Goal: Task Accomplishment & Management: Manage account settings

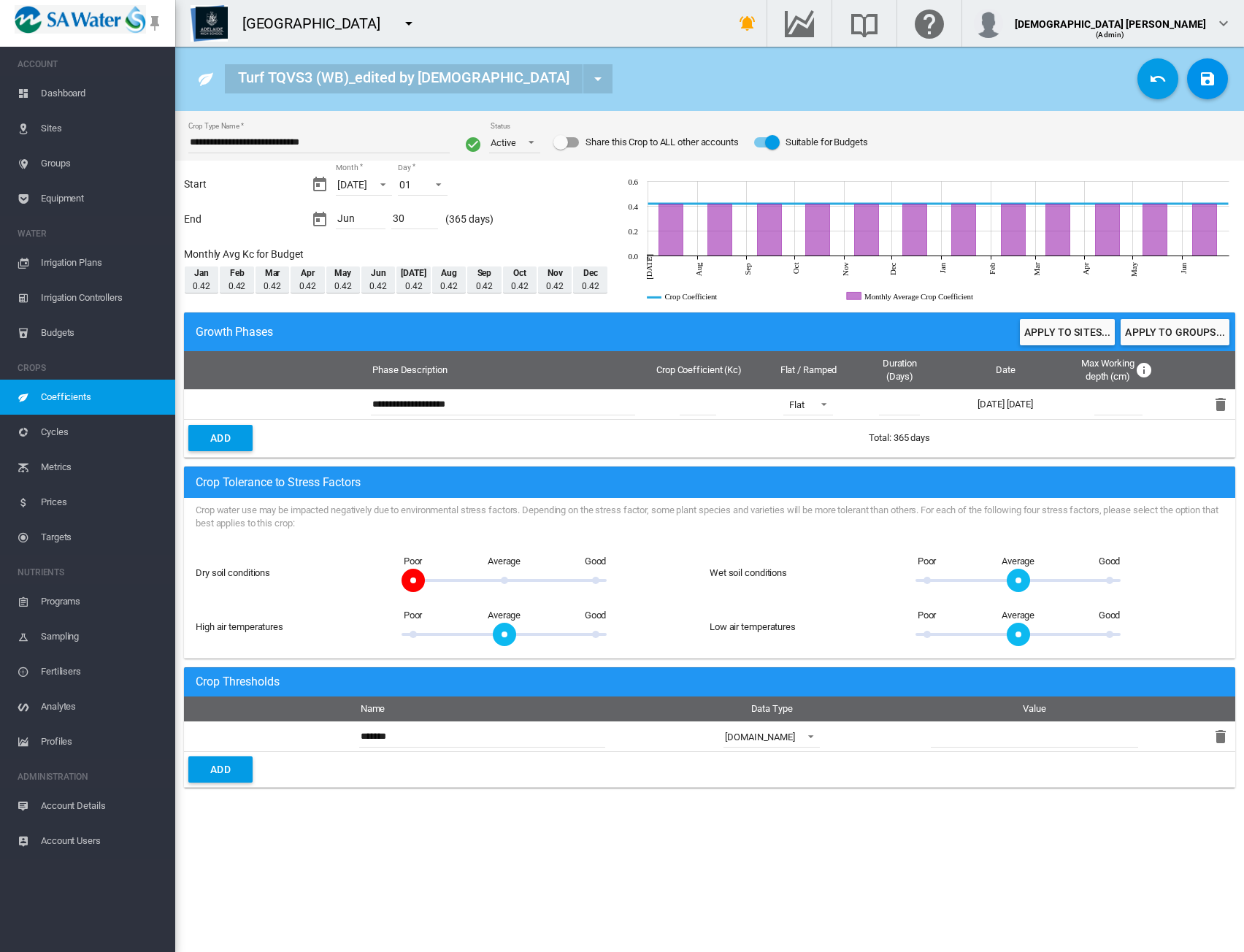
click at [70, 398] on span "Coefficients" at bounding box center [103, 397] width 123 height 35
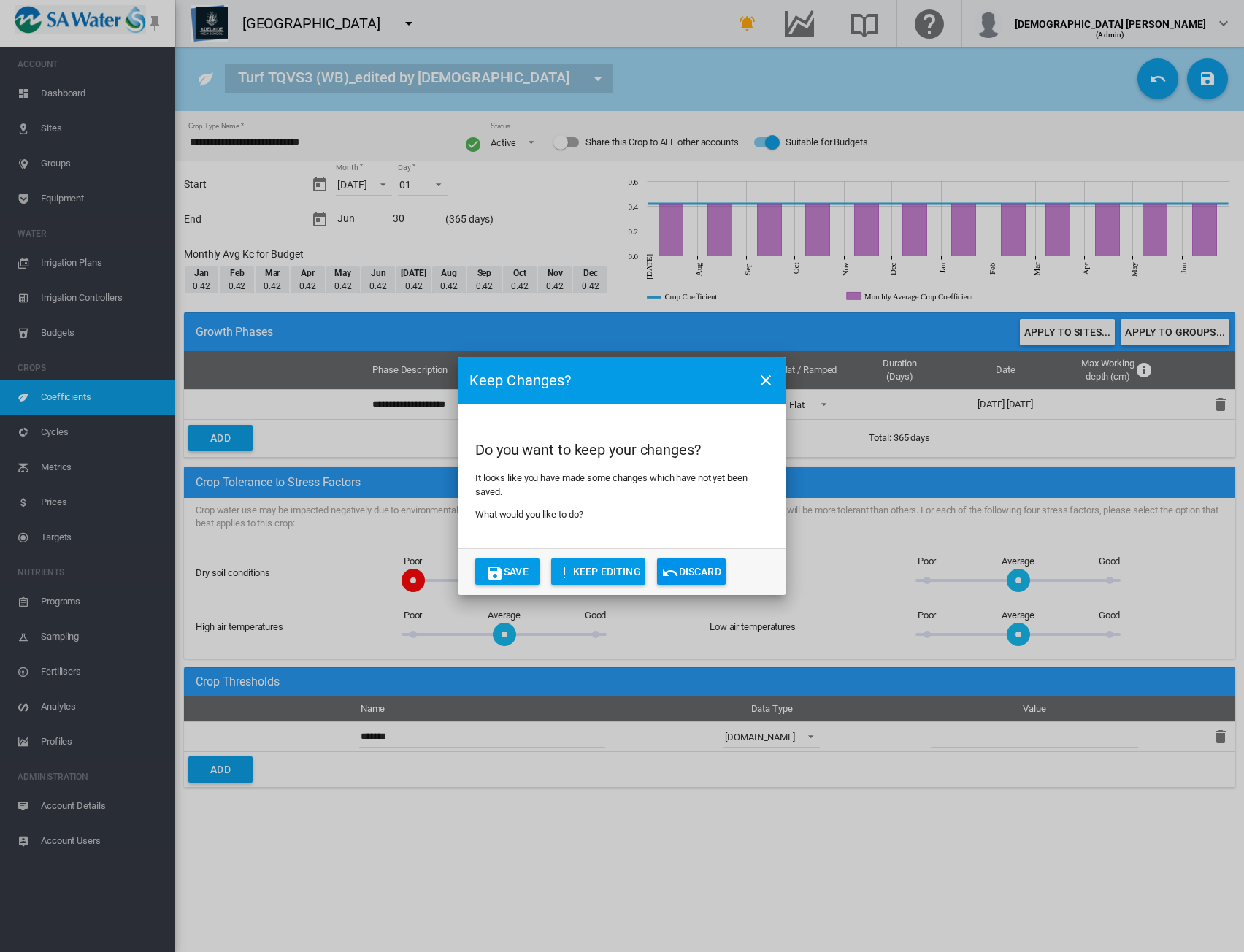
click at [710, 579] on button "Discard" at bounding box center [691, 571] width 69 height 27
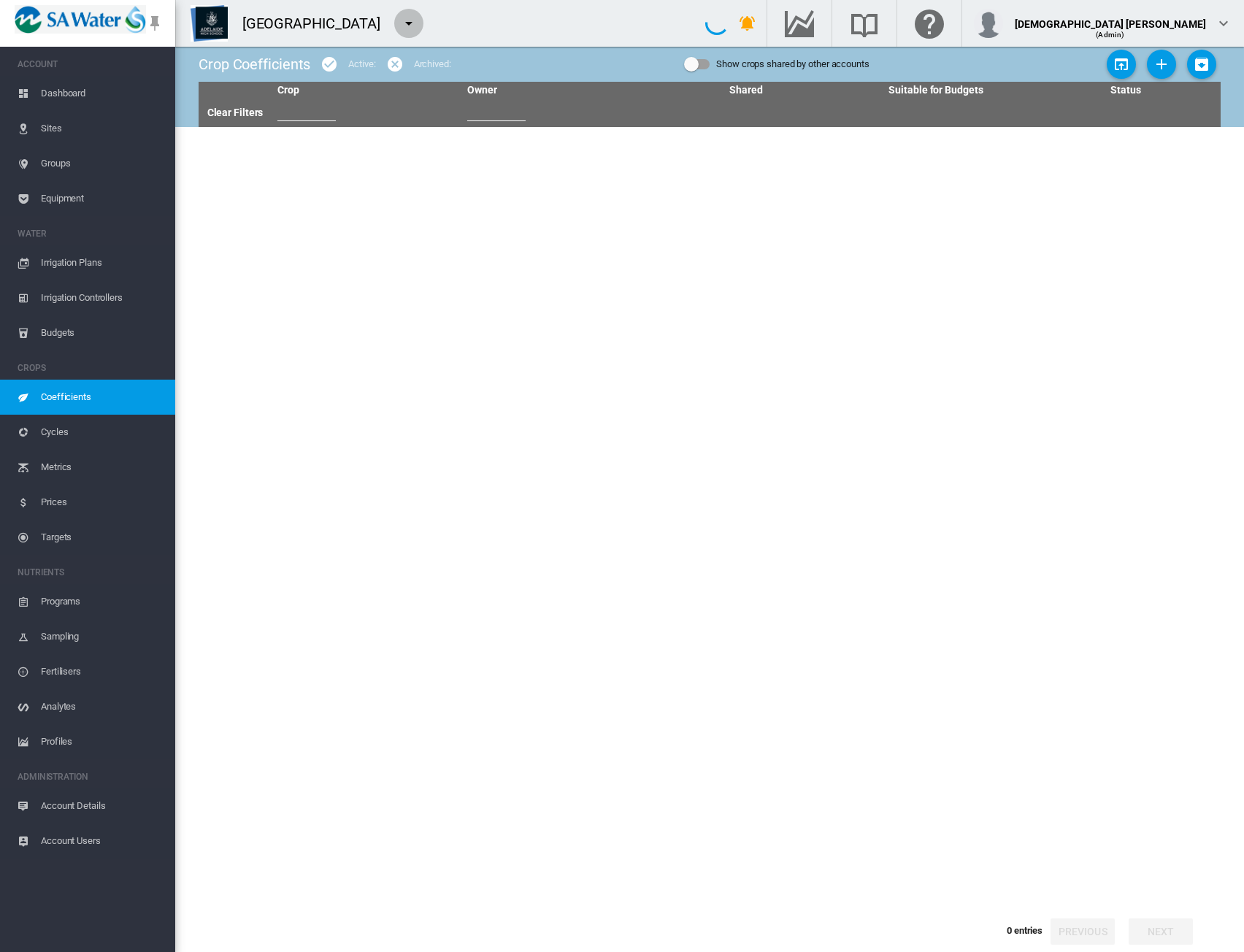
click at [403, 22] on md-icon "icon-menu-down" at bounding box center [409, 23] width 18 height 18
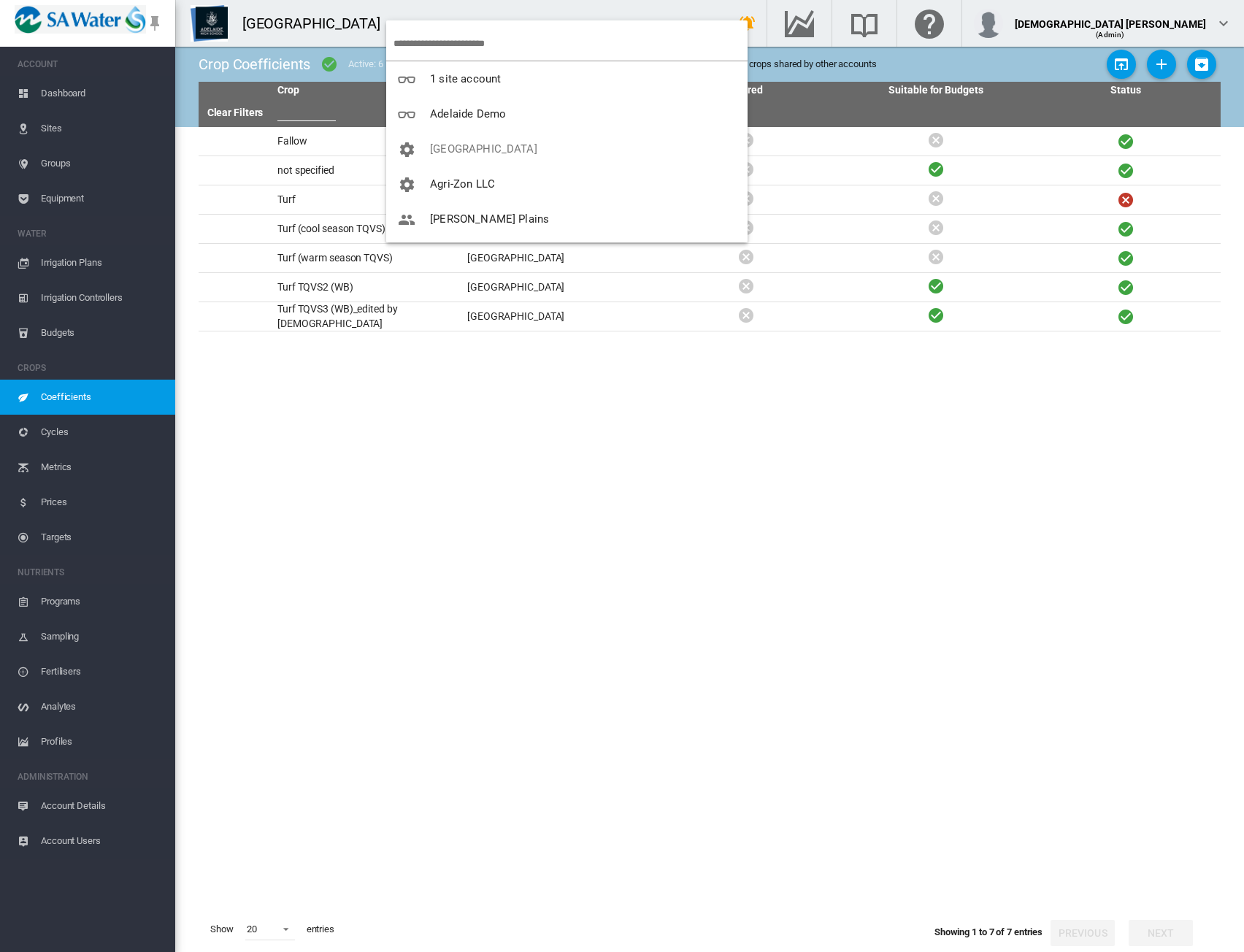
click at [427, 41] on input "search" at bounding box center [571, 44] width 354 height 34
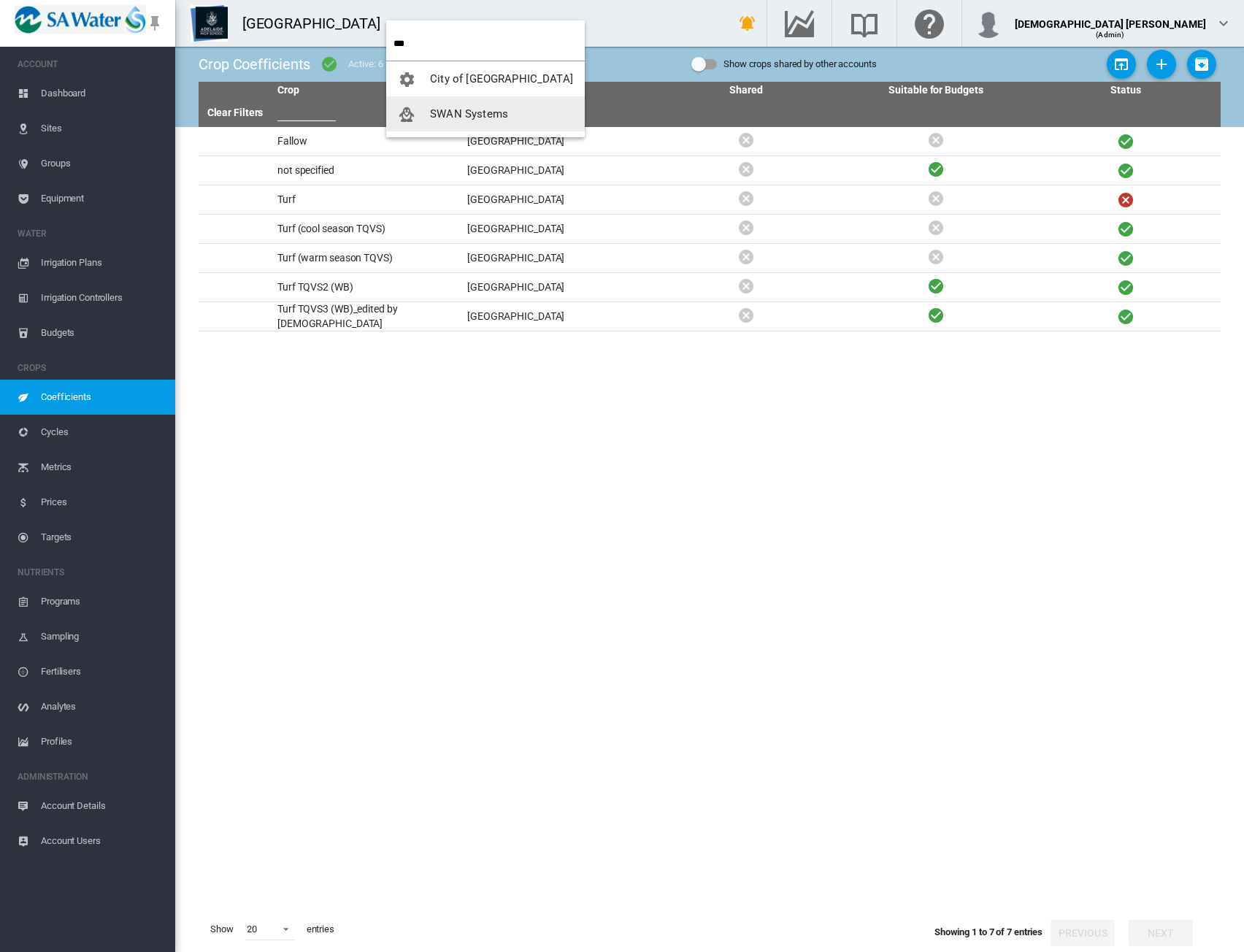
type input "***"
click at [440, 116] on span "SWAN Systems" at bounding box center [469, 114] width 78 height 13
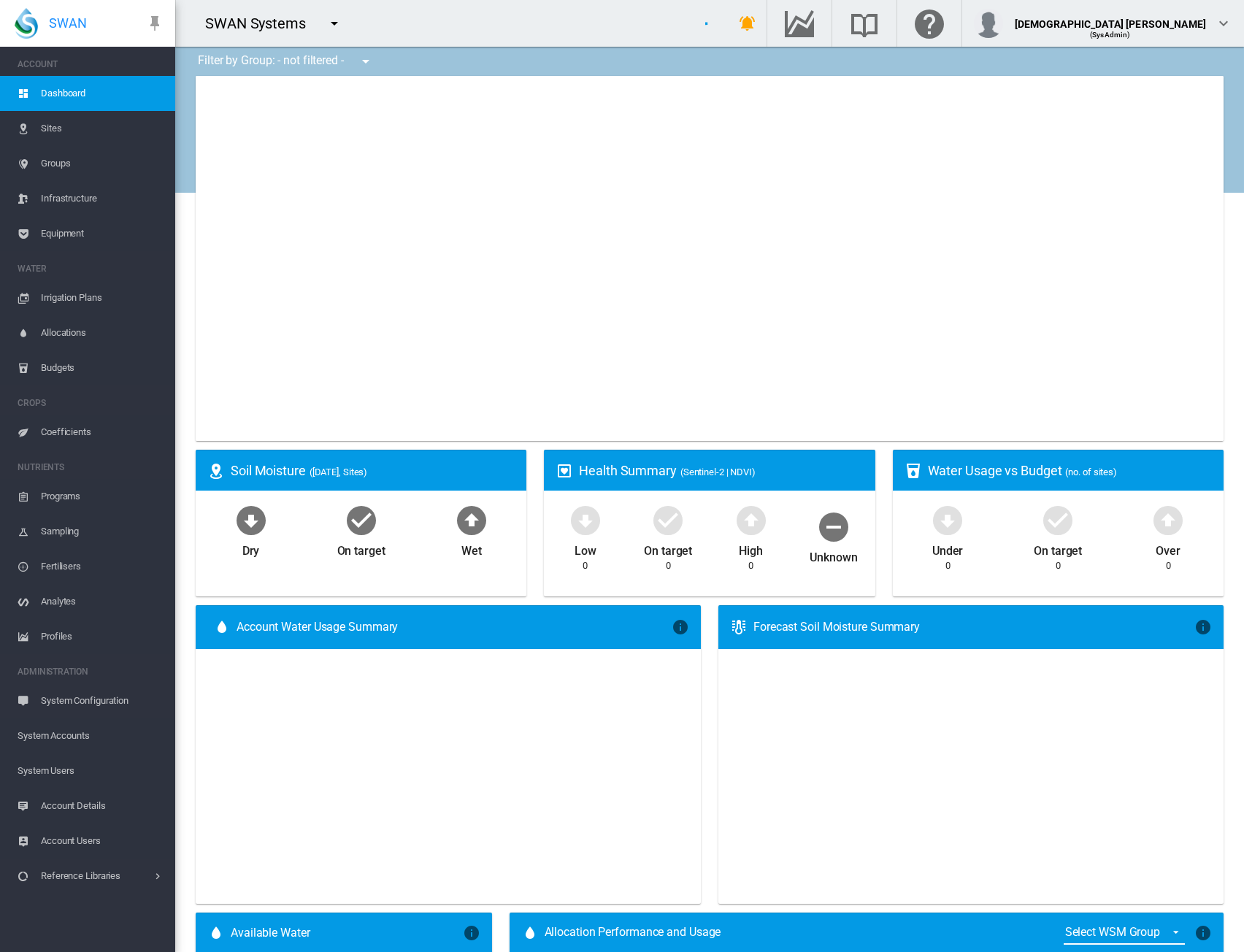
click at [78, 740] on span "System Accounts" at bounding box center [91, 735] width 146 height 35
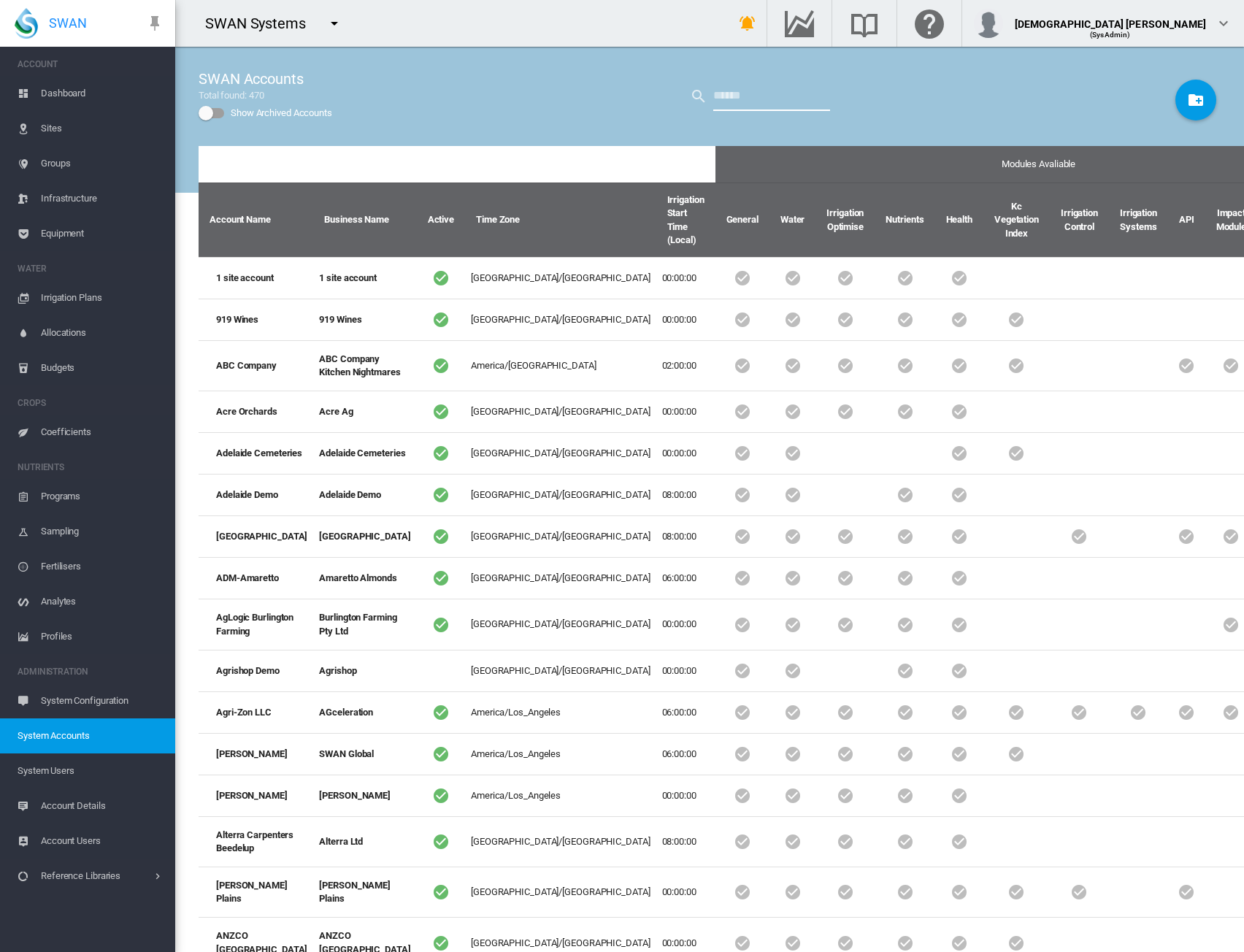
click at [761, 100] on input "text" at bounding box center [772, 96] width 117 height 29
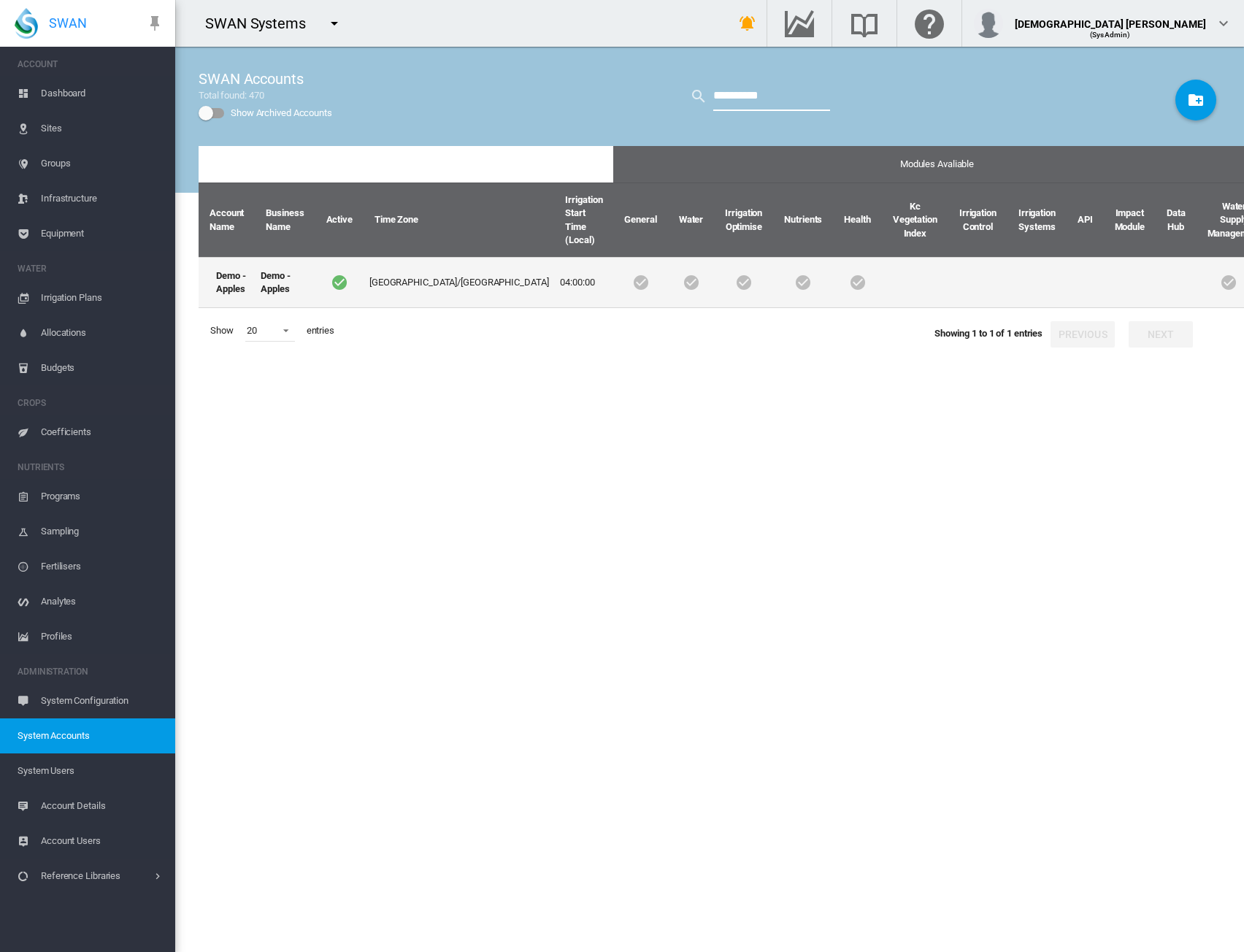
type input "**********"
click at [390, 271] on td "Asia/Shanghai" at bounding box center [459, 282] width 192 height 51
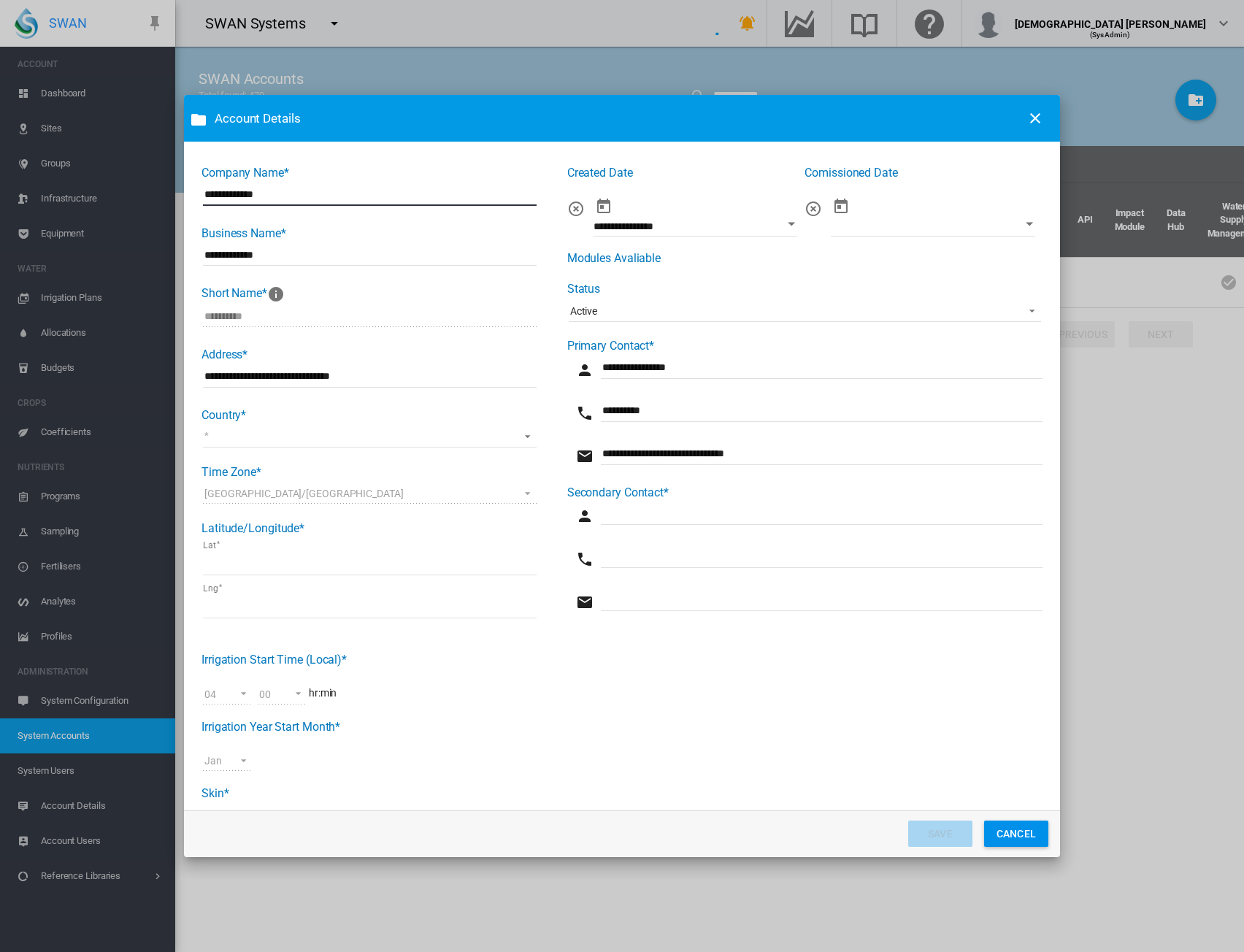
click at [656, 314] on div "**********" at bounding box center [805, 398] width 475 height 465
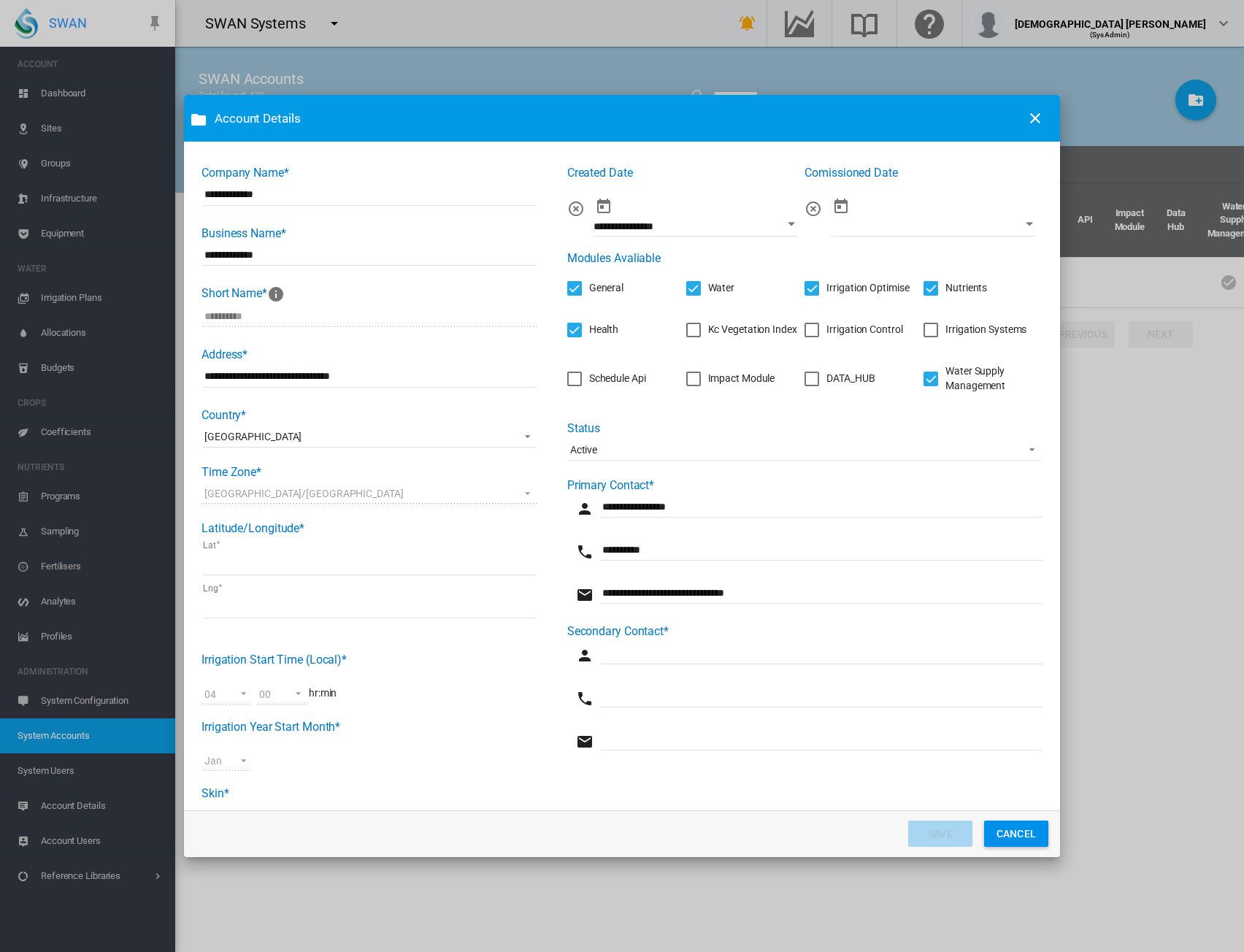
click at [610, 449] on span "Active" at bounding box center [794, 450] width 446 height 15
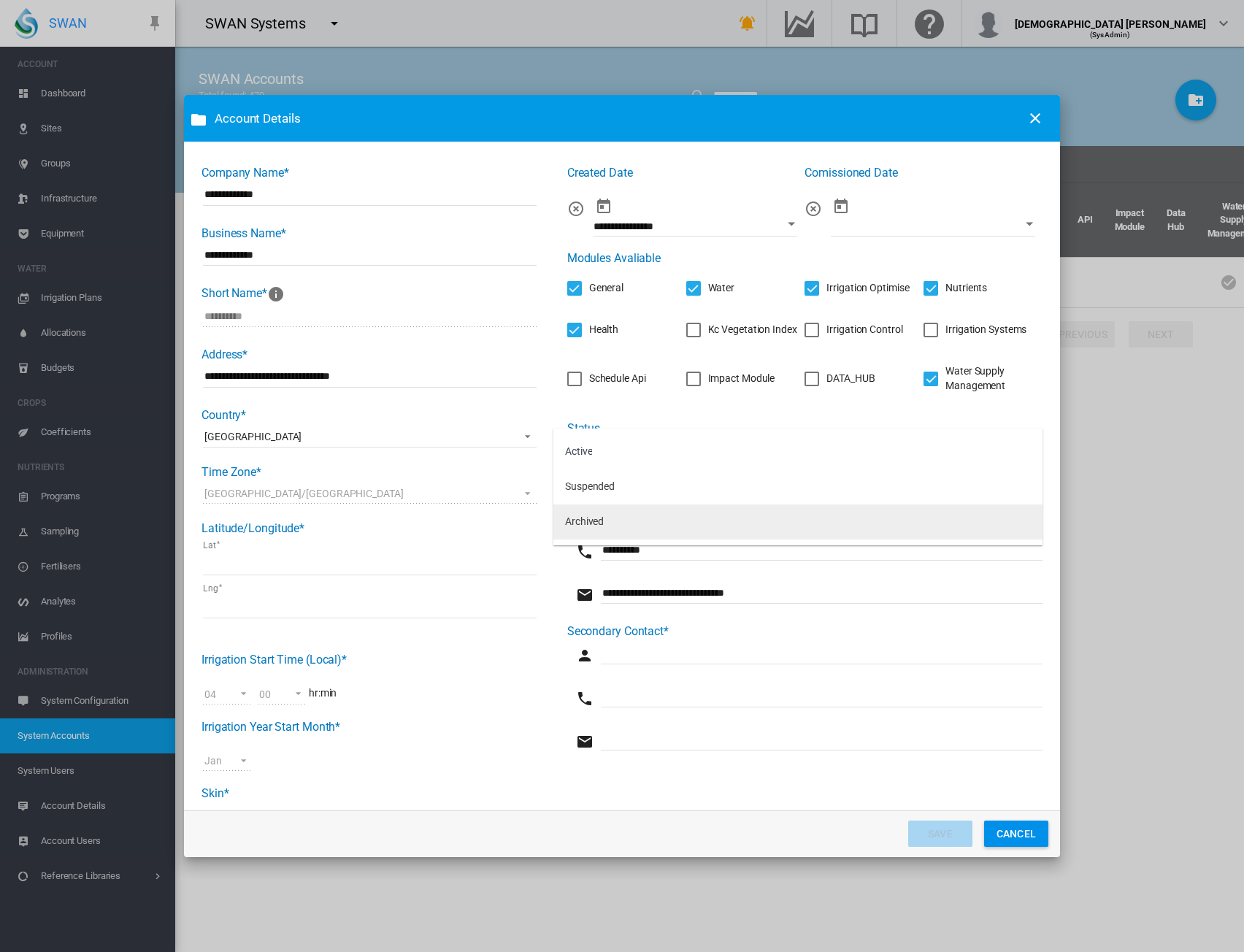
click at [592, 522] on div "Archived" at bounding box center [584, 522] width 39 height 15
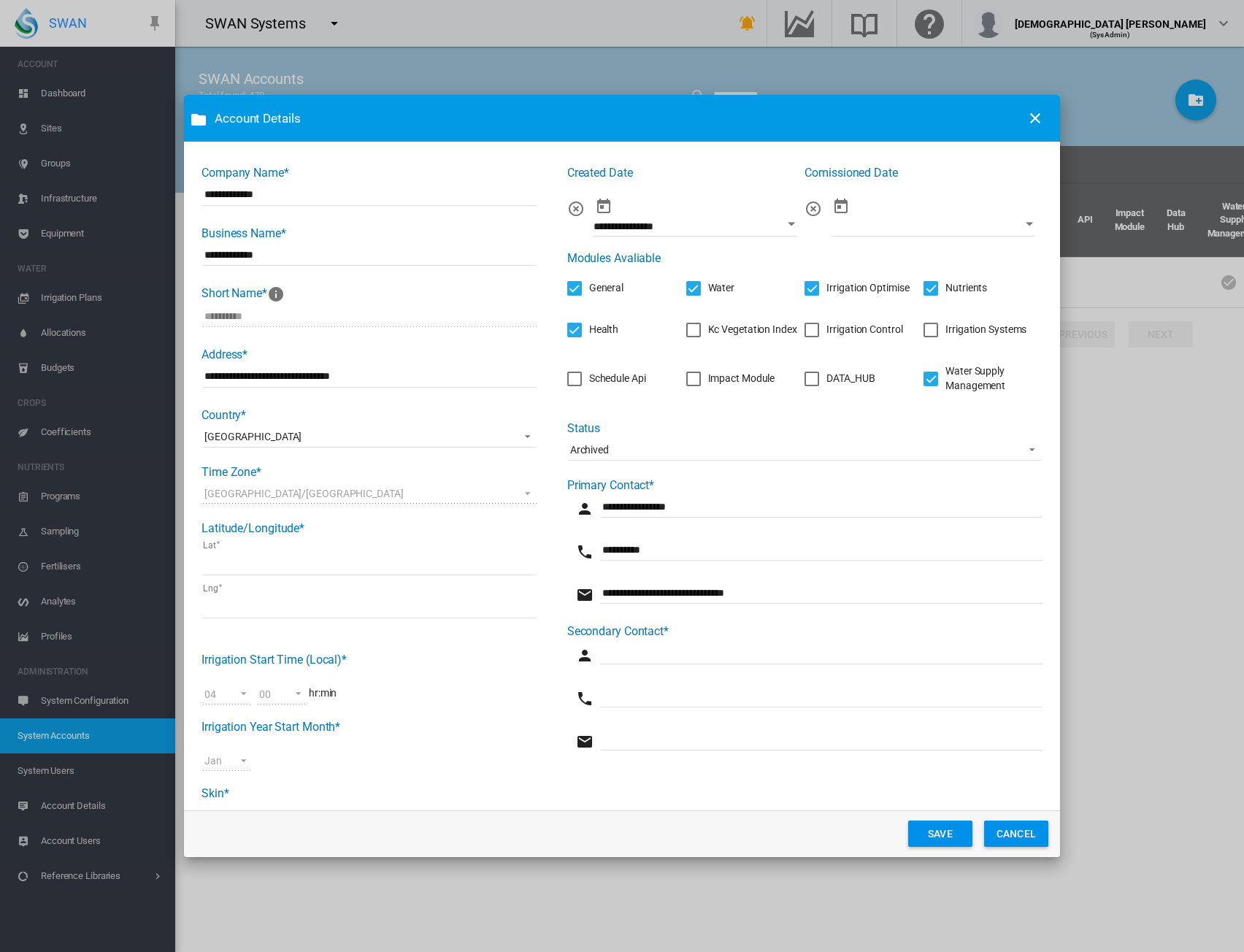
click at [934, 832] on button "SAVE" at bounding box center [940, 833] width 64 height 27
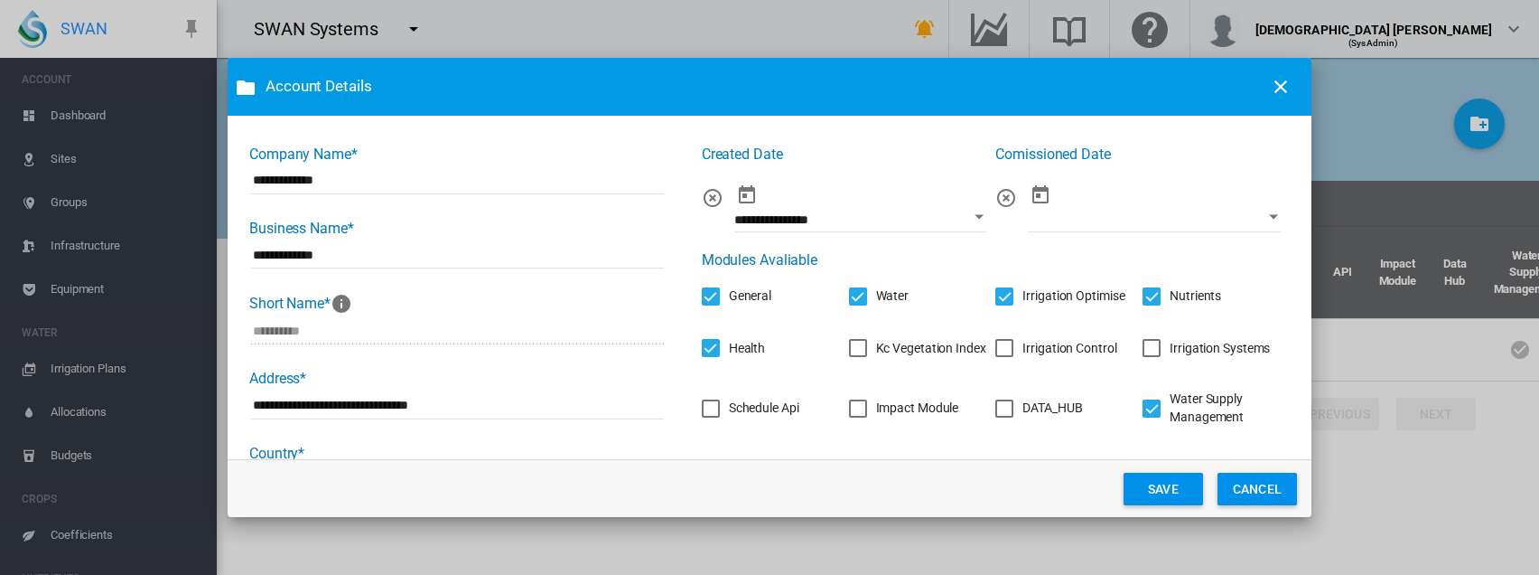
click at [1151, 487] on button "SAVE" at bounding box center [1163, 488] width 79 height 33
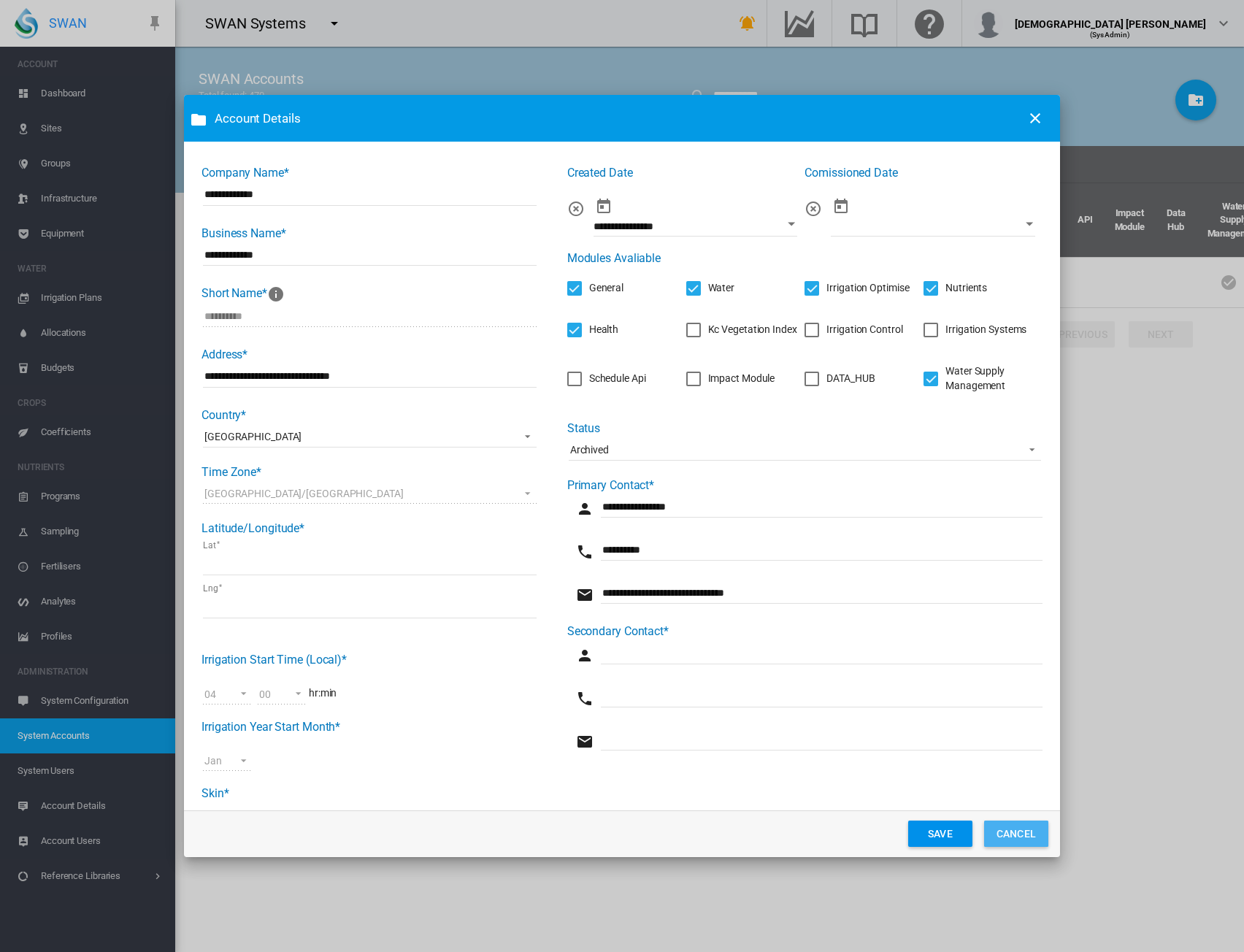
click at [1017, 827] on button "CANCEL" at bounding box center [1016, 833] width 64 height 27
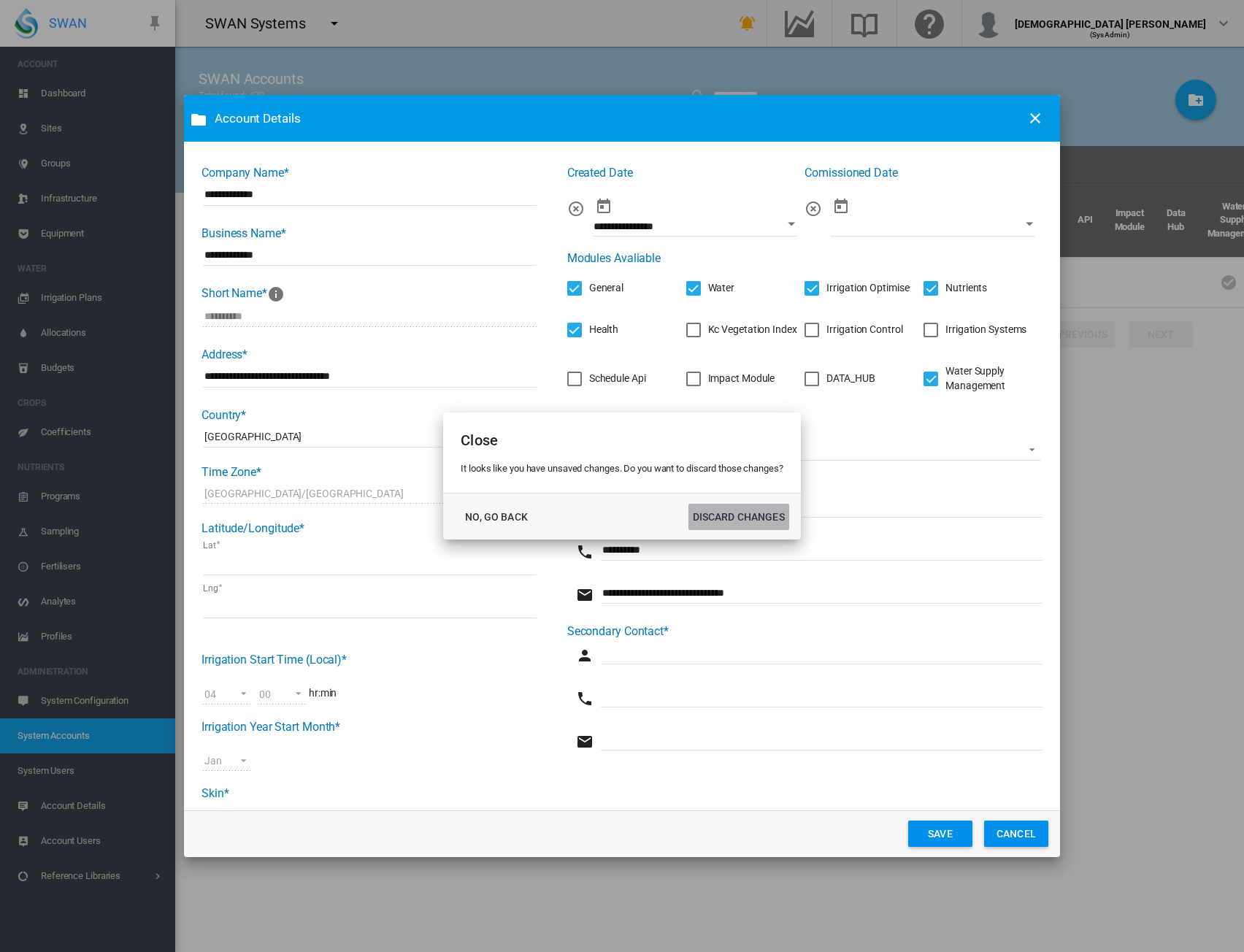
click at [724, 519] on button "DISCARD CHANGES" at bounding box center [739, 516] width 101 height 27
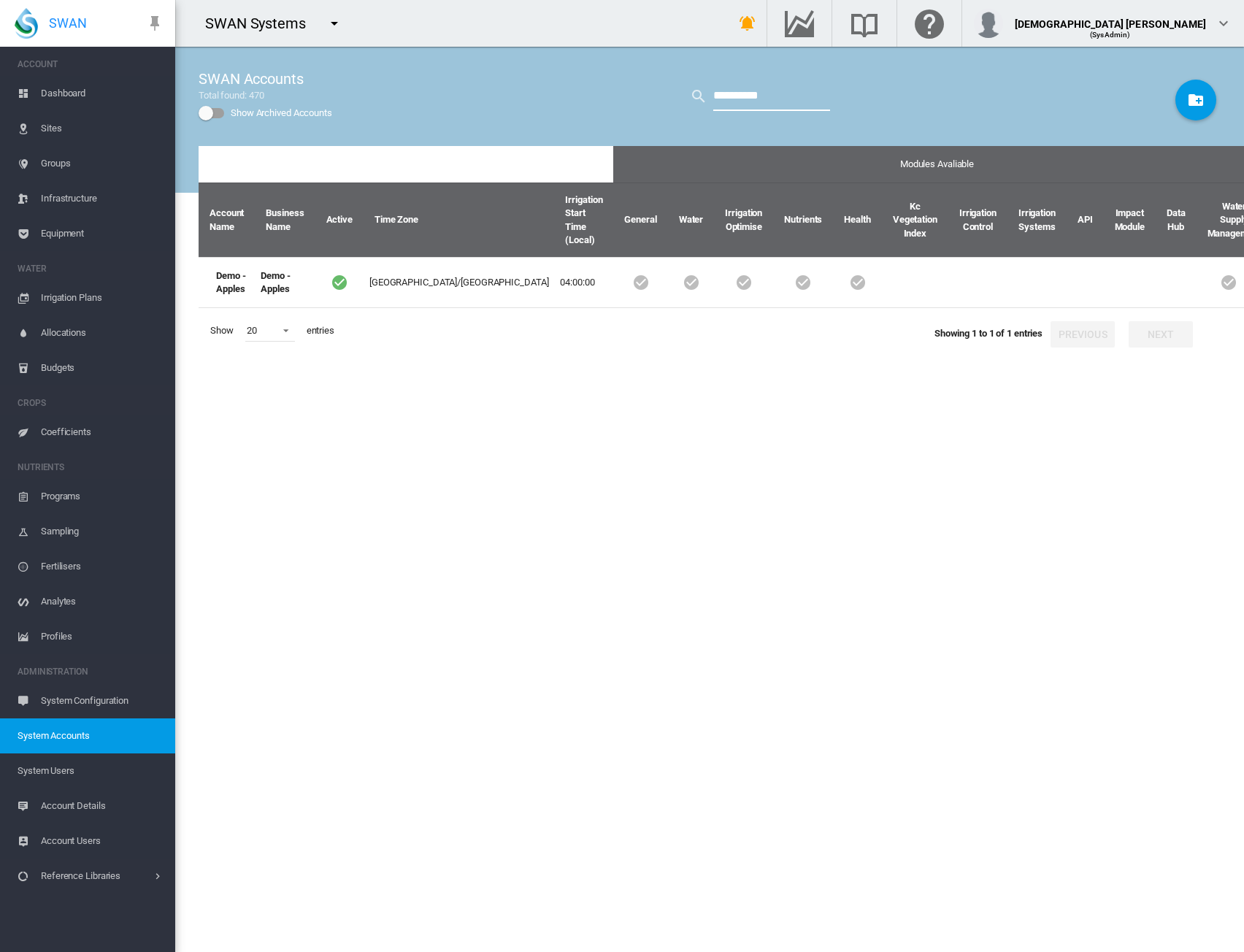
click at [748, 101] on input "**********" at bounding box center [772, 96] width 117 height 29
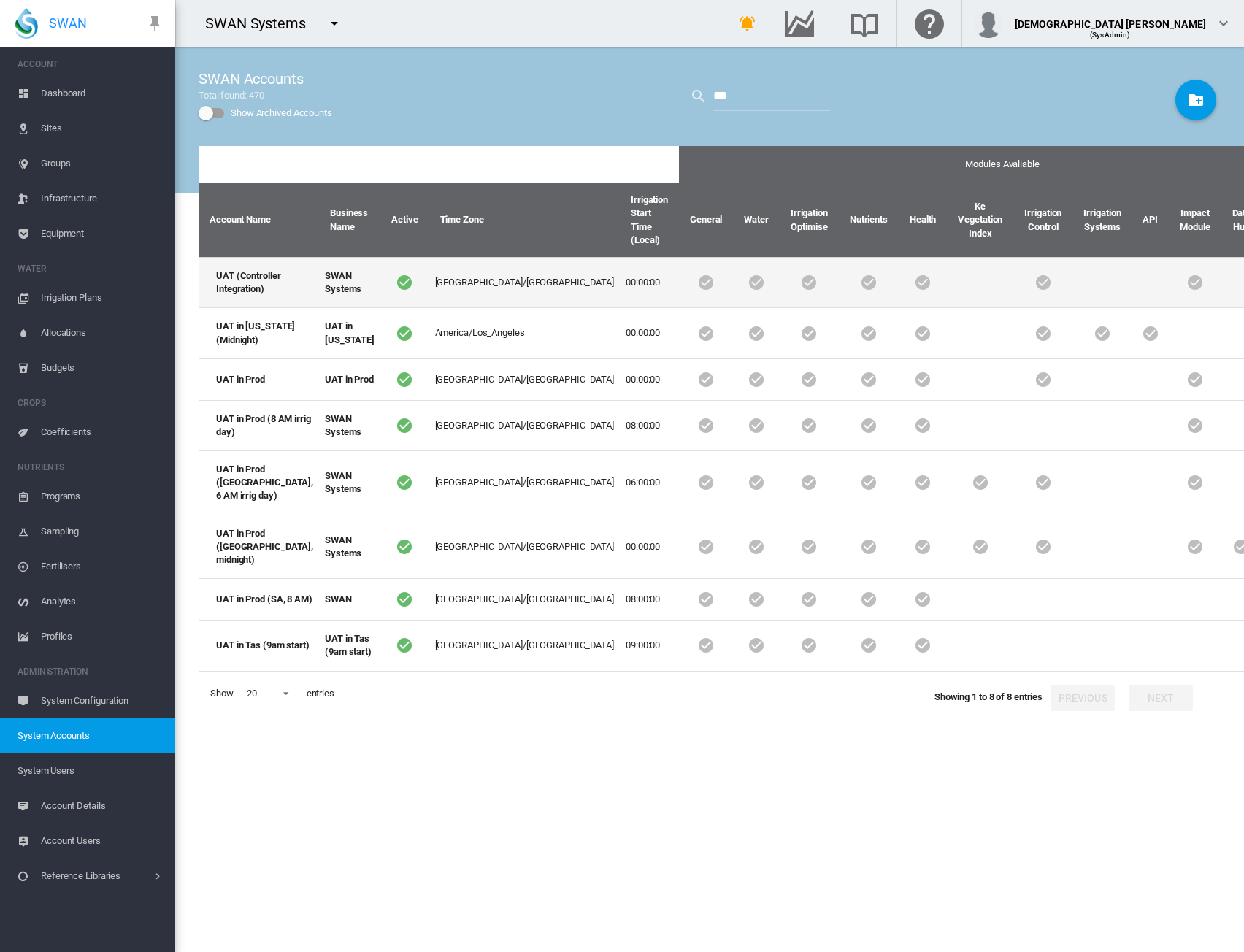
click at [455, 289] on td "Australia/Adelaide" at bounding box center [525, 282] width 192 height 50
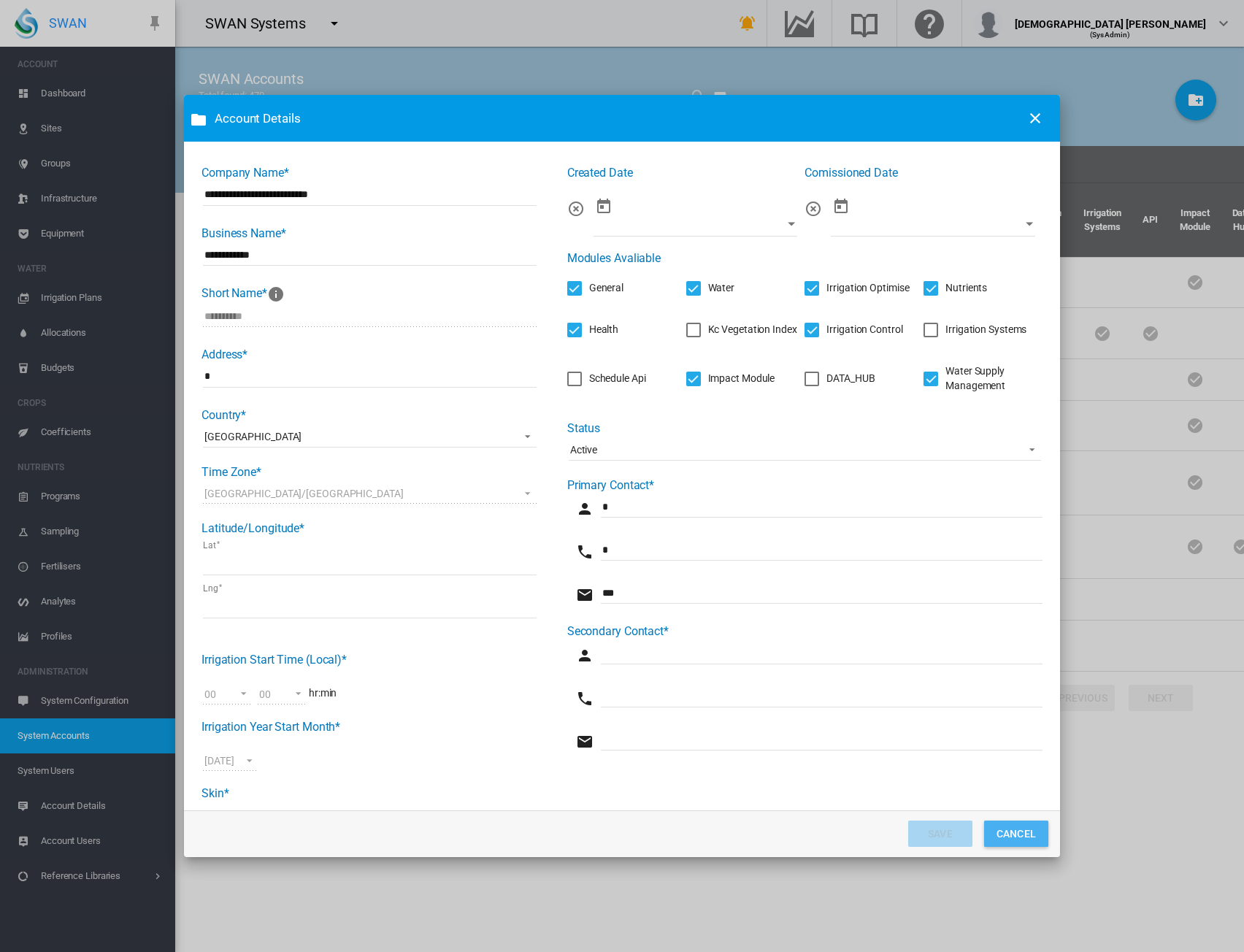
click at [1027, 835] on button "CANCEL" at bounding box center [1016, 833] width 64 height 27
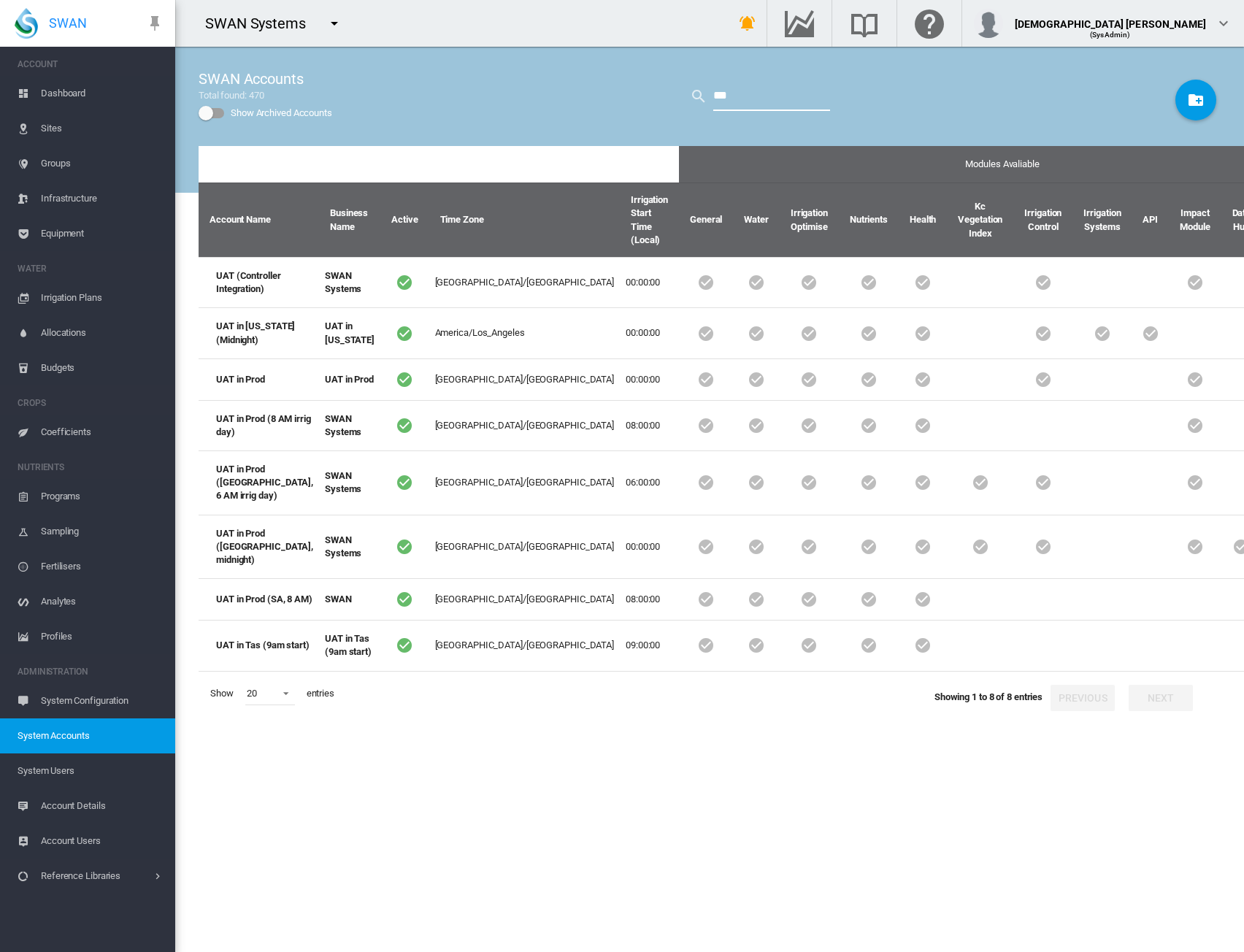
drag, startPoint x: 744, startPoint y: 102, endPoint x: 660, endPoint y: 106, distance: 84.1
click at [660, 106] on div "SWAN Accounts Total found: 470 Show Archived Accounts ***" at bounding box center [710, 96] width 1023 height 99
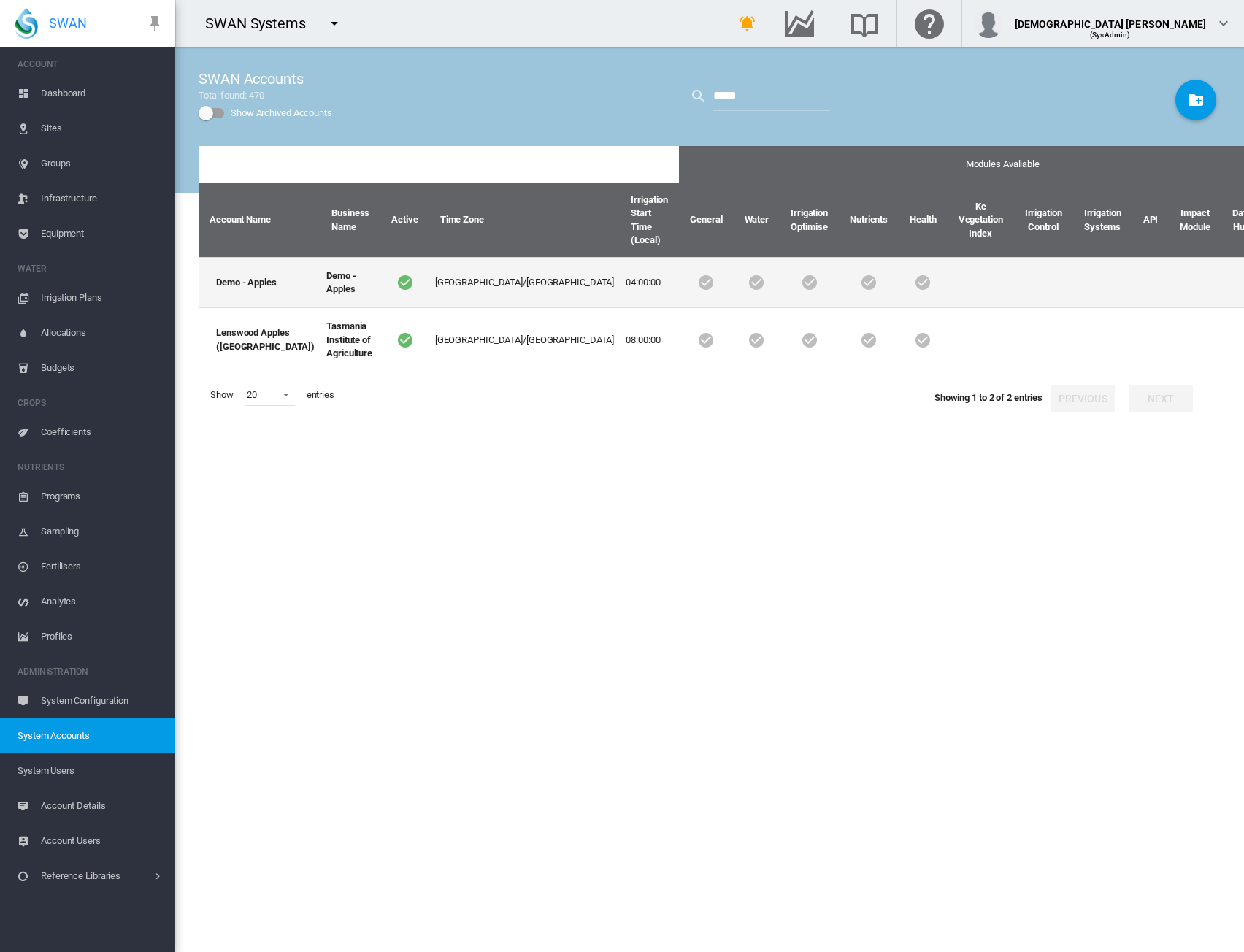
click at [470, 271] on td "Asia/Shanghai" at bounding box center [525, 282] width 192 height 50
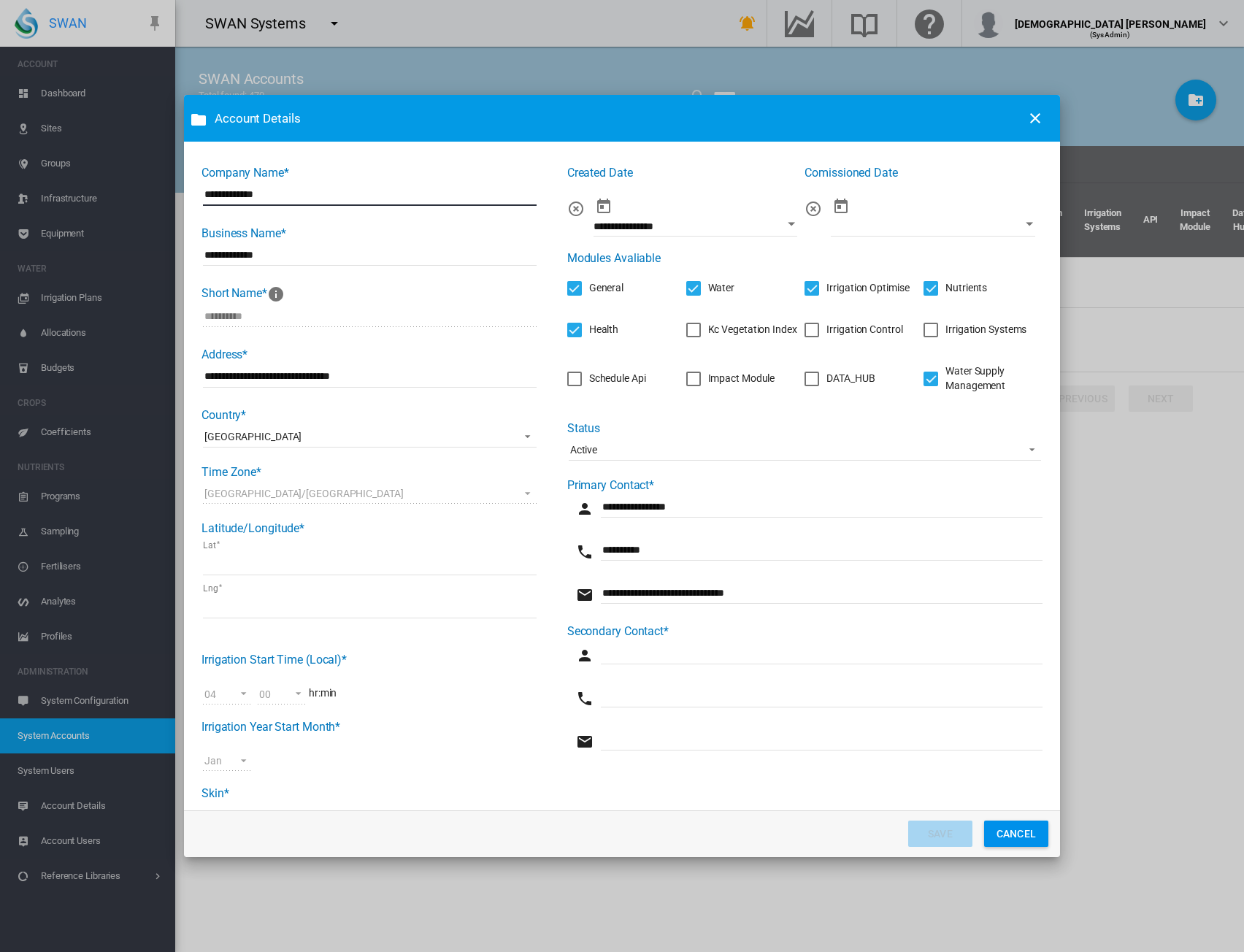
click at [928, 334] on div "Irrigation Systems" at bounding box center [931, 330] width 15 height 15
click at [958, 827] on button "SAVE" at bounding box center [940, 833] width 64 height 27
click at [1012, 829] on button "CANCEL" at bounding box center [1016, 833] width 64 height 27
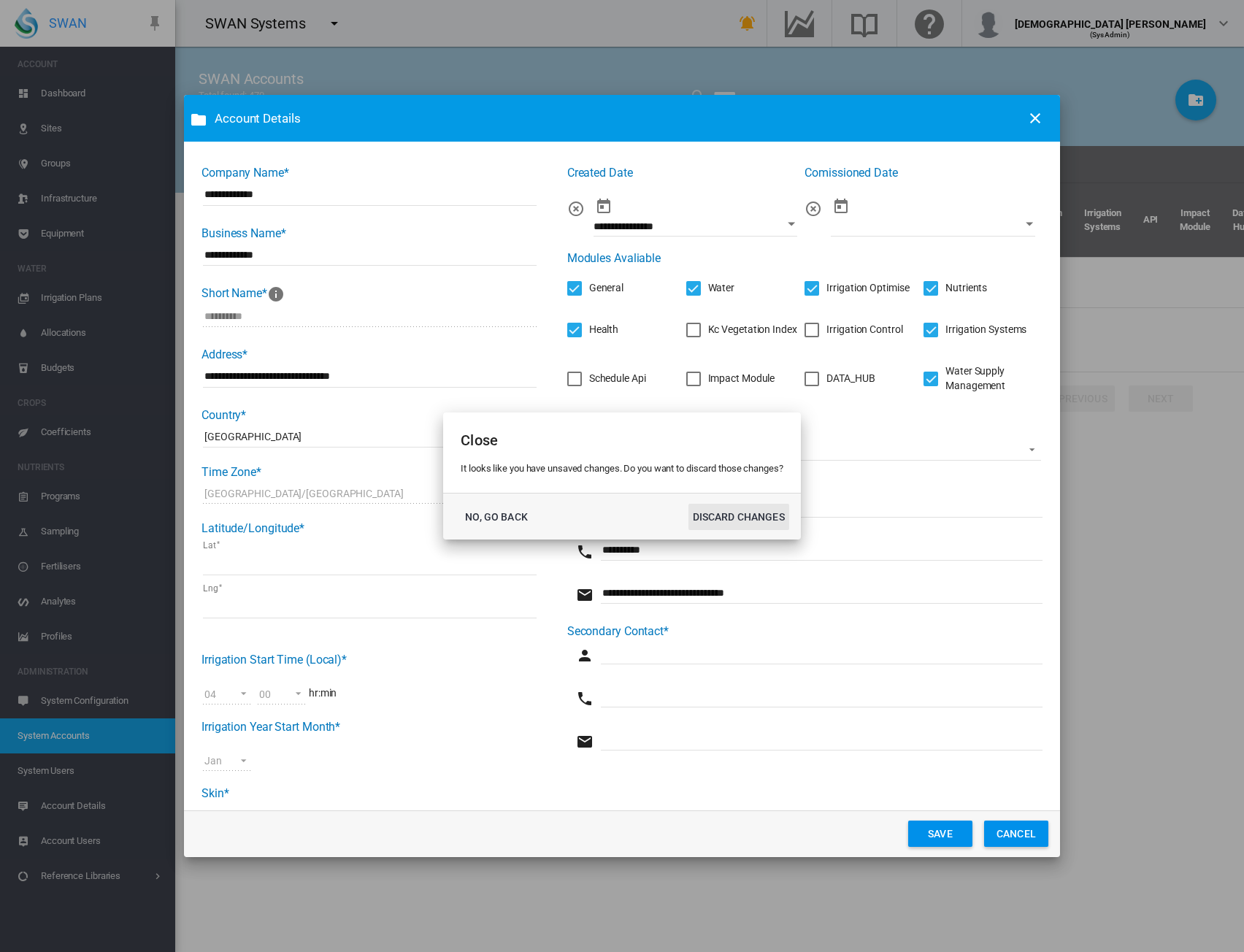
click at [740, 519] on button "DISCARD CHANGES" at bounding box center [739, 516] width 101 height 27
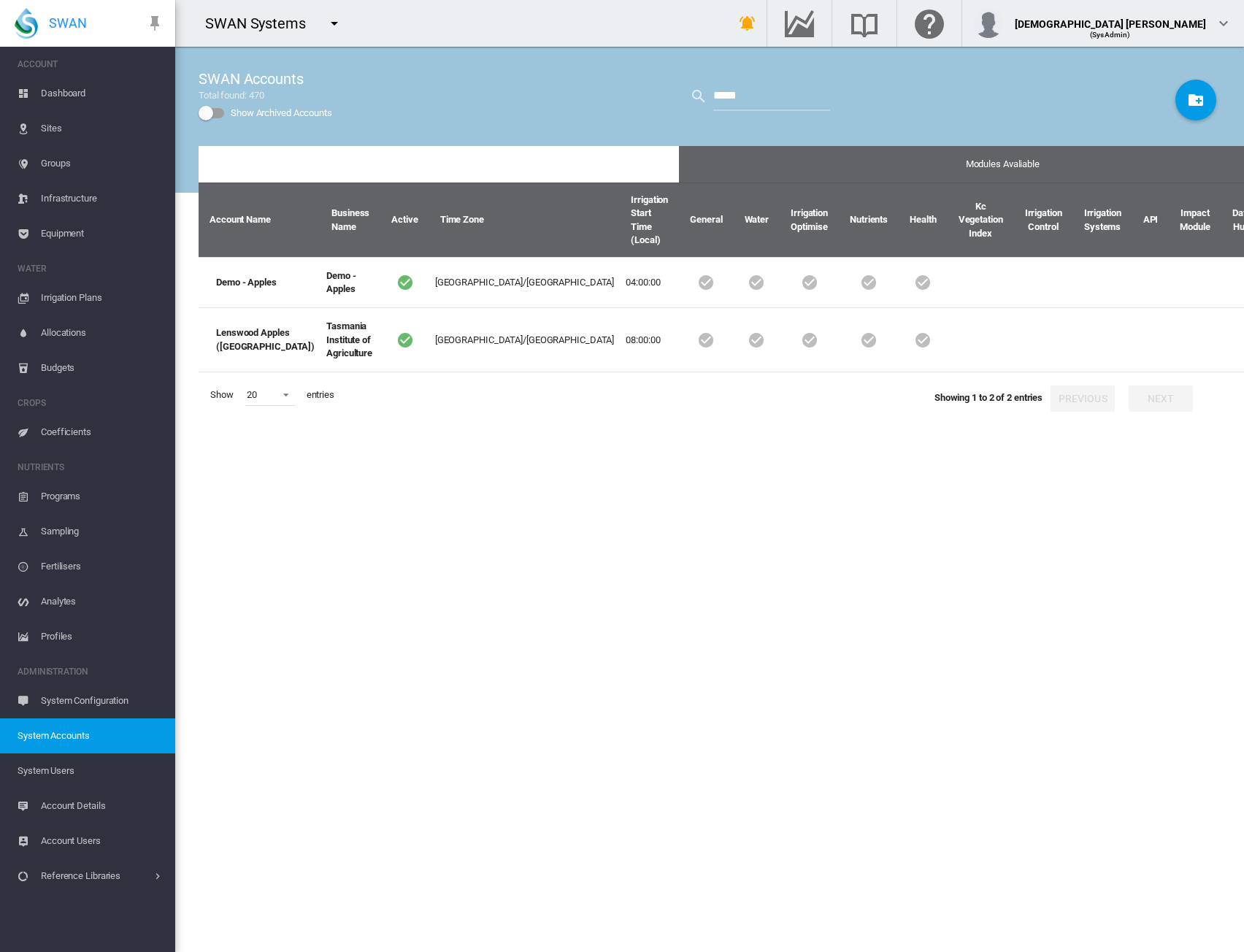
click at [744, 487] on div "Modules Avaliable Account Name Business Name Active Time Zone Irrigation Start …" at bounding box center [710, 549] width 1023 height 806
click at [728, 100] on input "*****" at bounding box center [772, 96] width 117 height 29
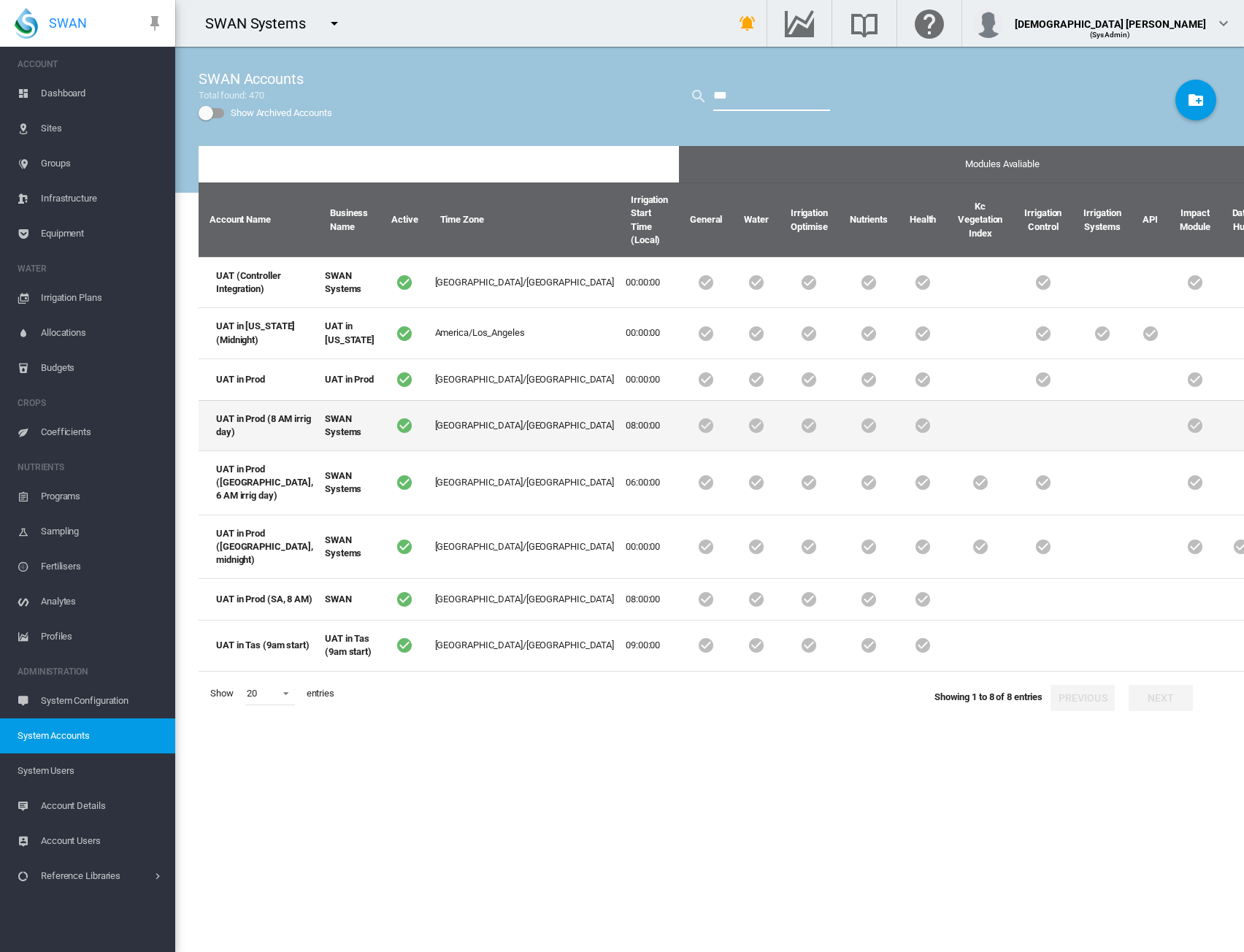
type input "***"
click at [679, 450] on td at bounding box center [706, 425] width 54 height 50
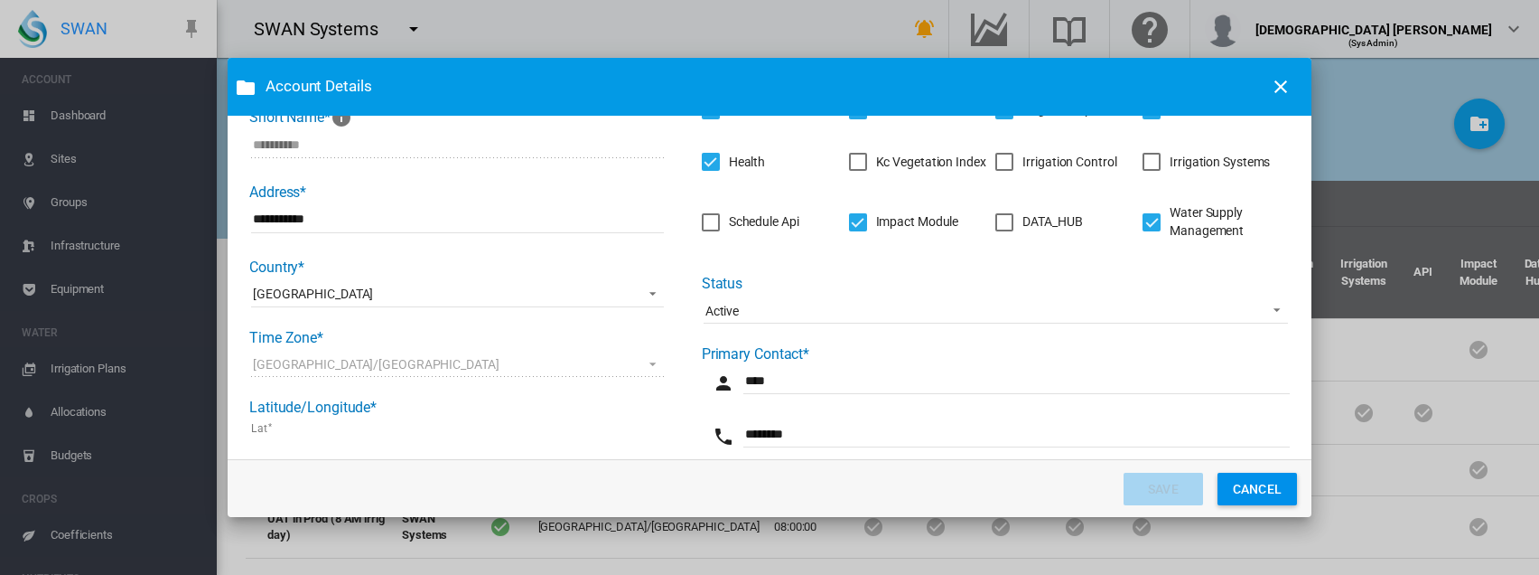
scroll to position [271, 0]
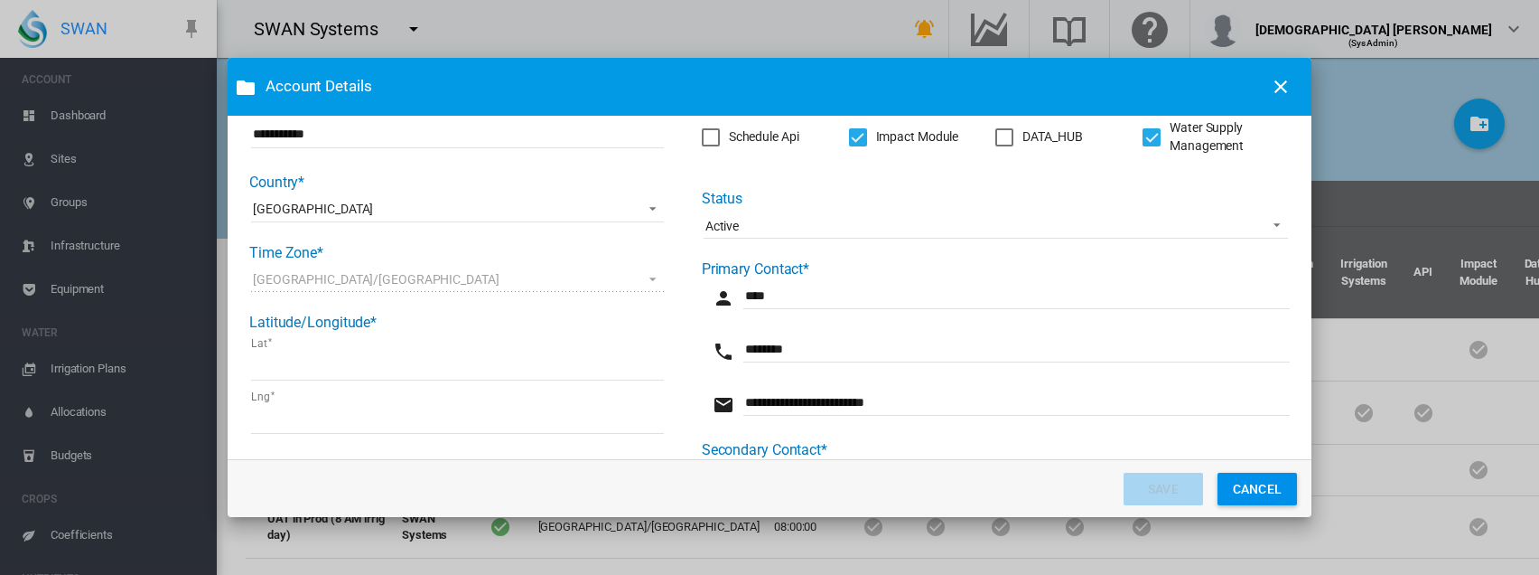
click at [720, 225] on div "Active" at bounding box center [722, 226] width 33 height 14
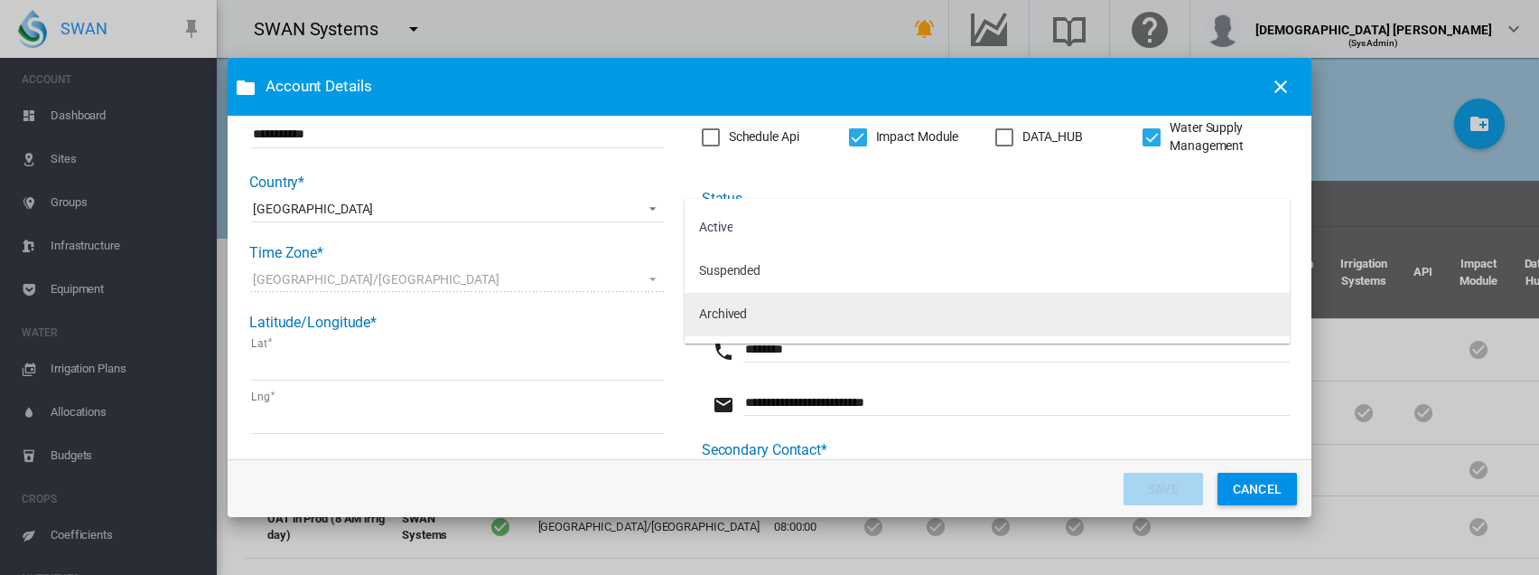
click at [708, 306] on div "Archived" at bounding box center [723, 314] width 48 height 18
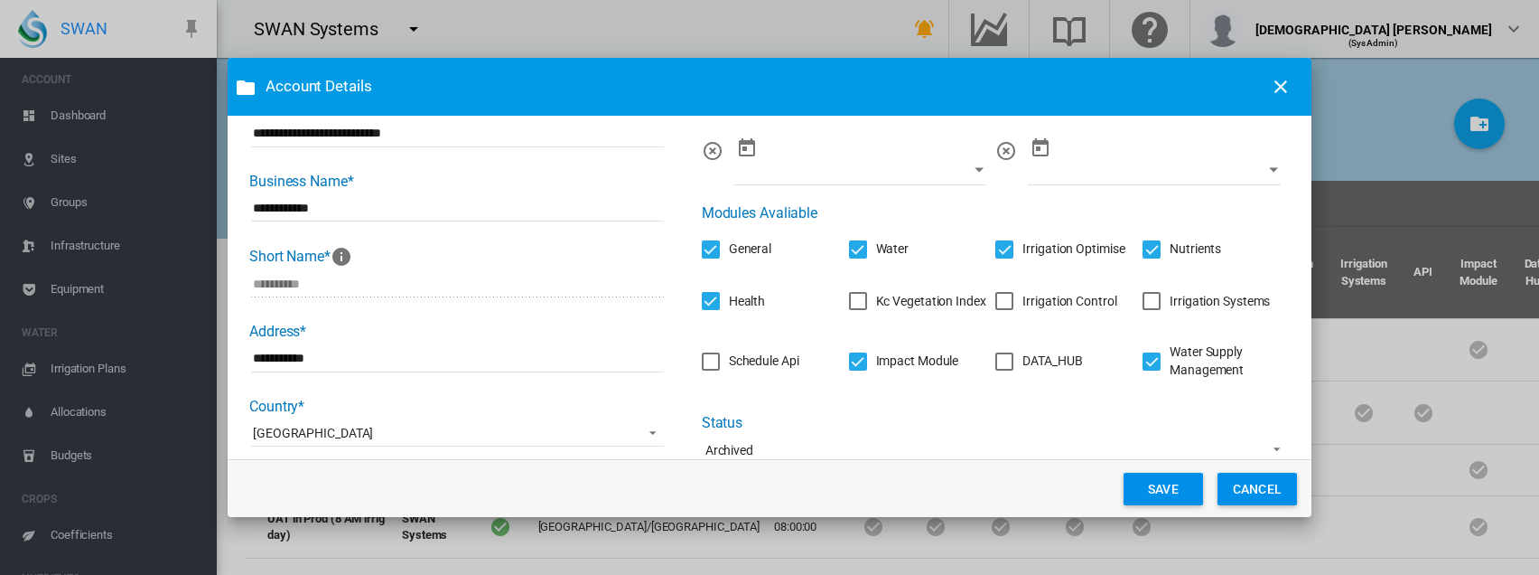
scroll to position [0, 0]
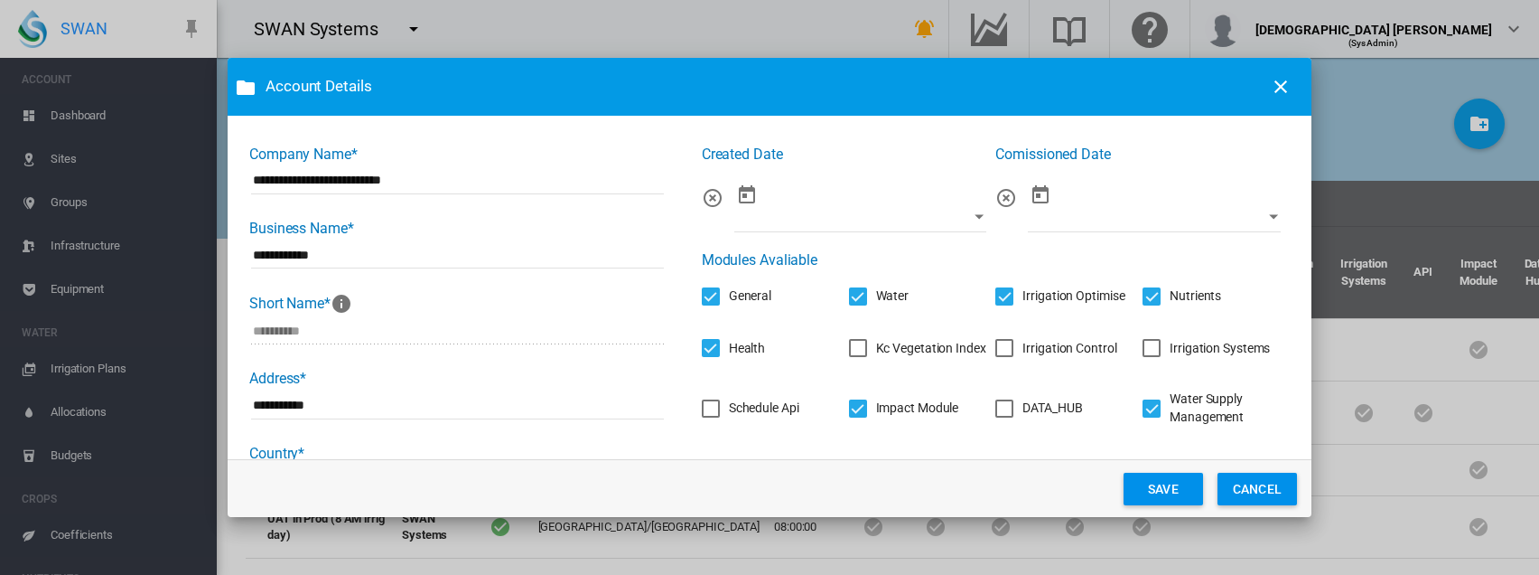
click at [1145, 491] on button "SAVE" at bounding box center [1163, 488] width 79 height 33
drag, startPoint x: 426, startPoint y: 182, endPoint x: 229, endPoint y: 182, distance: 196.9
click at [229, 182] on md-dialog-content "**********" at bounding box center [770, 288] width 1084 height 344
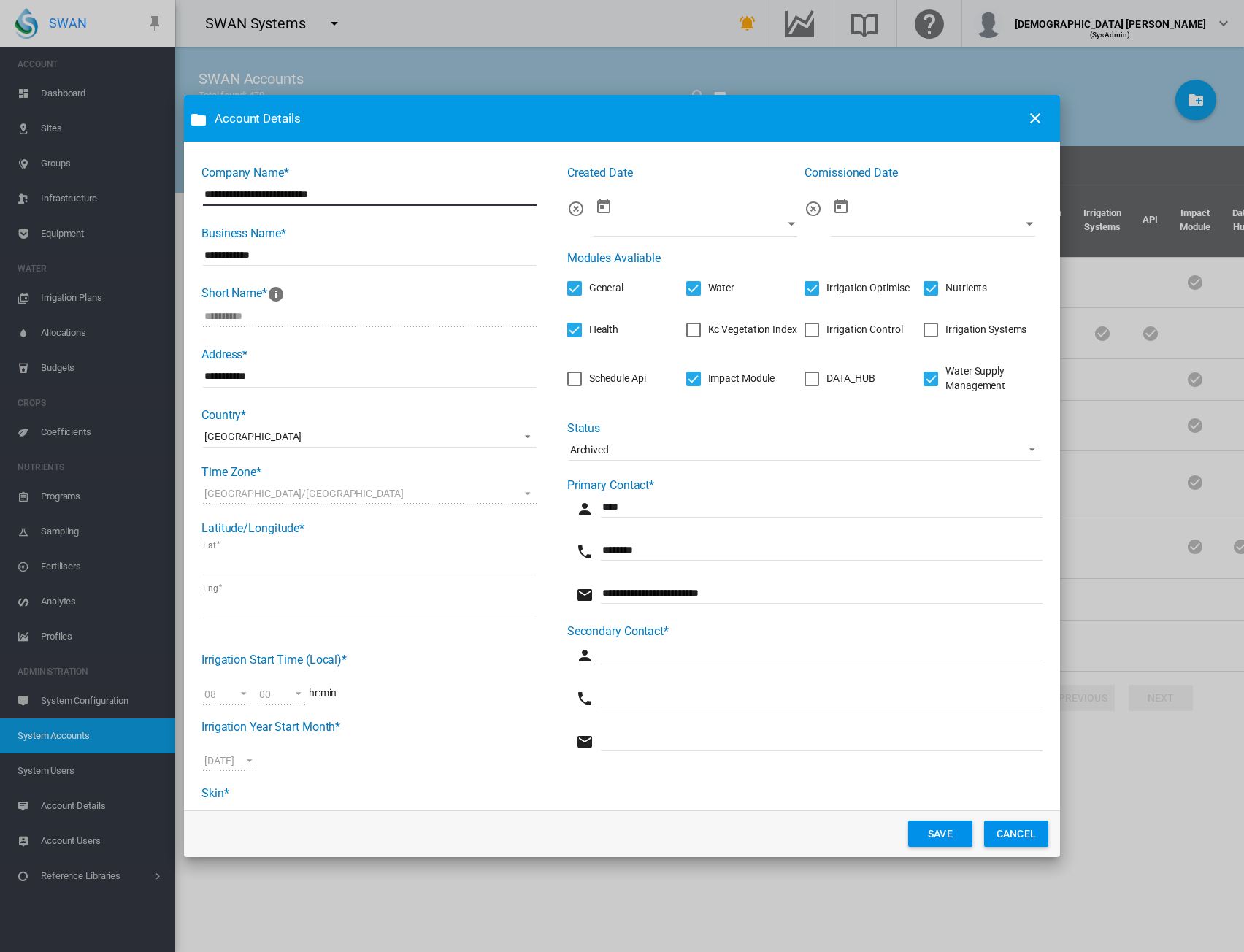
click at [1029, 116] on md-icon "icon-close" at bounding box center [1035, 119] width 18 height 18
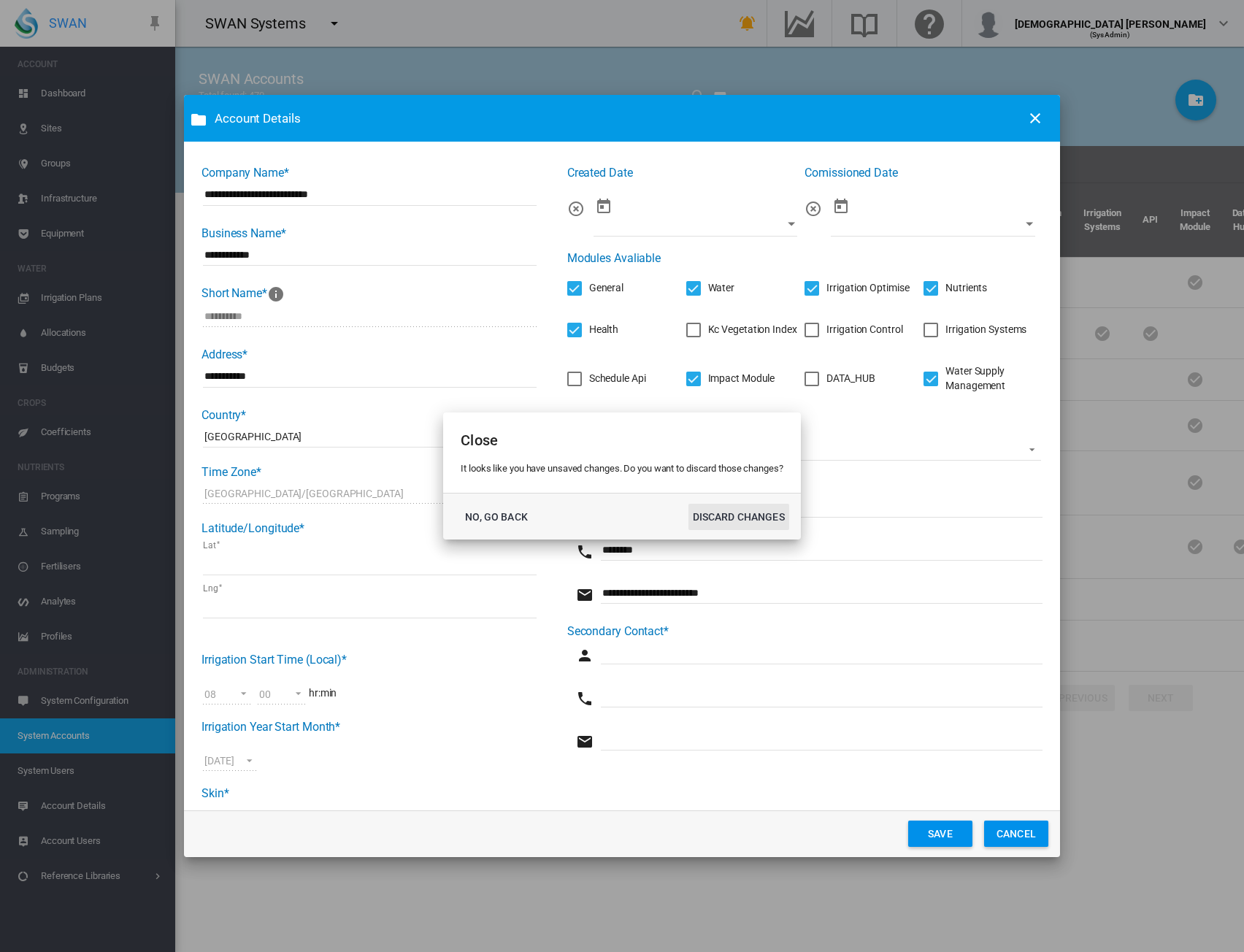
click at [749, 516] on button "DISCARD CHANGES" at bounding box center [739, 516] width 101 height 27
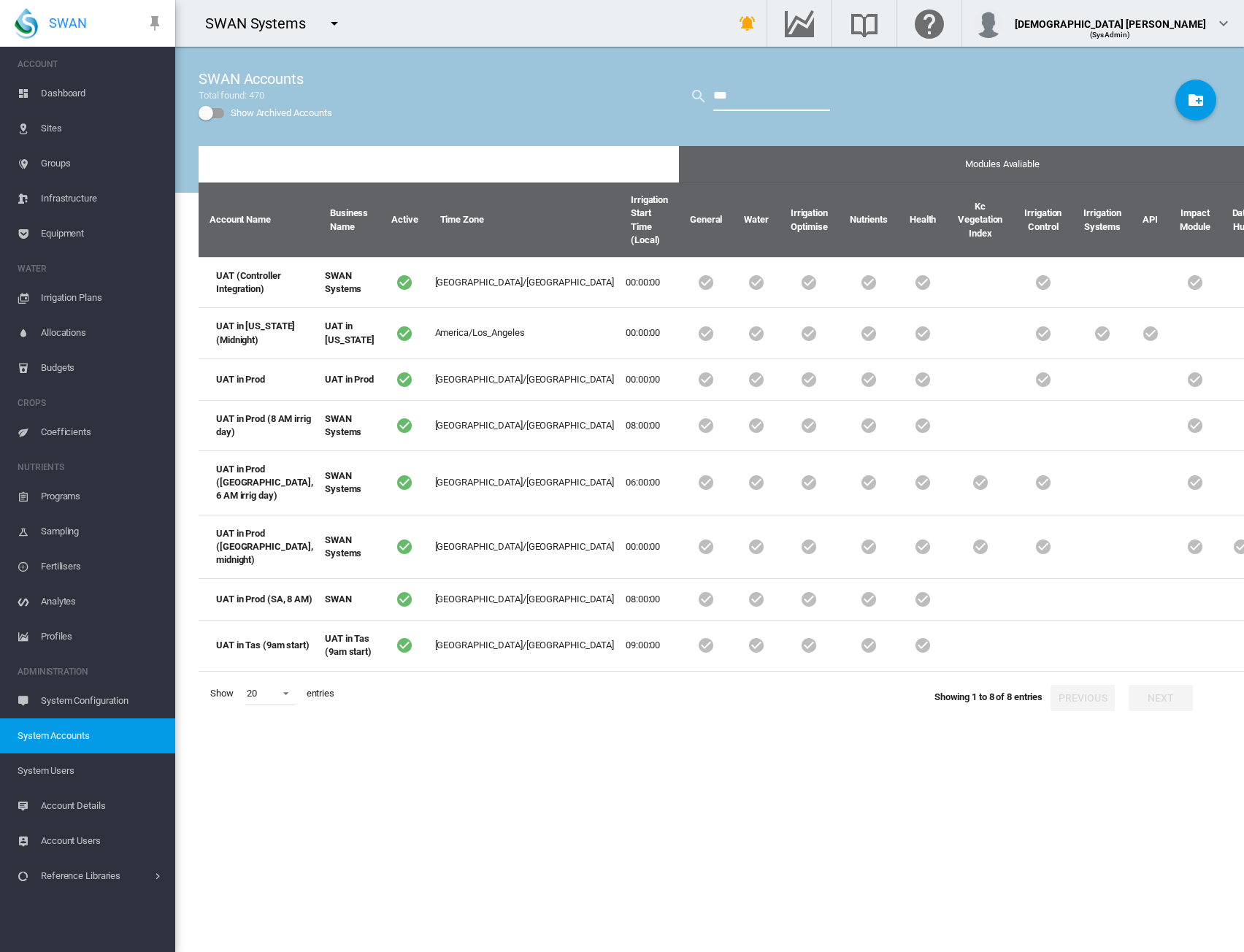
click at [733, 102] on input "***" at bounding box center [772, 96] width 117 height 29
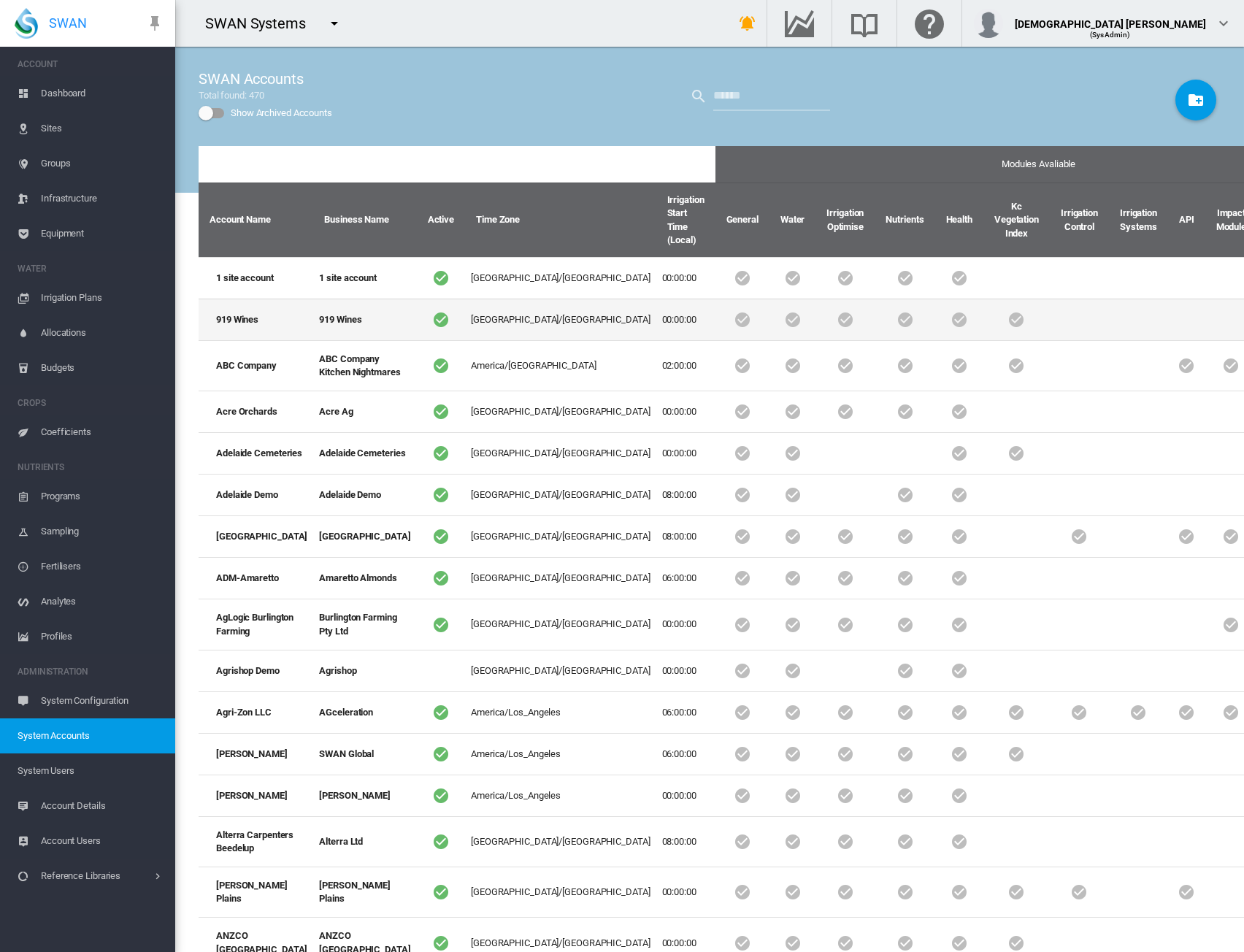
click at [656, 335] on td "00:00:00" at bounding box center [685, 318] width 59 height 41
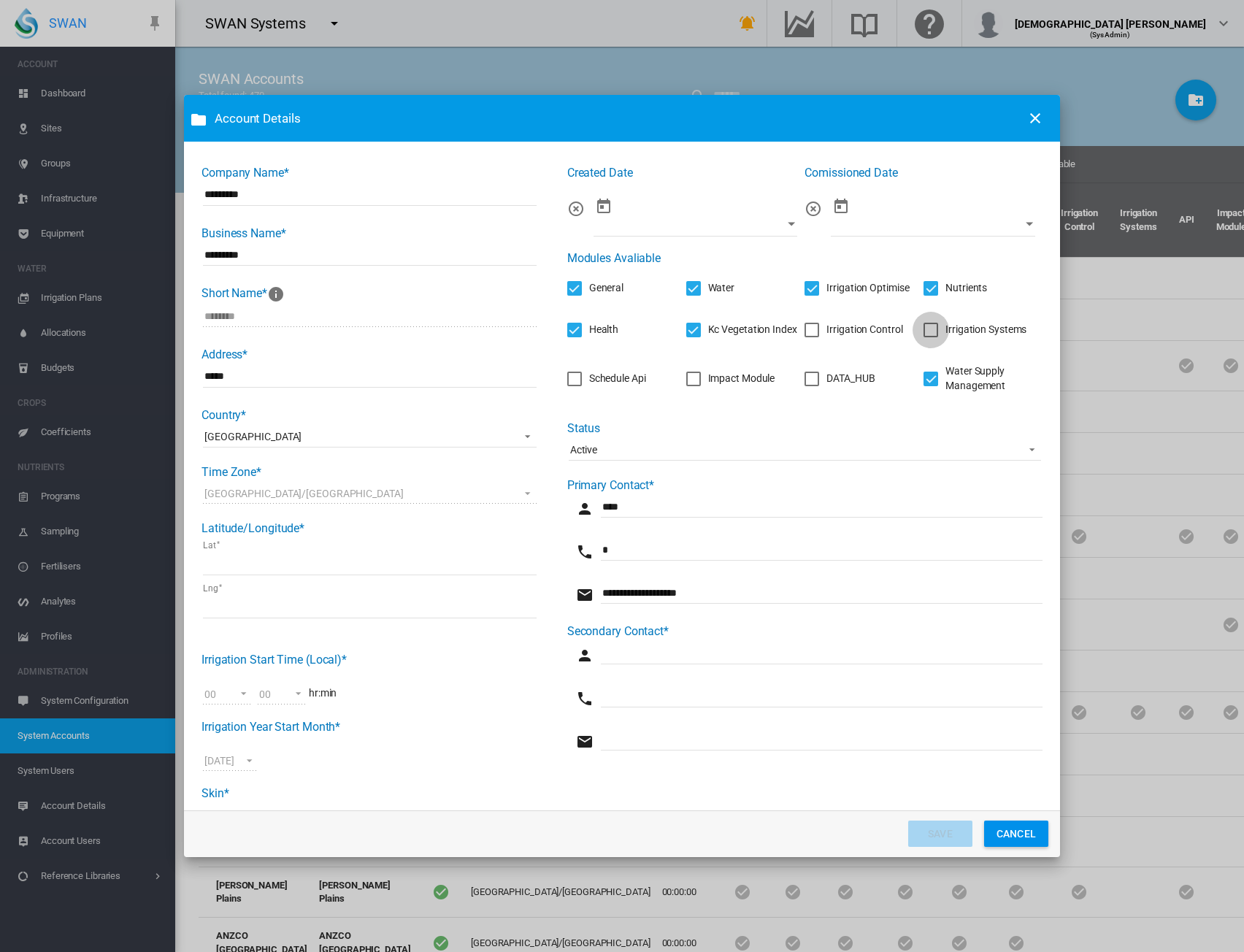
click at [924, 337] on div "Irrigation Systems" at bounding box center [931, 330] width 15 height 15
click at [931, 832] on button "SAVE" at bounding box center [940, 833] width 64 height 27
click at [1033, 119] on md-icon "icon-close" at bounding box center [1035, 119] width 18 height 18
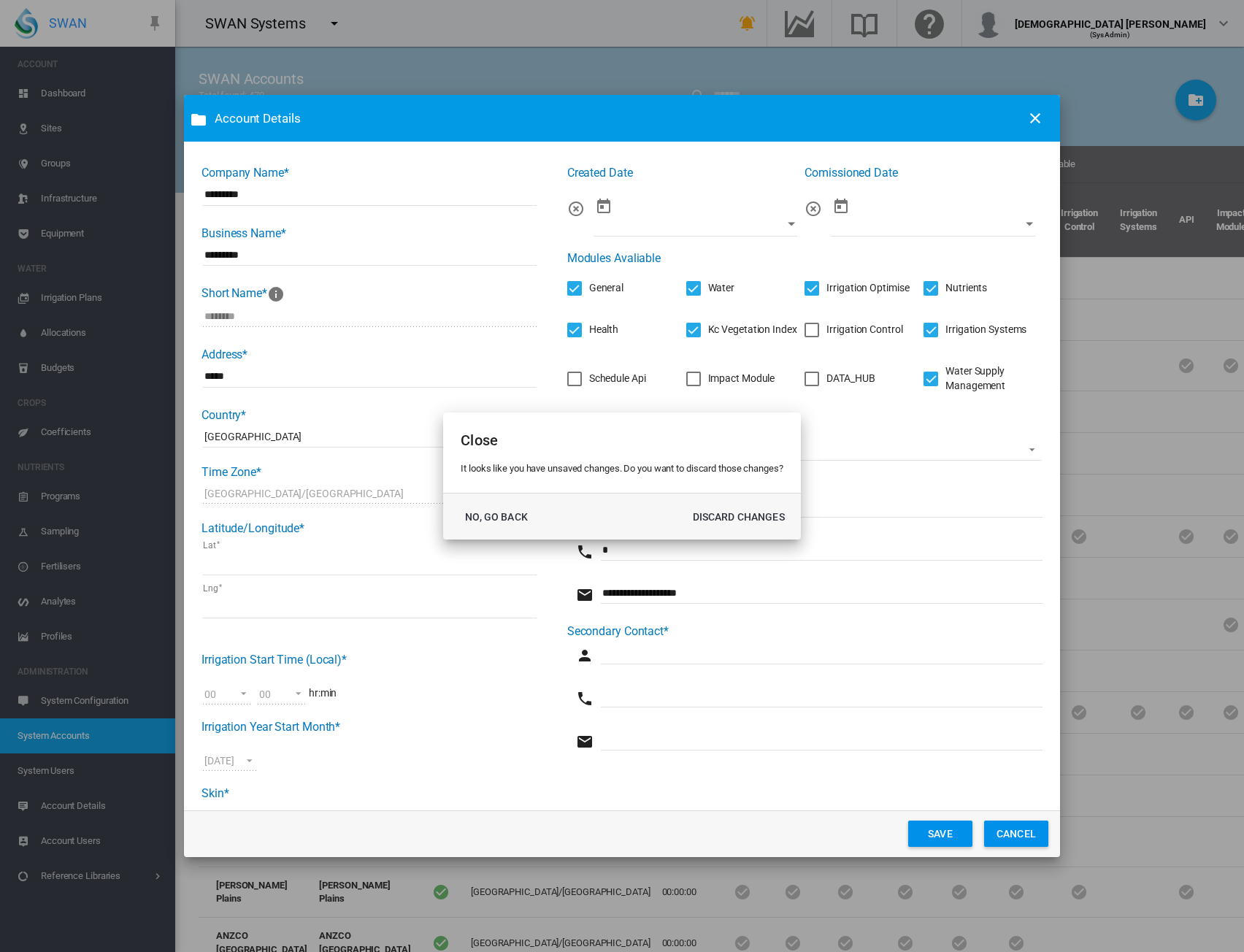
click at [533, 515] on md-dialog-actions "NO, GO BACK DISCARD CHANGES" at bounding box center [622, 516] width 357 height 47
click at [511, 511] on button "NO, GO BACK" at bounding box center [496, 516] width 72 height 27
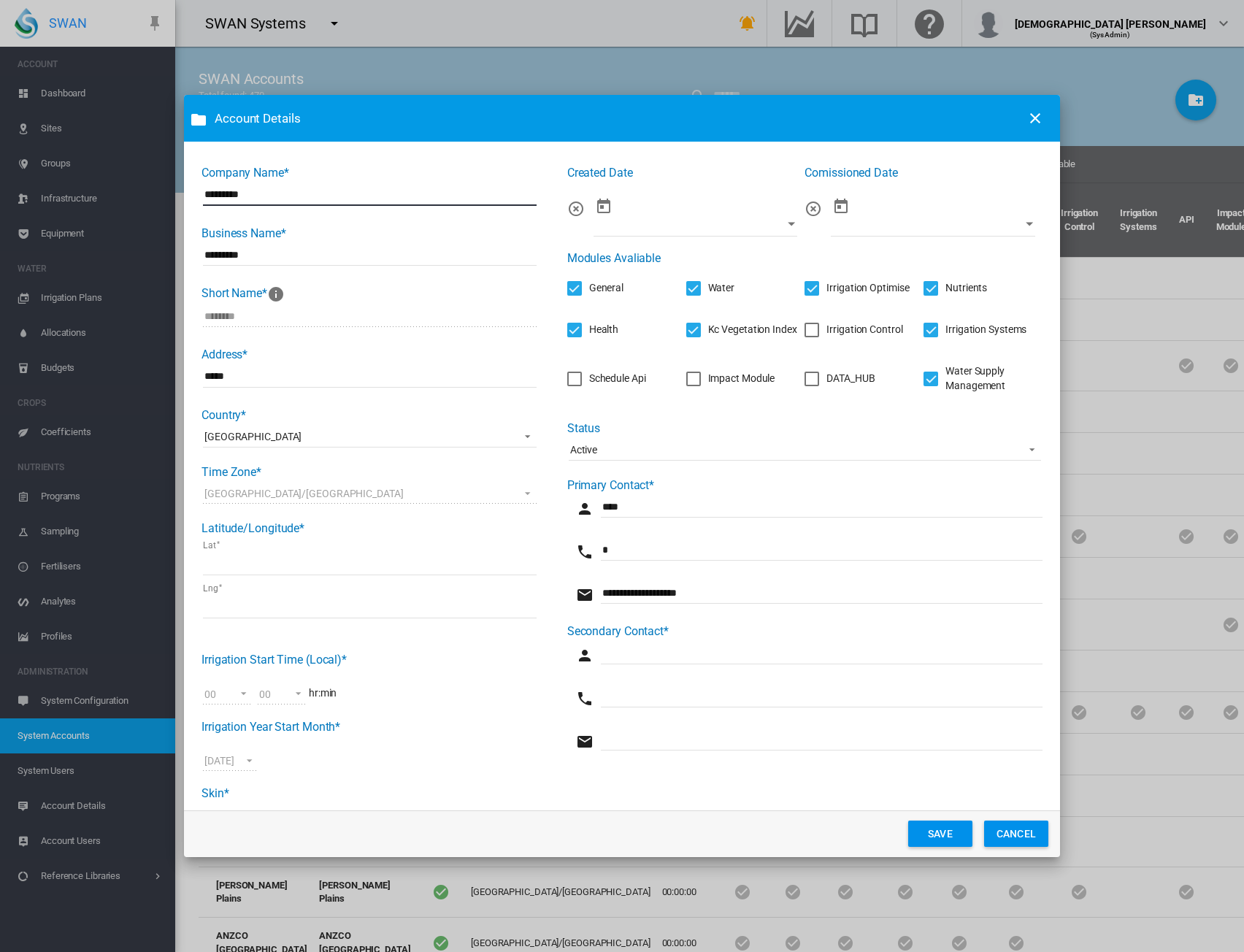
drag, startPoint x: 272, startPoint y: 193, endPoint x: 145, endPoint y: 196, distance: 127.0
click at [145, 196] on div "Account Details Company Name* ********* Business Name* ********* Short Name* **…" at bounding box center [622, 476] width 1244 height 952
click at [1005, 835] on button "CANCEL" at bounding box center [1016, 833] width 64 height 27
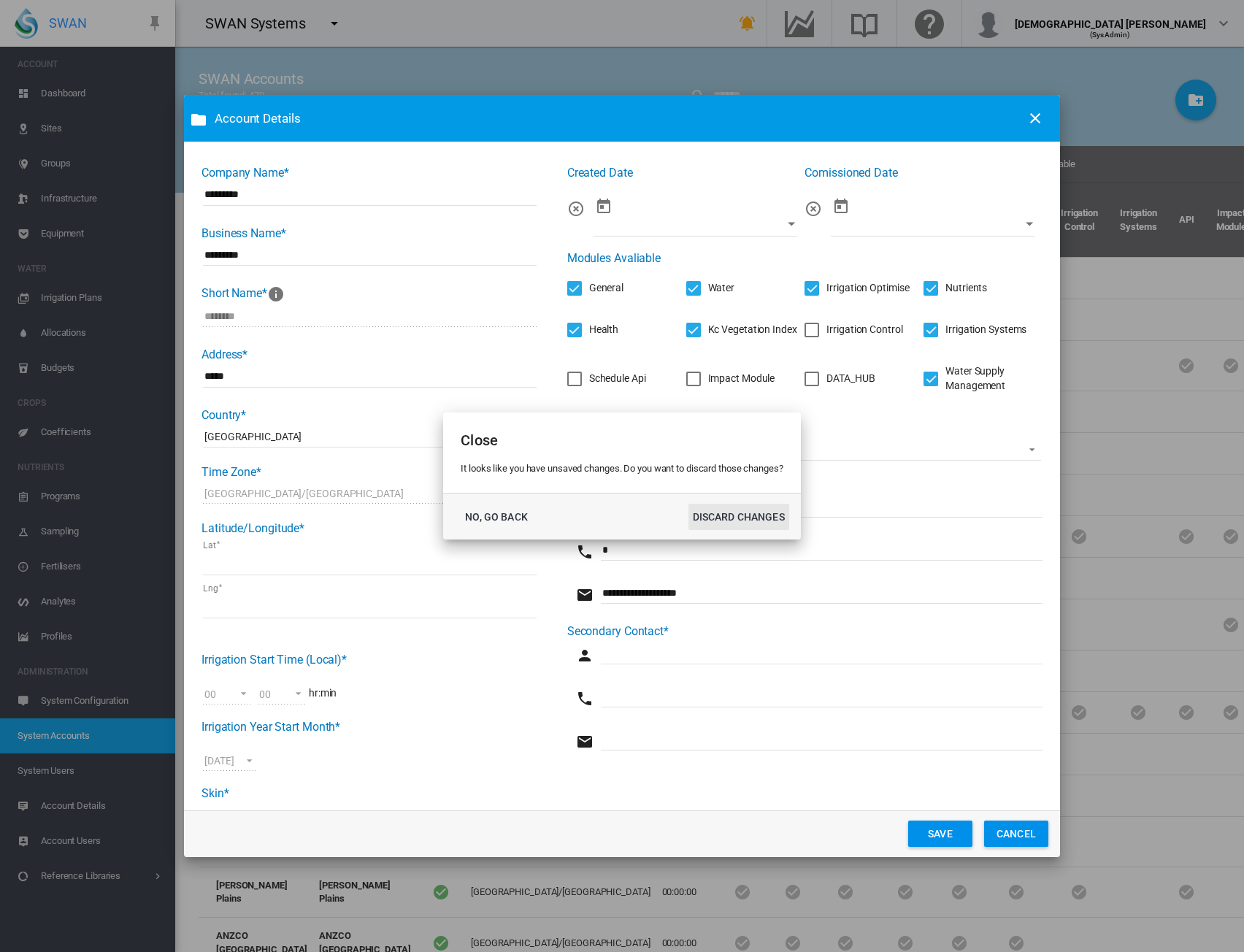
click at [736, 512] on button "DISCARD CHANGES" at bounding box center [739, 516] width 101 height 27
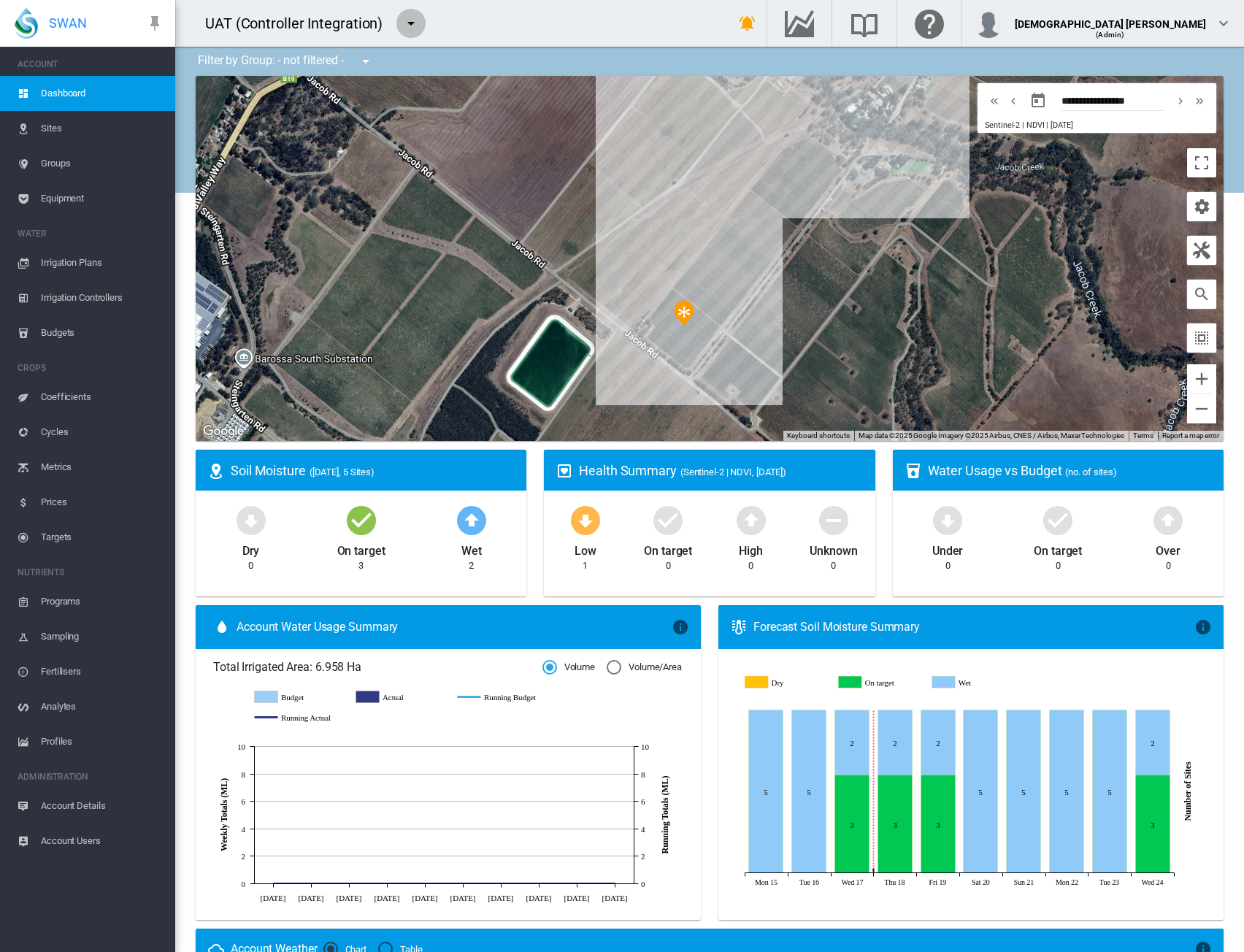
click at [411, 19] on md-icon "icon-menu-down" at bounding box center [411, 23] width 18 height 18
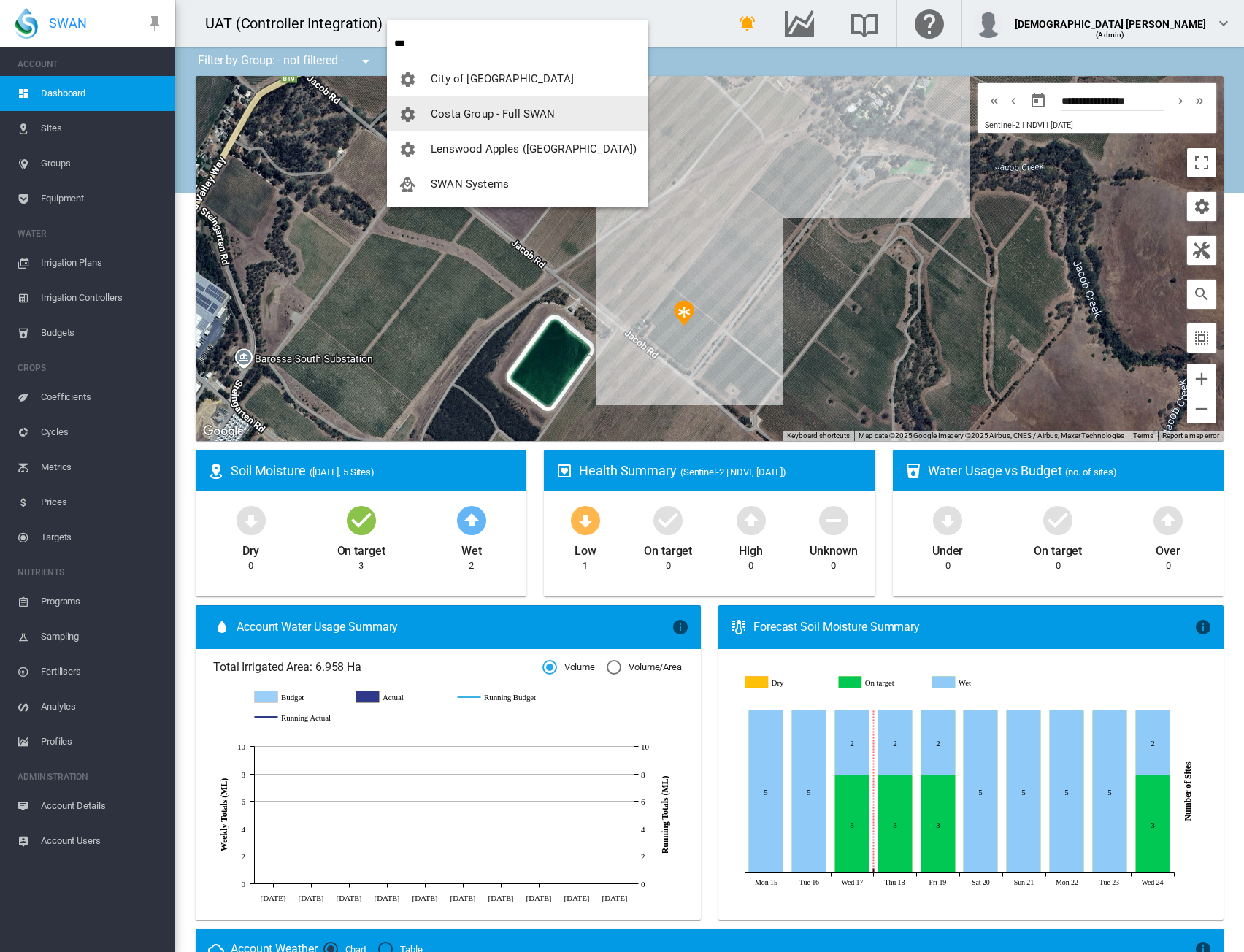
type input "***"
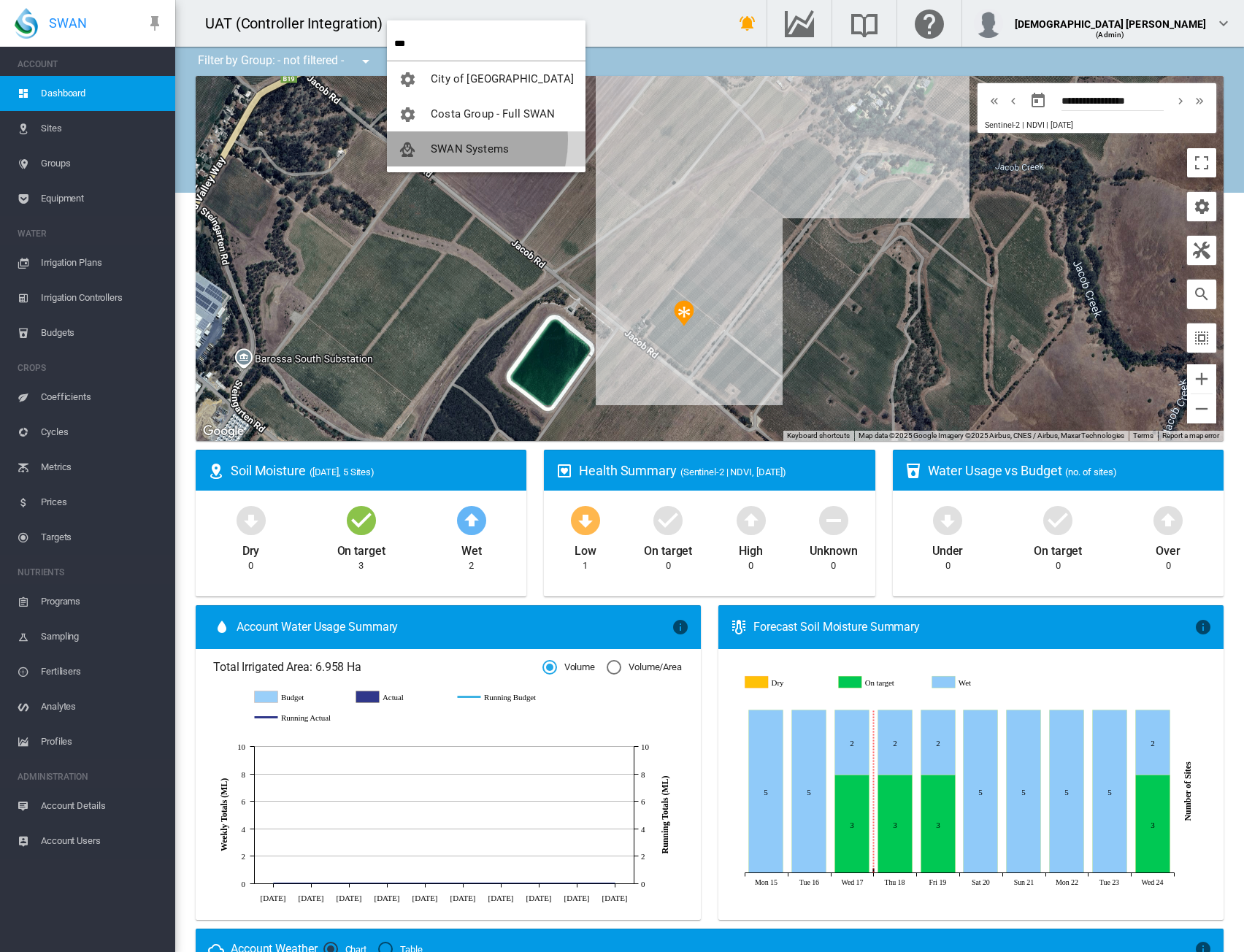
click at [448, 140] on button "SWAN Systems" at bounding box center [487, 149] width 199 height 35
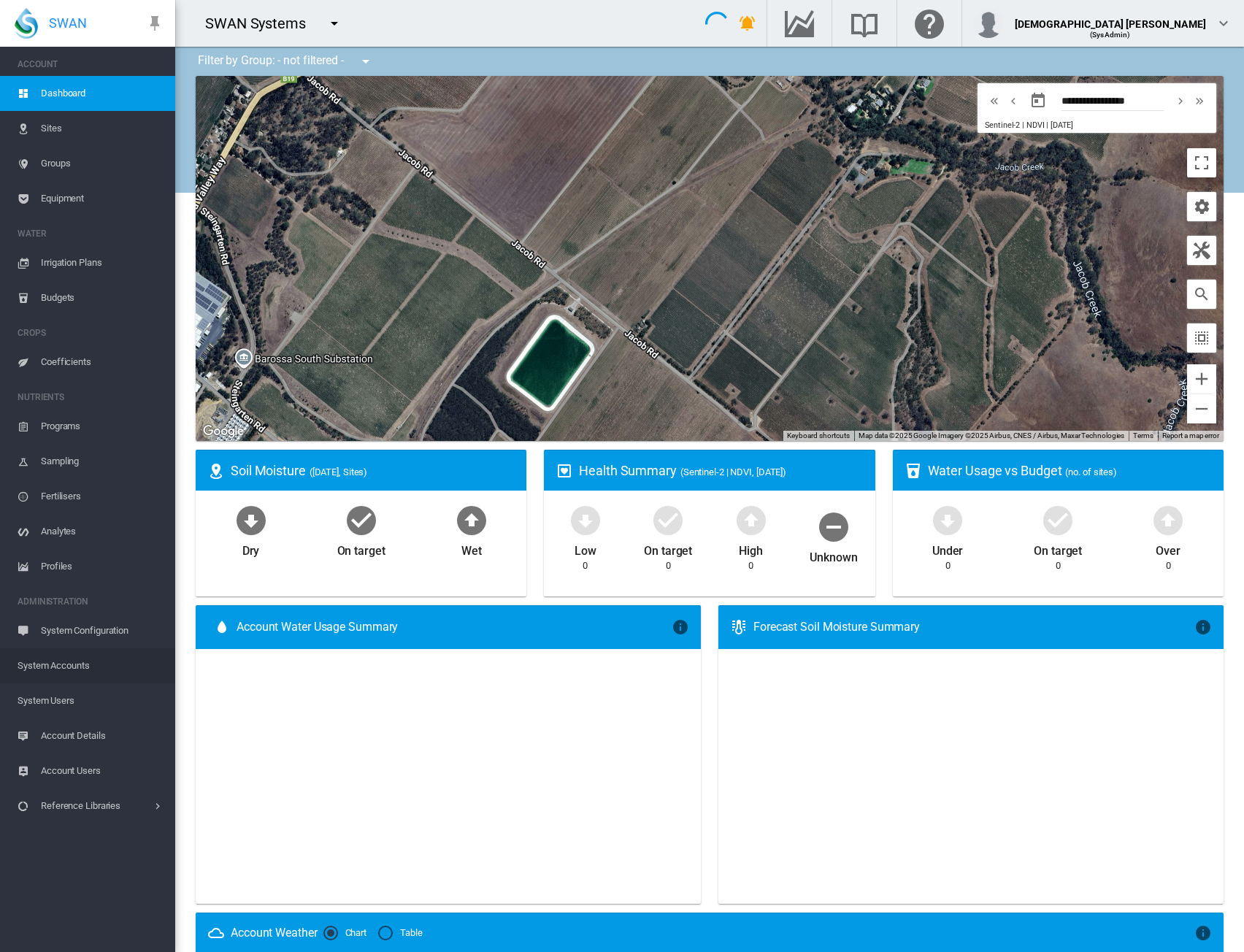
click at [86, 661] on span "System Accounts" at bounding box center [91, 665] width 146 height 35
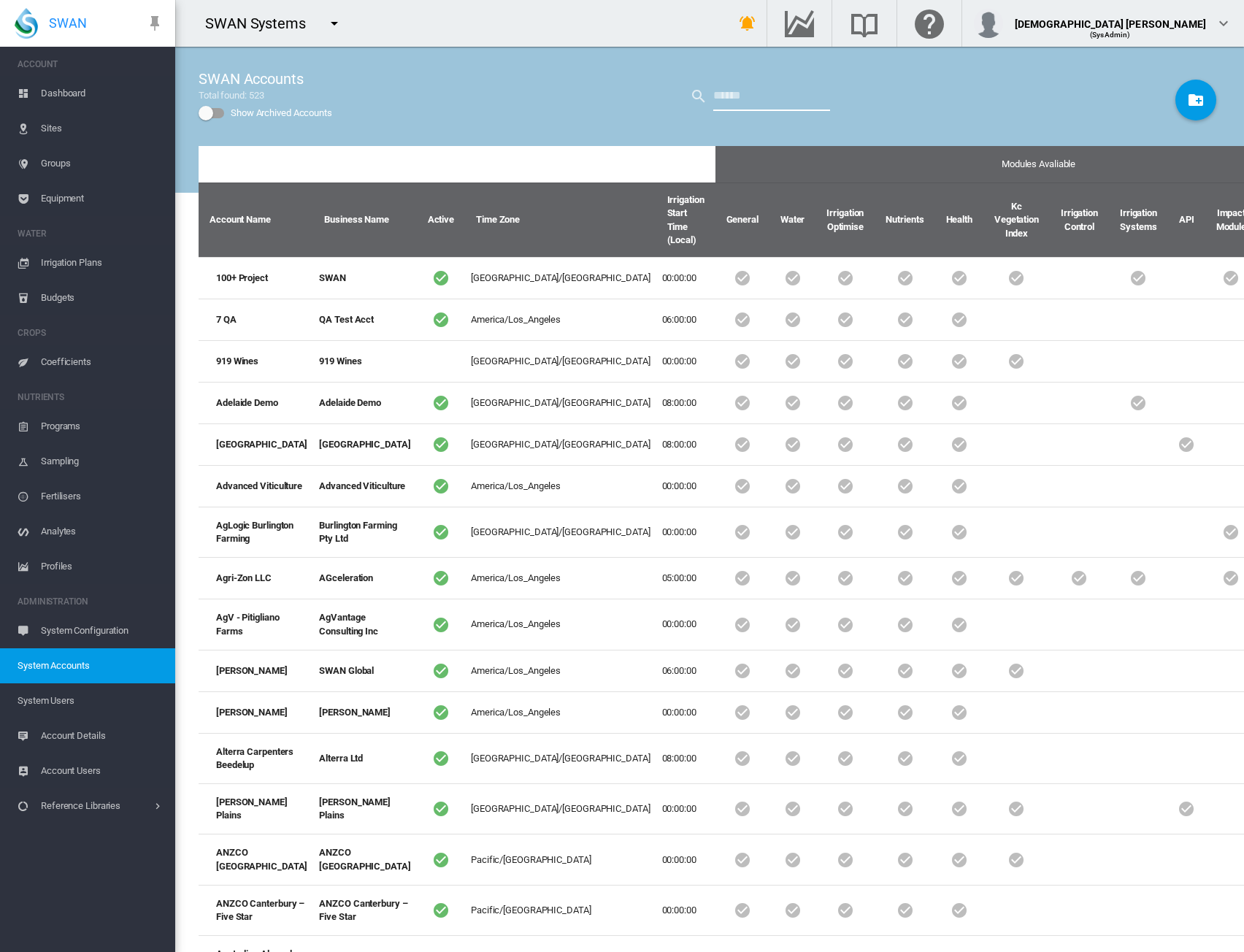
click at [754, 97] on input "text" at bounding box center [772, 96] width 117 height 29
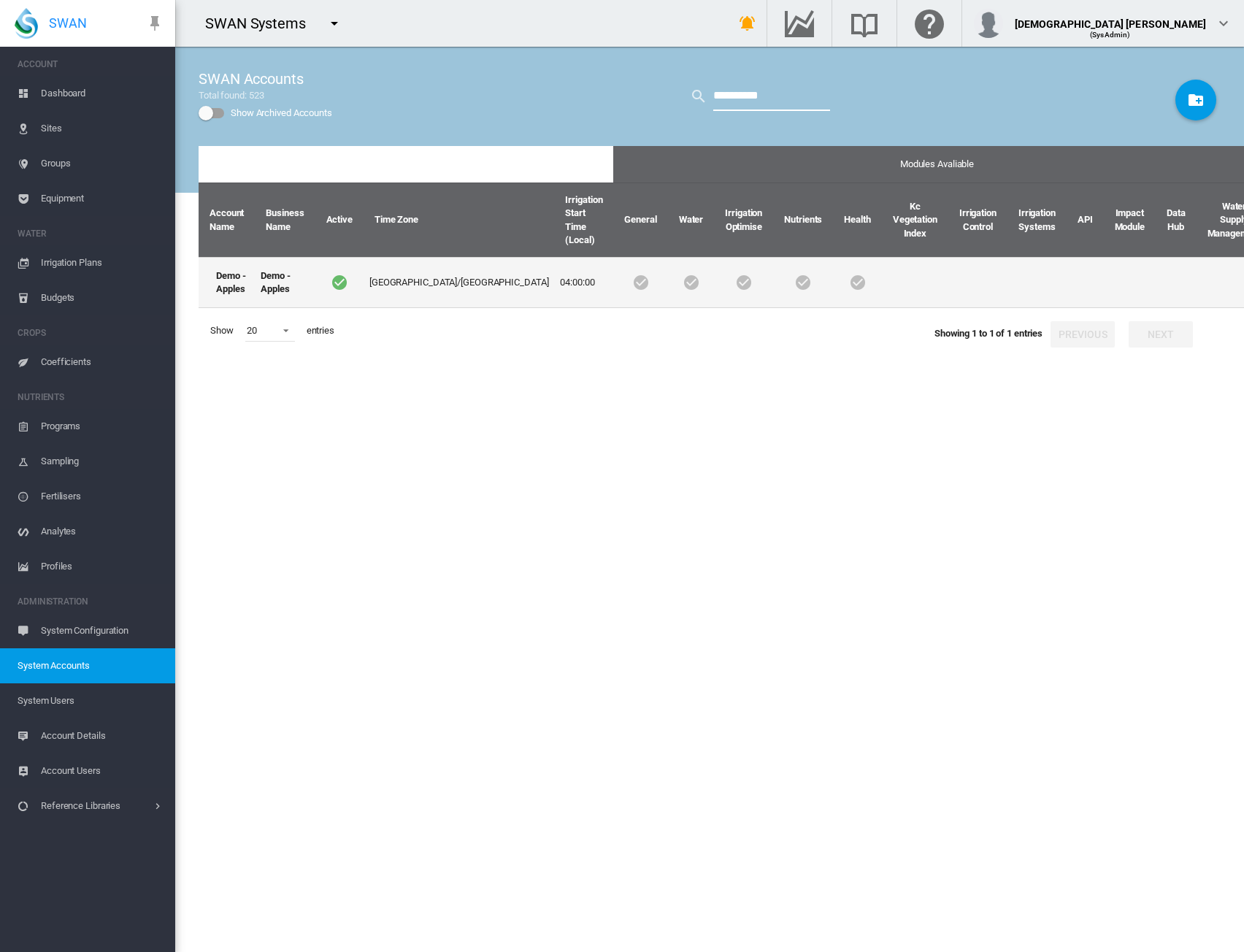
type input "**********"
click at [442, 274] on td "Asia/Shanghai" at bounding box center [459, 282] width 192 height 51
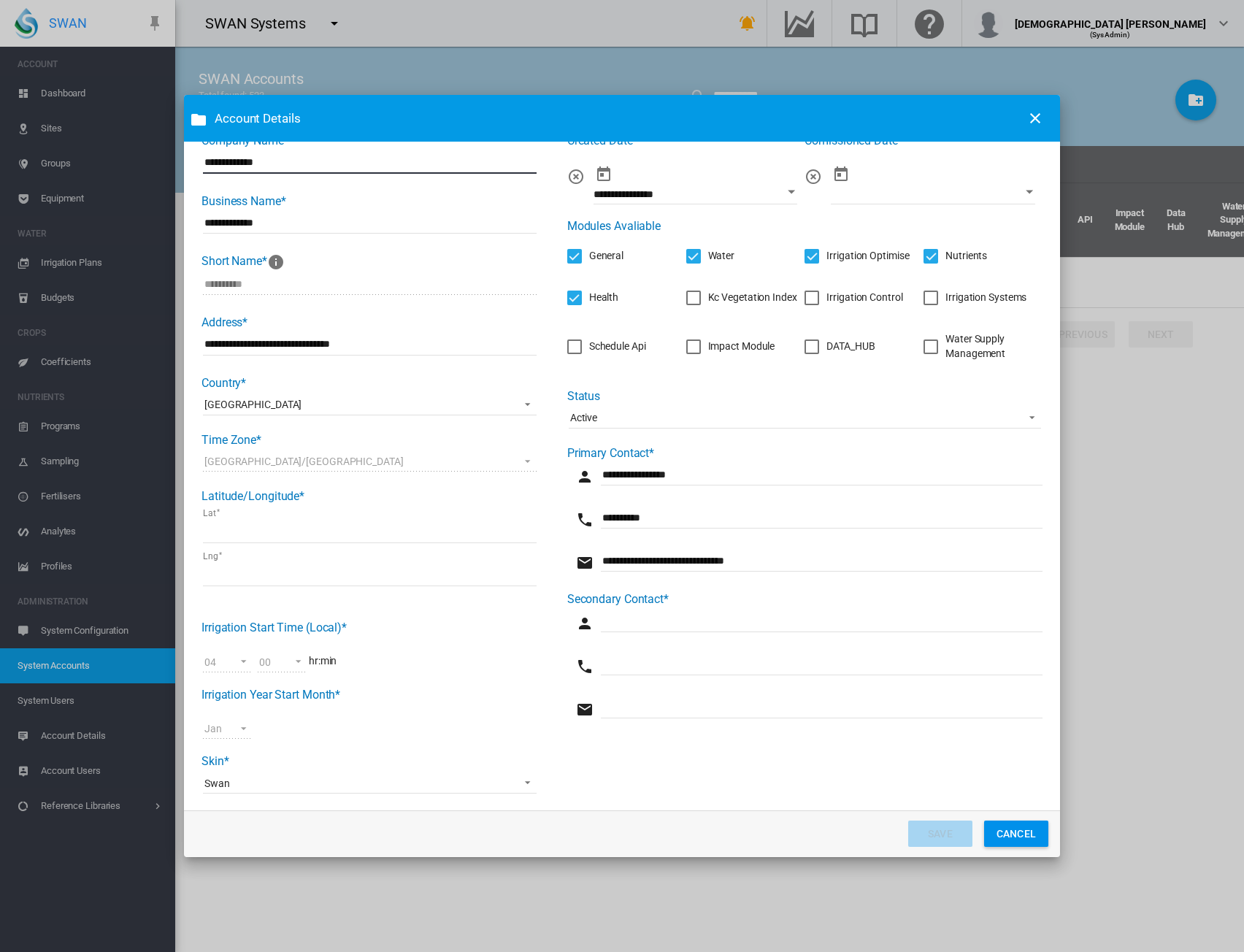
scroll to position [48, 0]
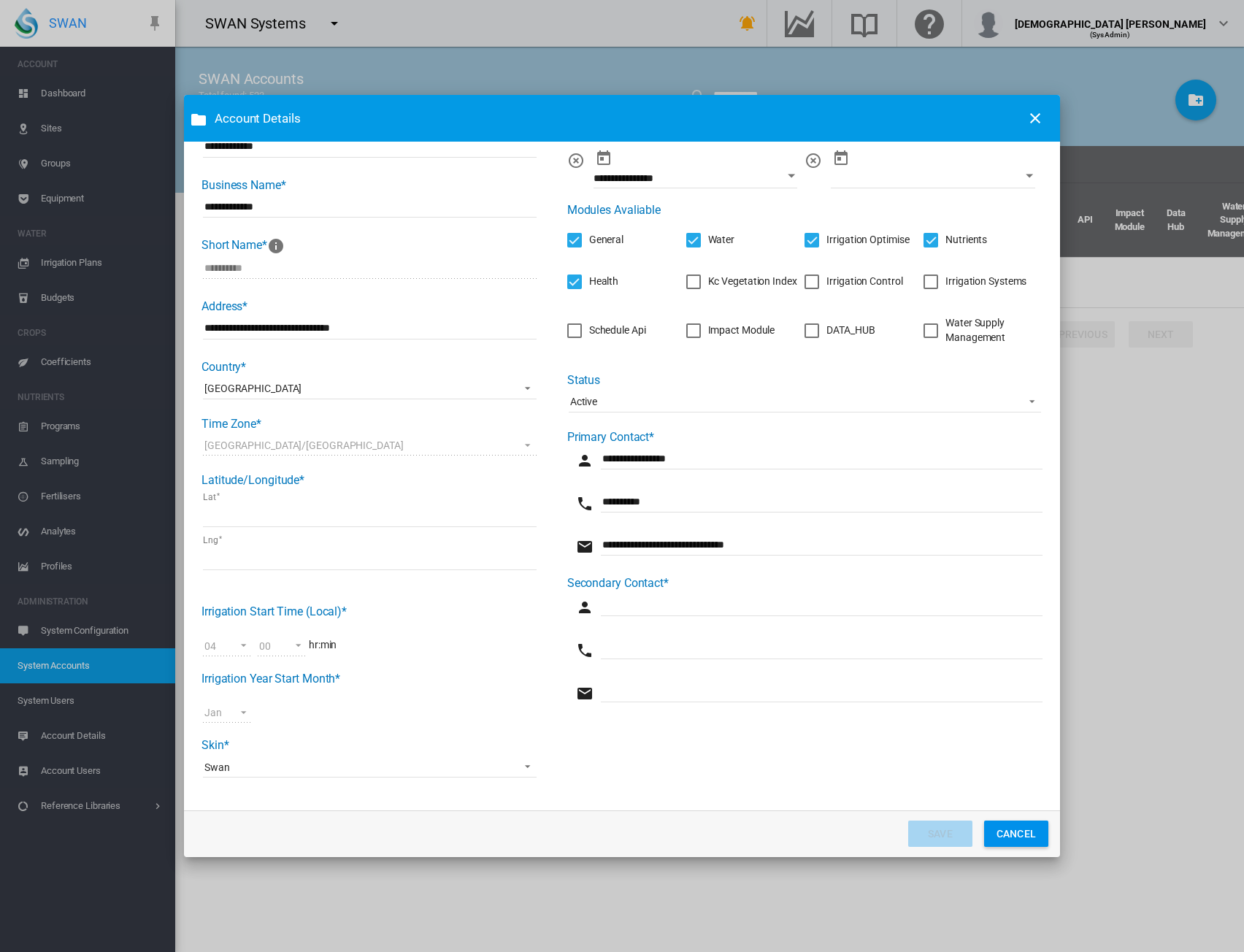
click at [623, 770] on div "**********" at bounding box center [622, 455] width 841 height 676
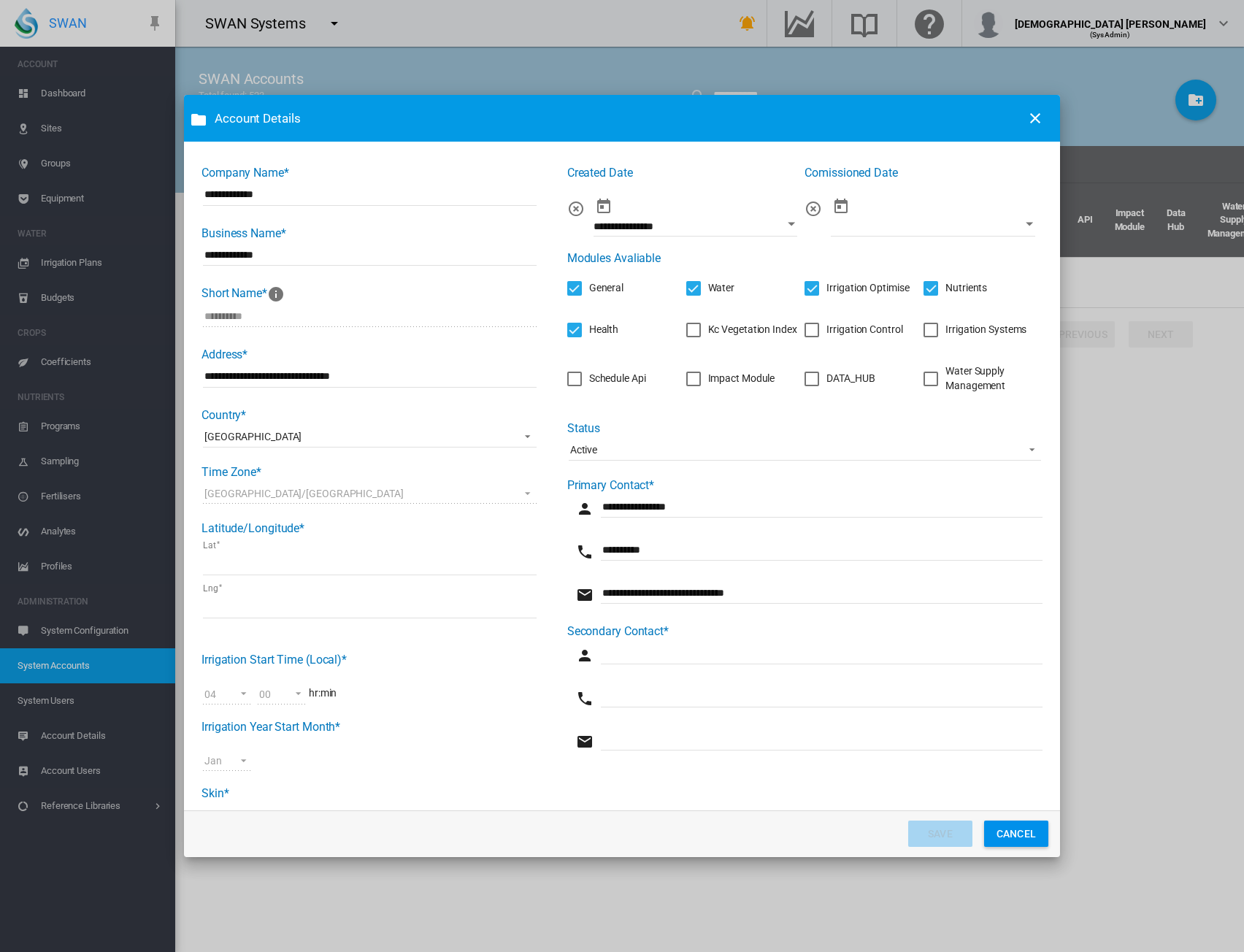
click at [666, 461] on md-select-value "Active" at bounding box center [805, 449] width 472 height 22
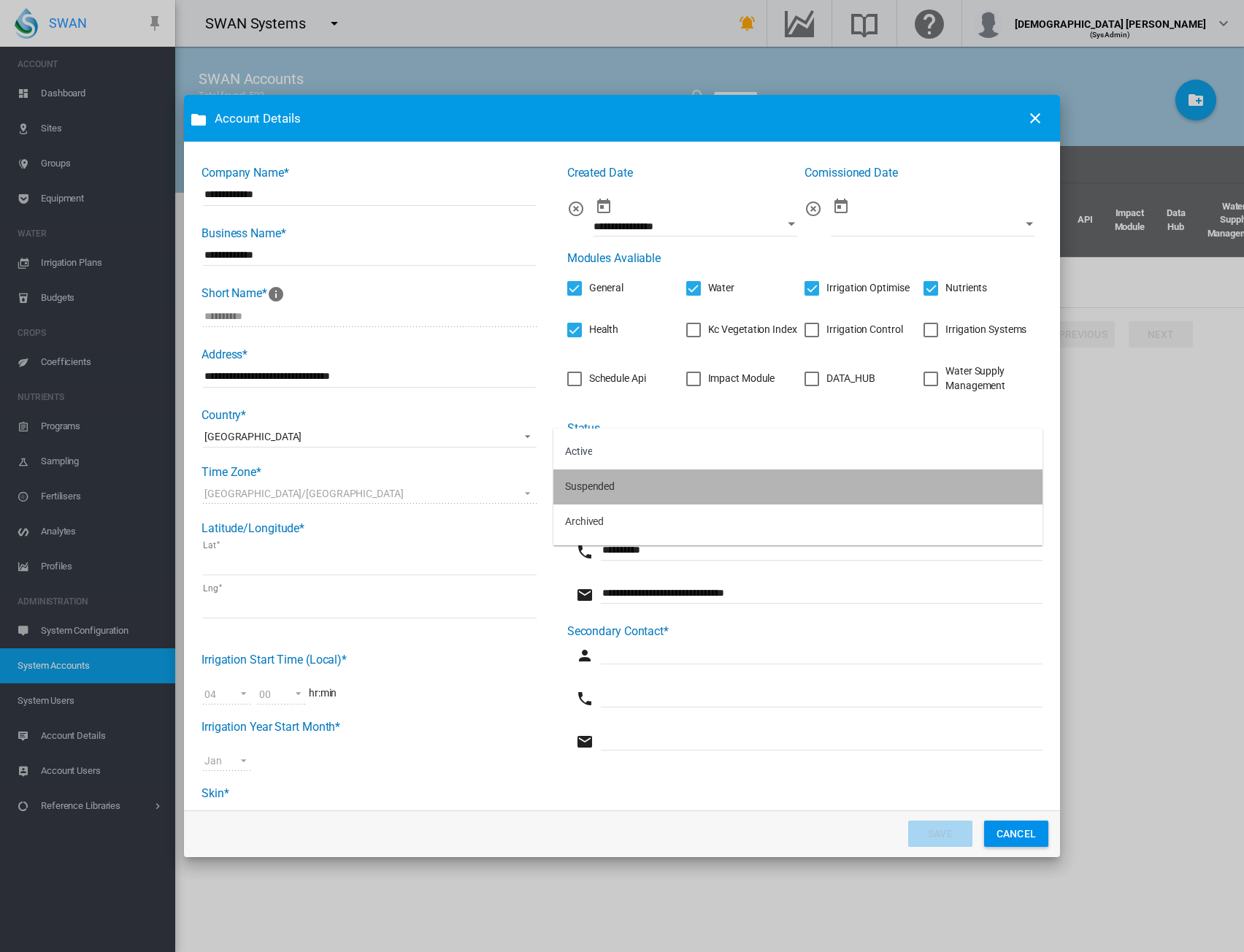
click at [643, 494] on md-option "Suspended" at bounding box center [798, 487] width 489 height 35
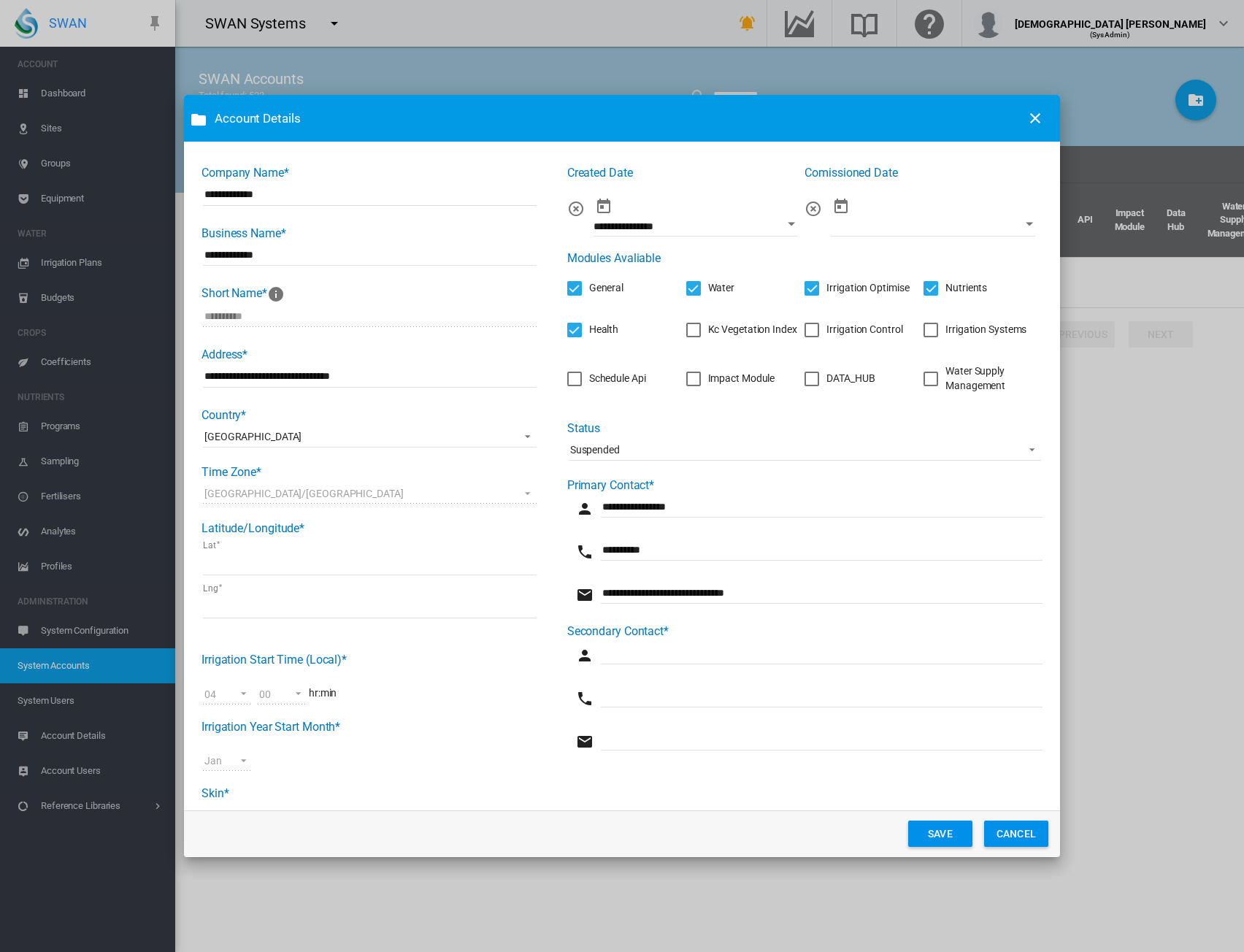
click at [933, 836] on button "SAVE" at bounding box center [940, 833] width 64 height 27
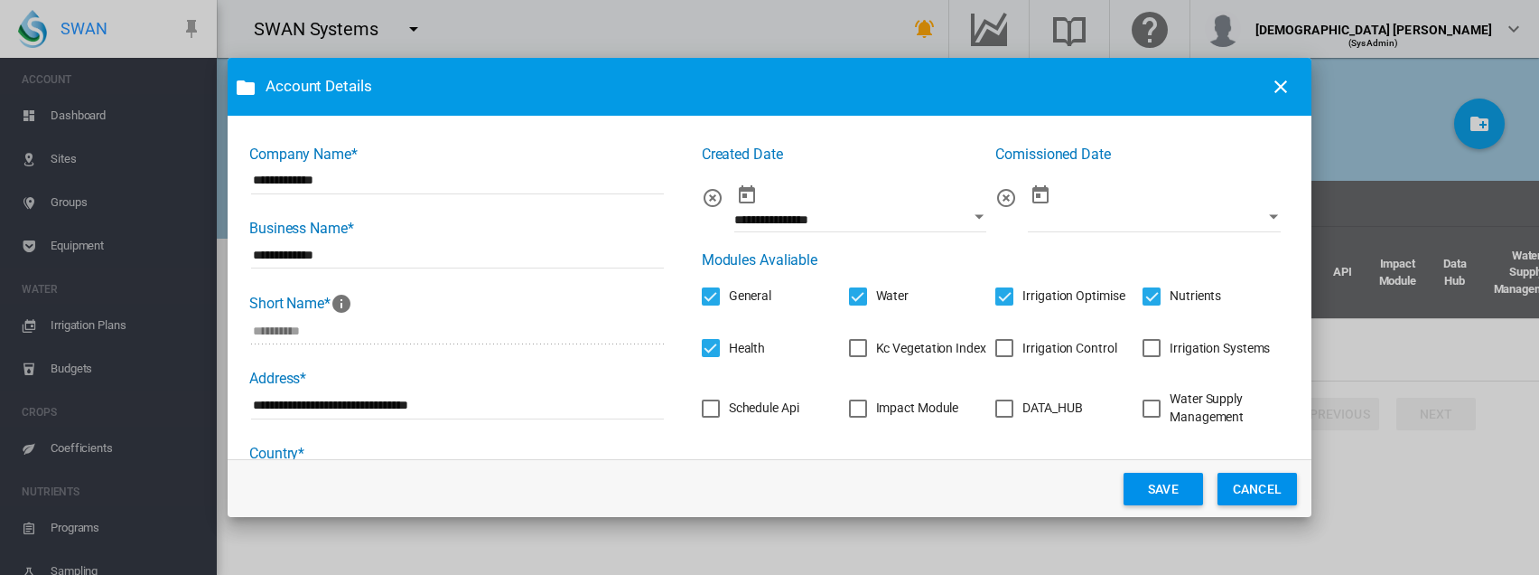
click at [1151, 497] on button "SAVE" at bounding box center [1163, 488] width 79 height 33
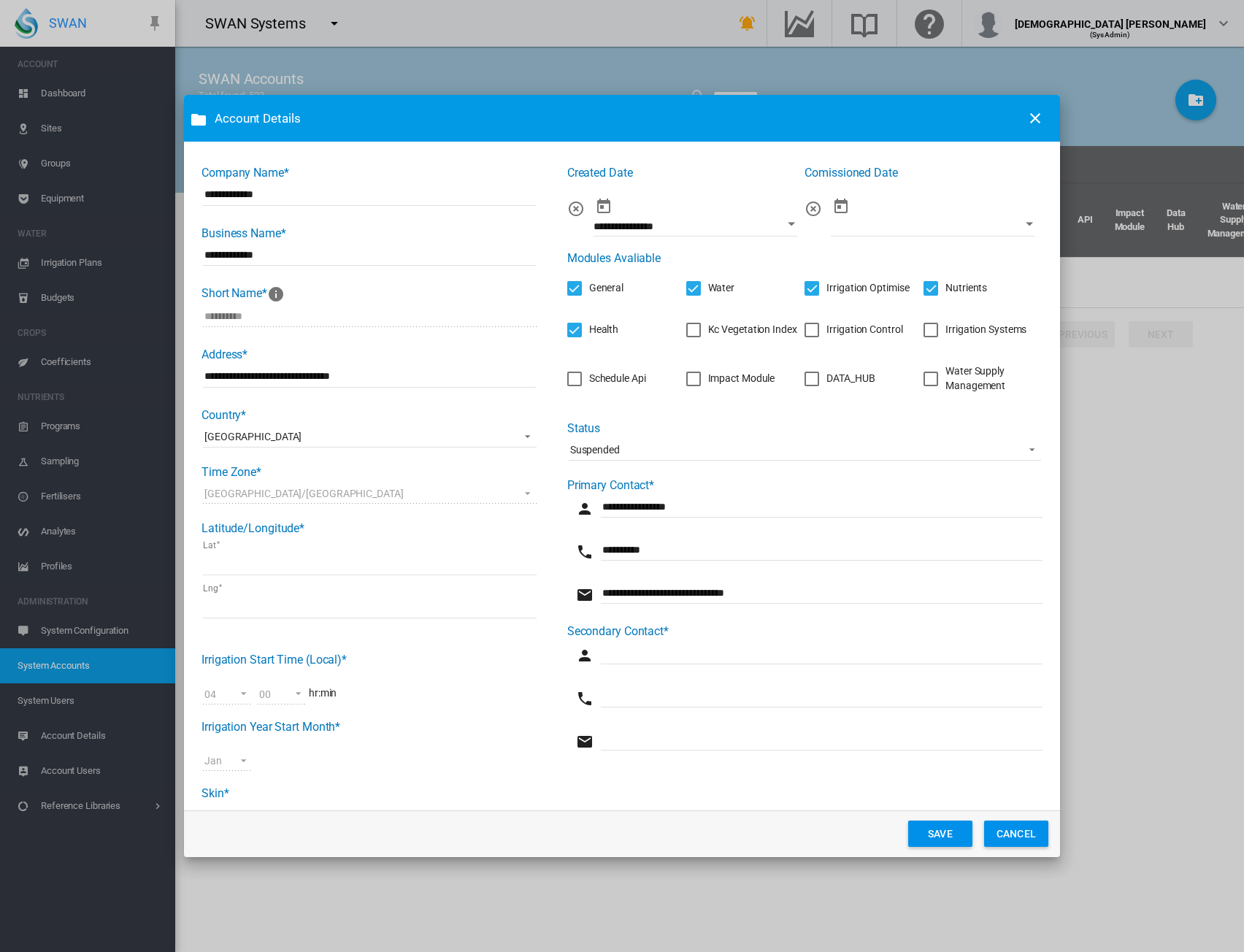
click at [1029, 830] on button "CANCEL" at bounding box center [1016, 833] width 64 height 27
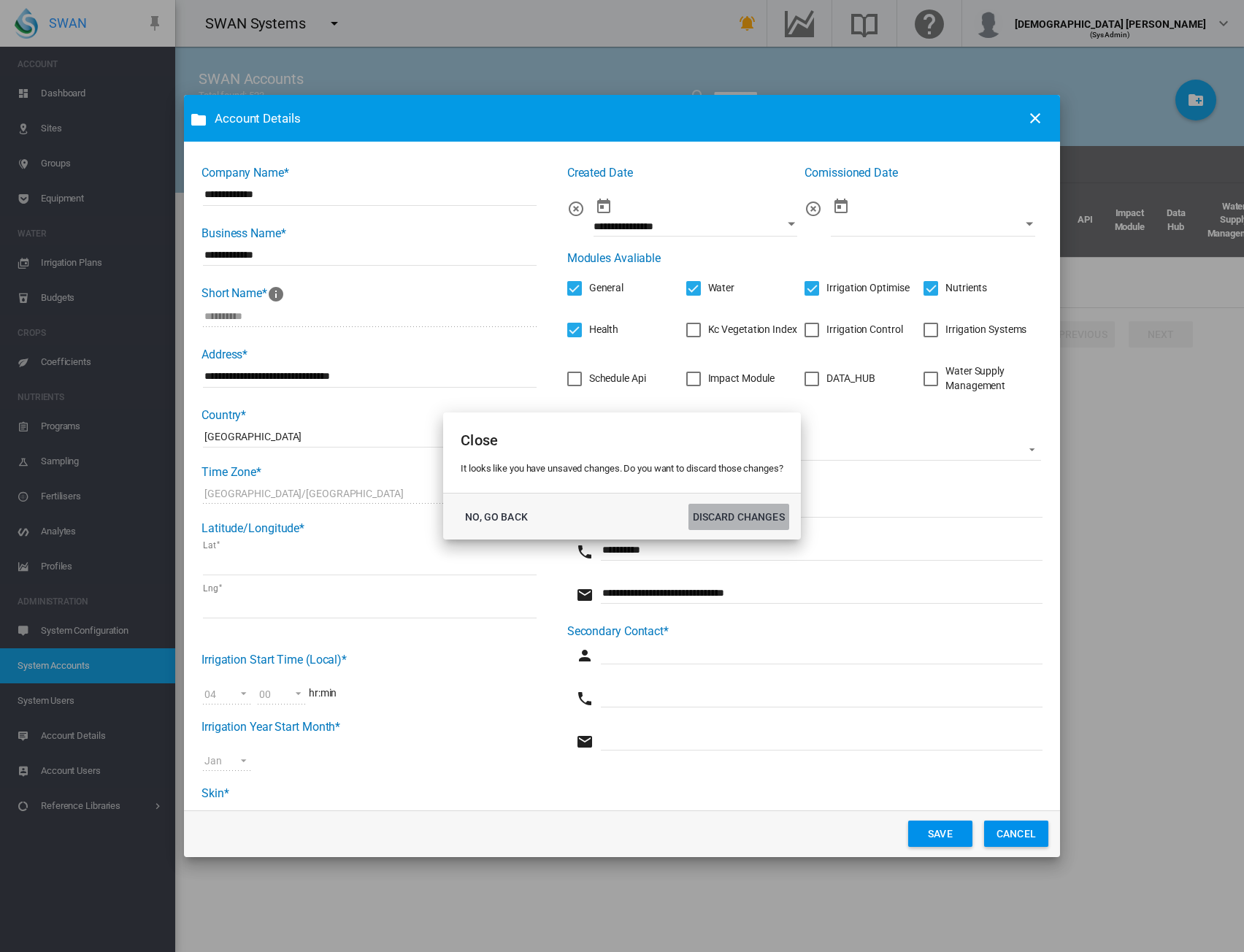
click at [740, 514] on button "DISCARD CHANGES" at bounding box center [739, 516] width 101 height 27
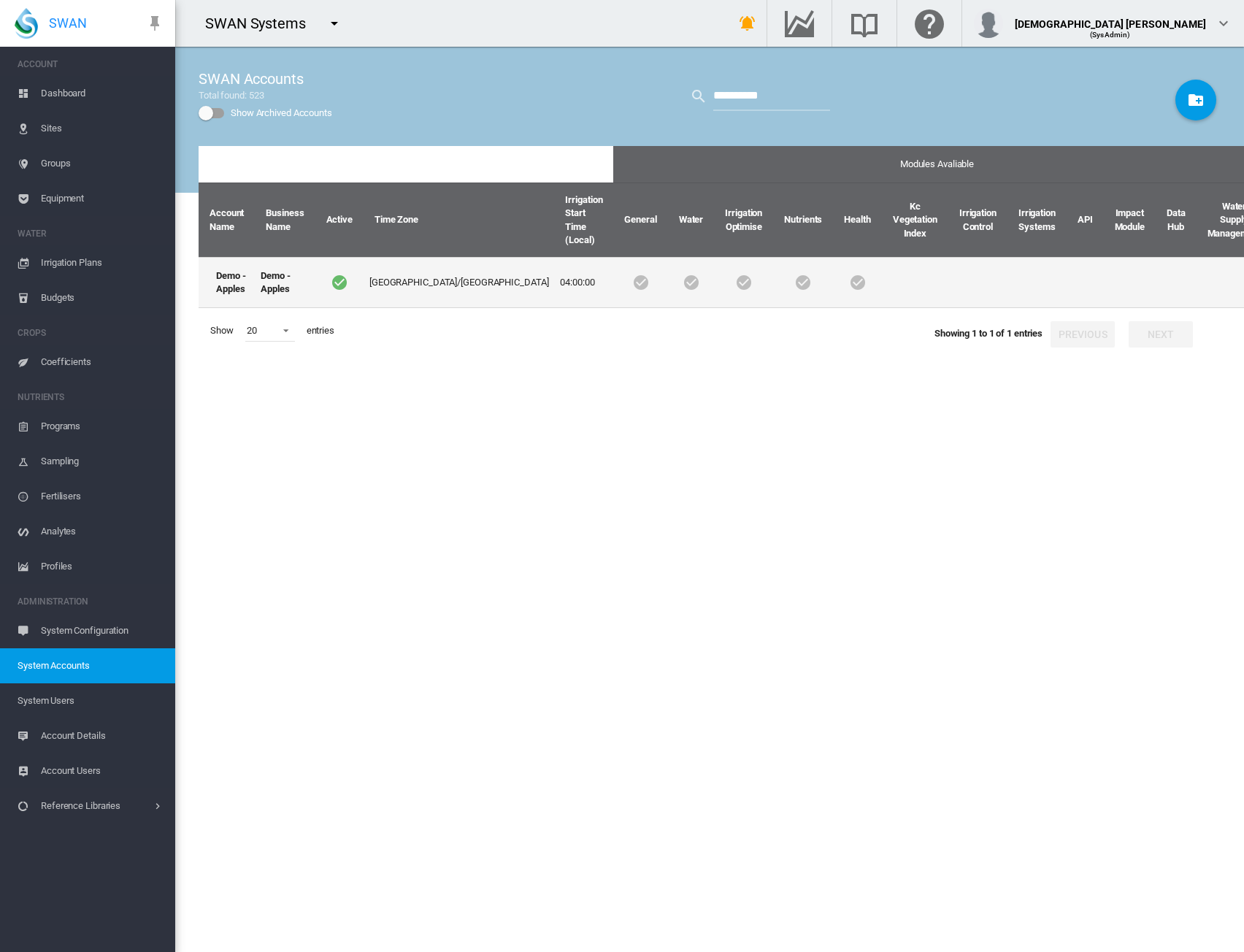
click at [882, 268] on td at bounding box center [915, 282] width 66 height 51
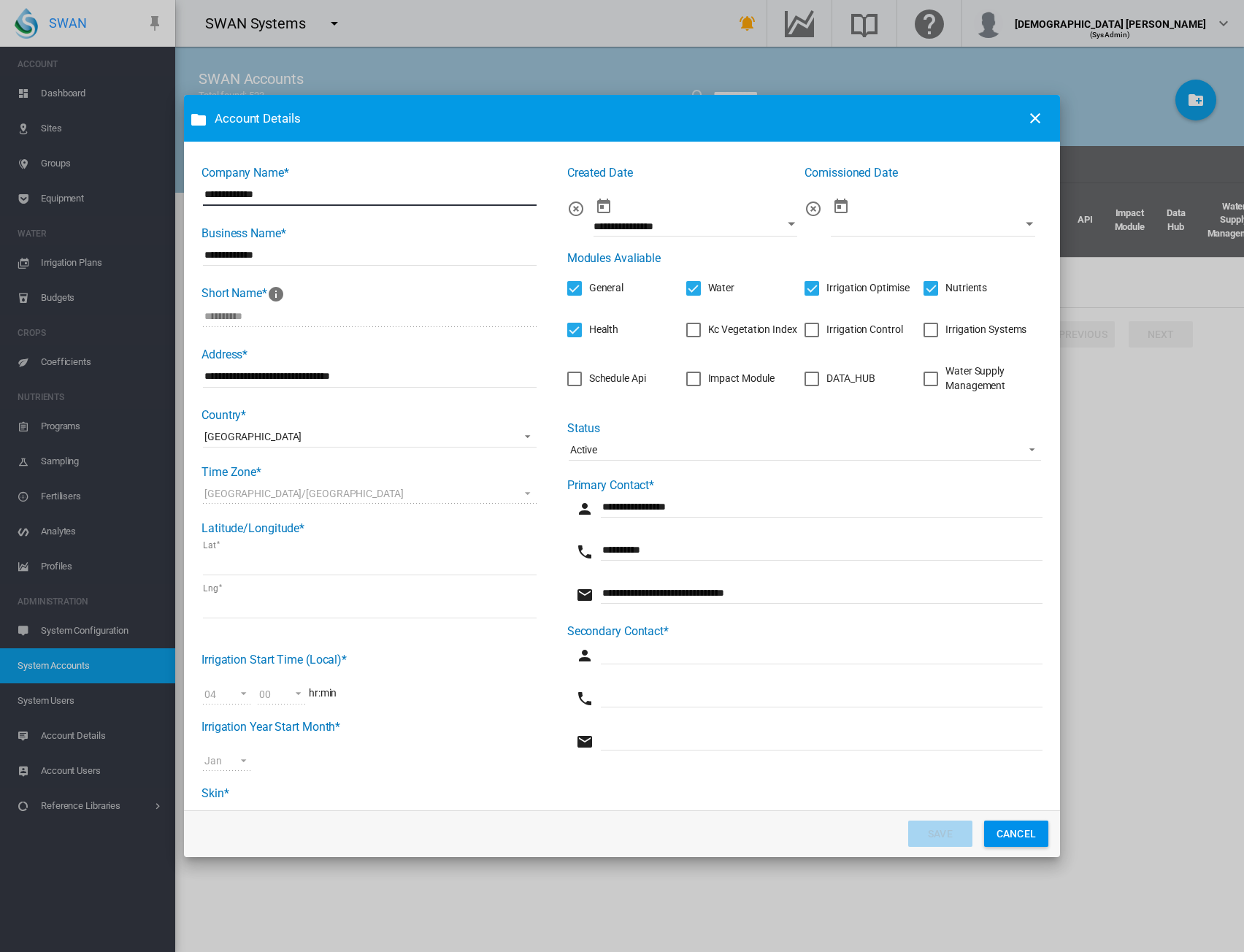
click at [1015, 827] on button "CANCEL" at bounding box center [1016, 833] width 64 height 27
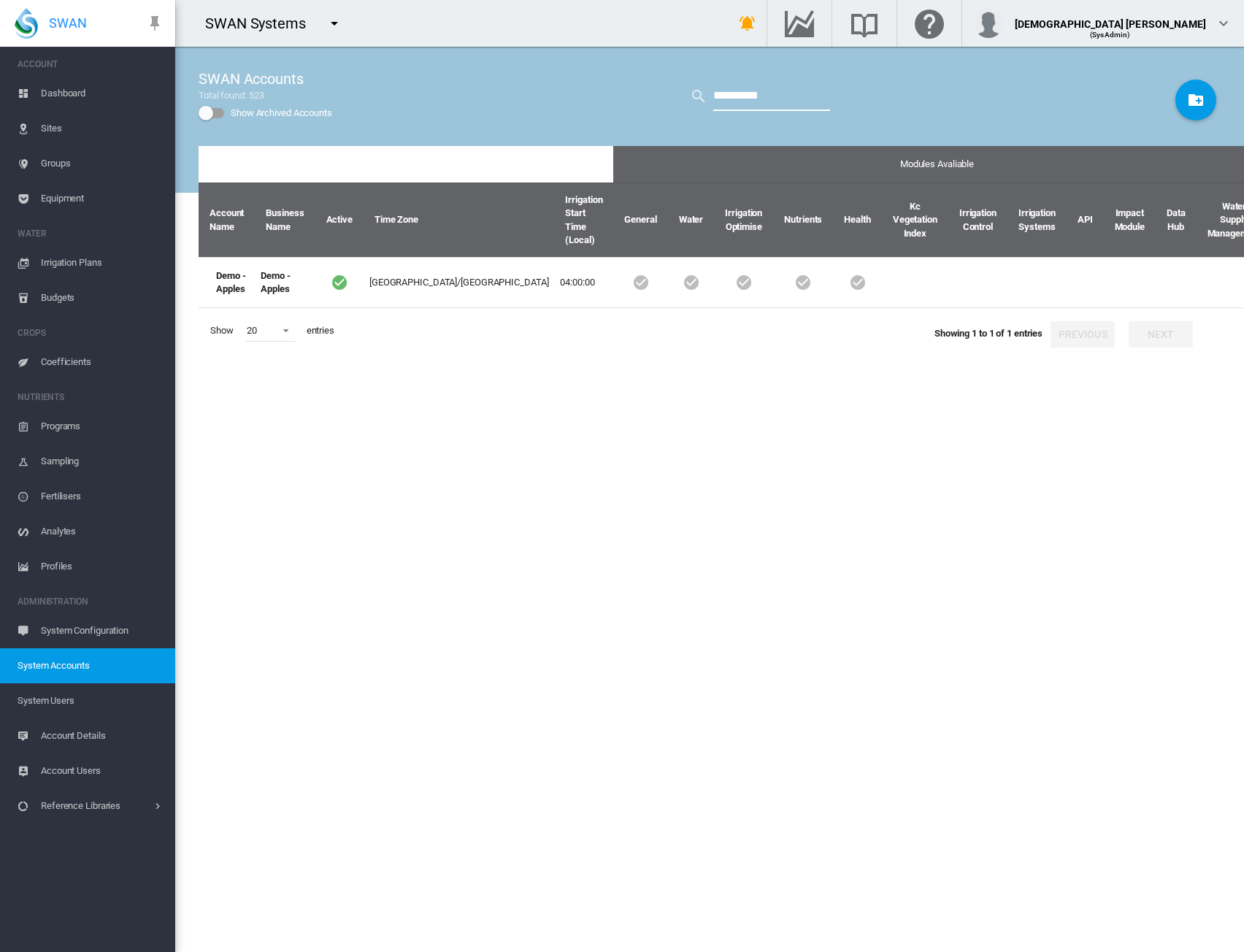
click at [777, 102] on input "**********" at bounding box center [772, 96] width 117 height 29
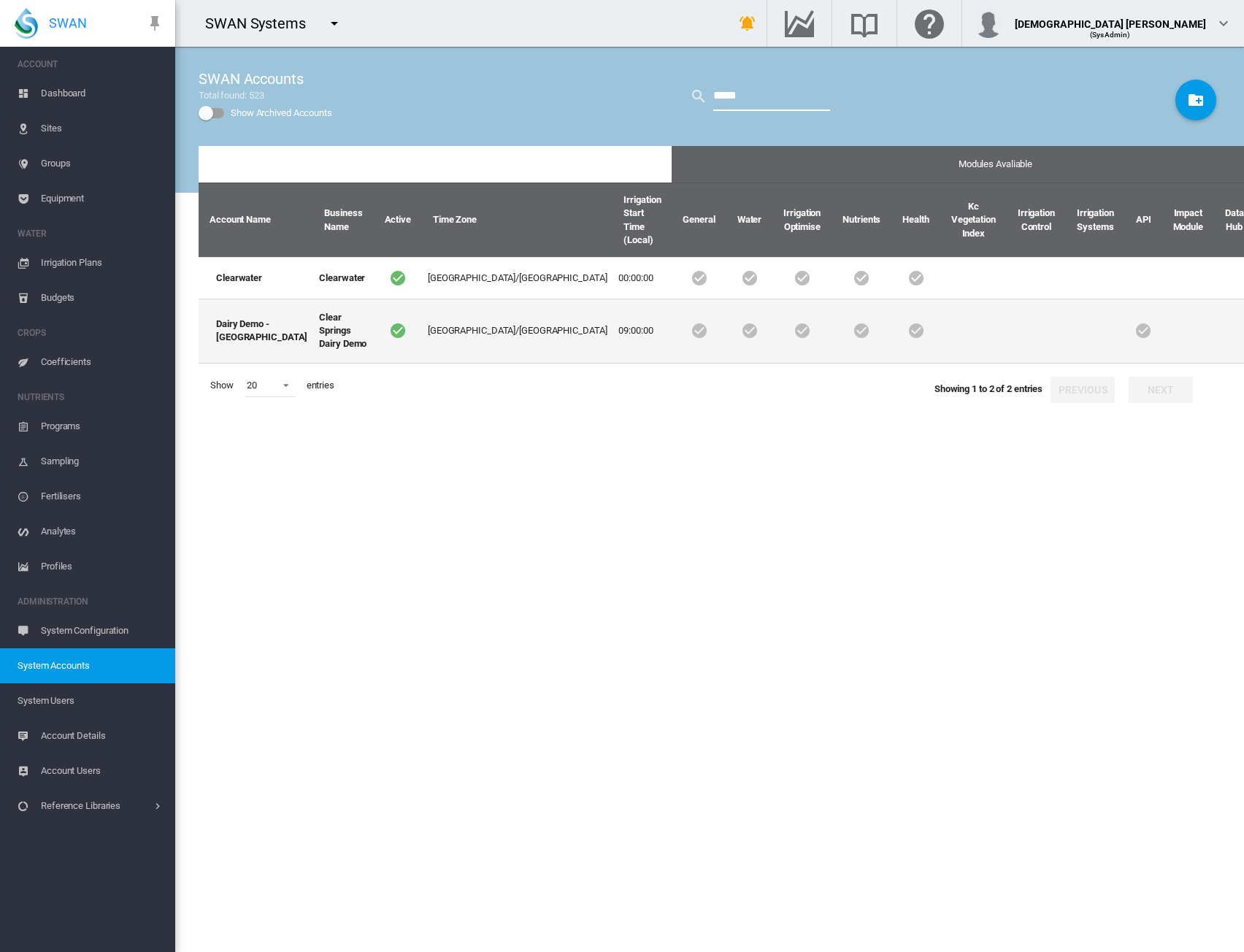
type input "*****"
click at [422, 316] on td "Australia/Hobart" at bounding box center [517, 331] width 192 height 65
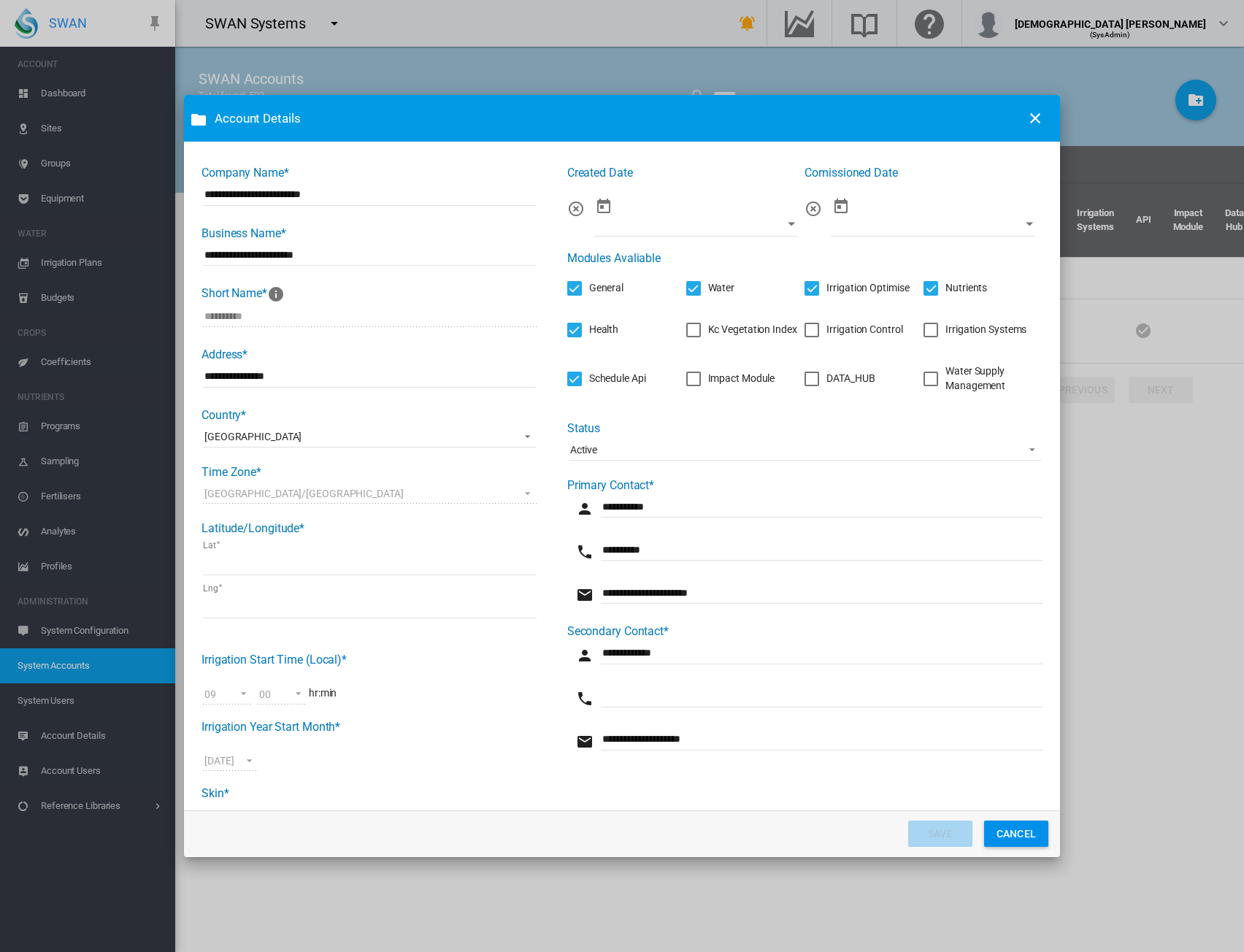
click at [612, 452] on span "Active" at bounding box center [794, 450] width 446 height 15
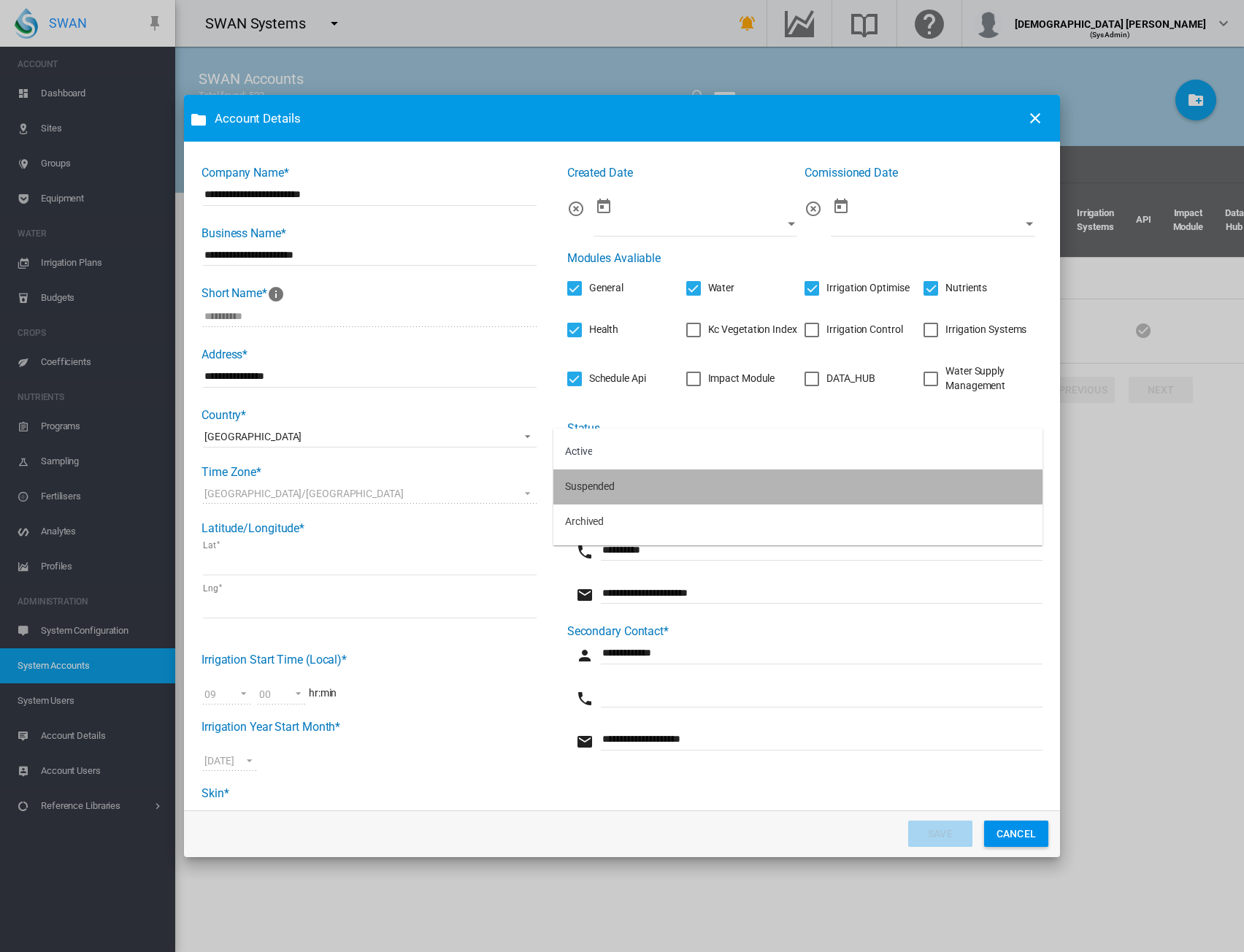
click at [613, 484] on div "Suspended" at bounding box center [589, 487] width 49 height 15
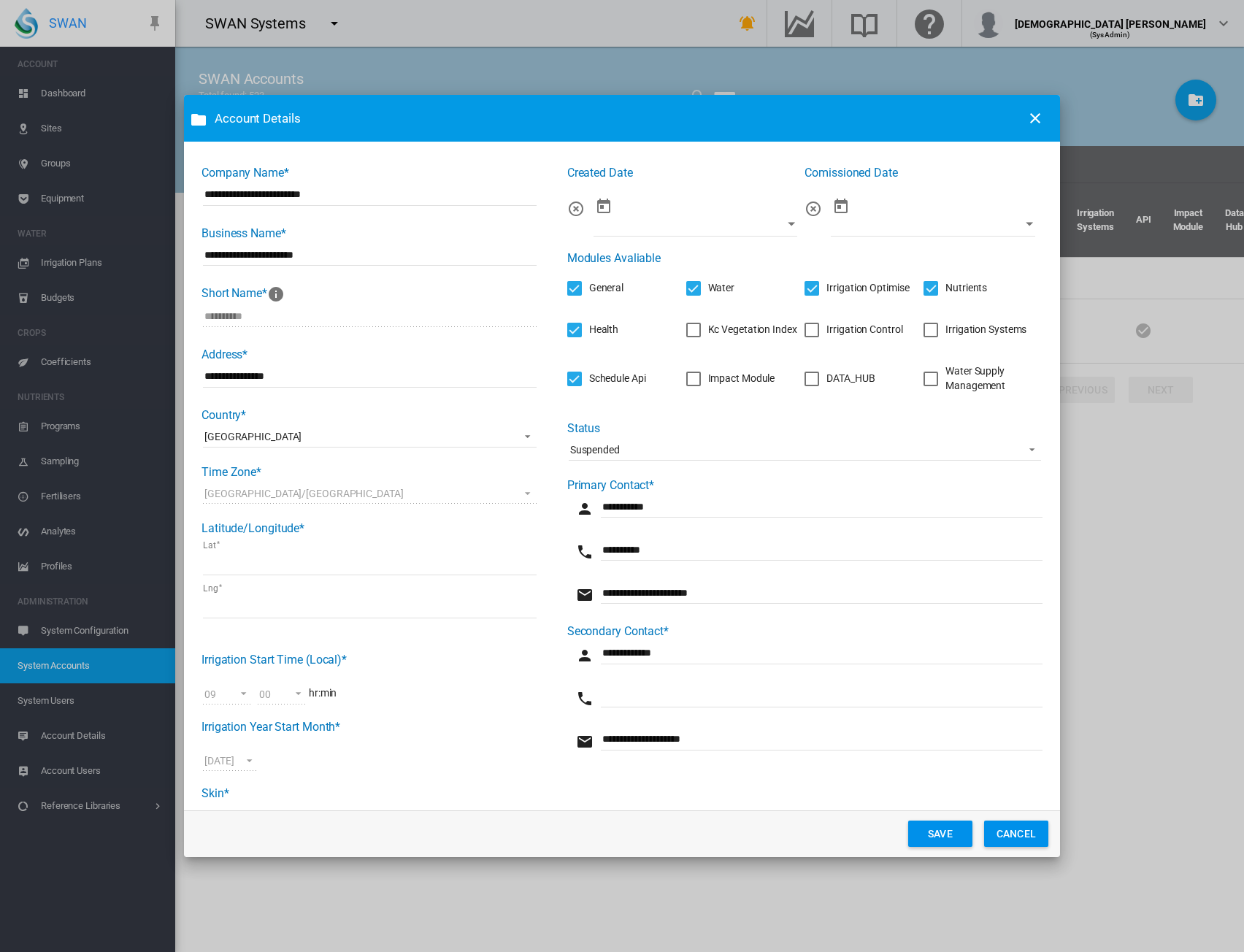
click at [929, 830] on button "SAVE" at bounding box center [940, 833] width 64 height 27
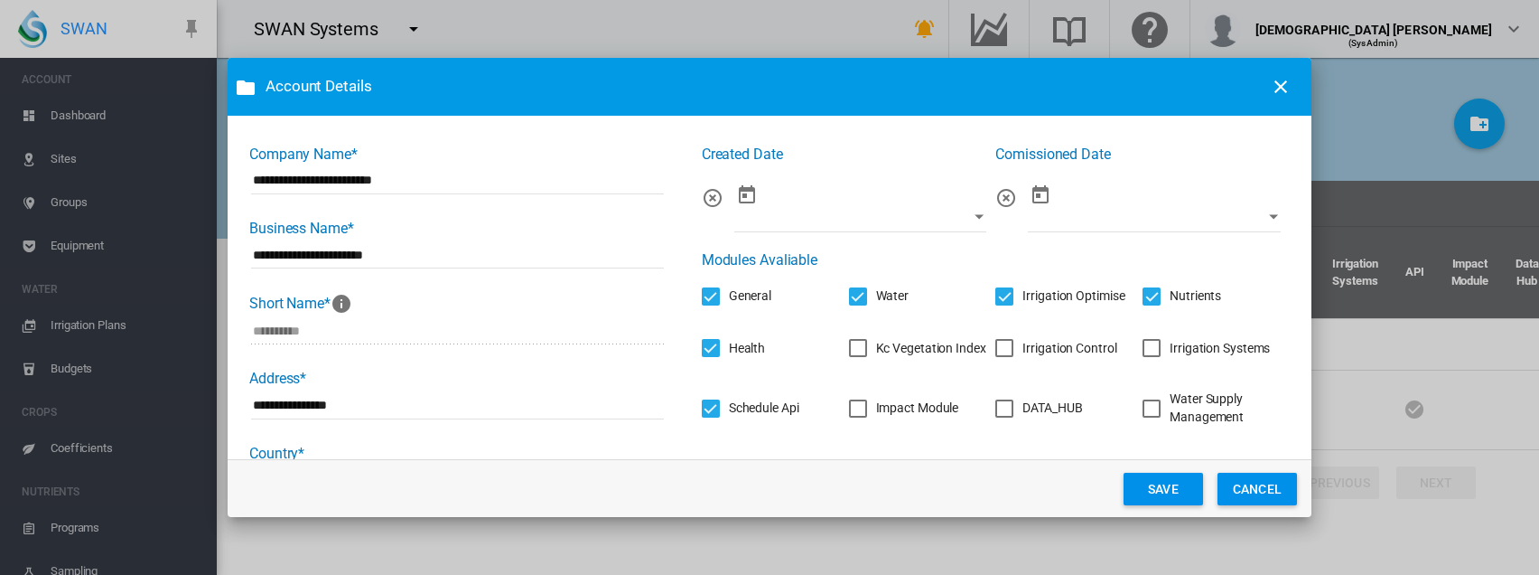
click at [1165, 489] on button "SAVE" at bounding box center [1163, 488] width 79 height 33
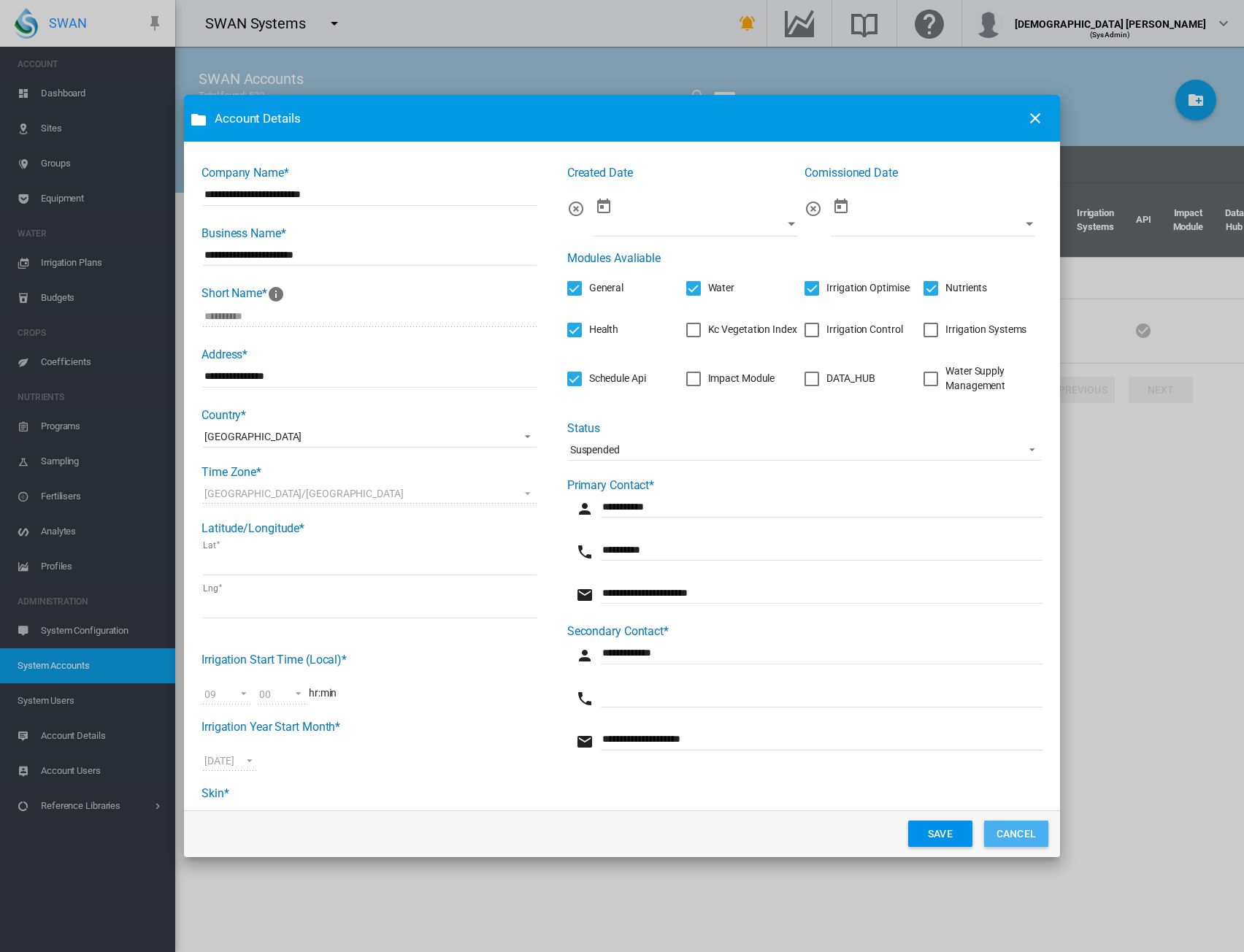
click at [1031, 842] on button "CANCEL" at bounding box center [1016, 833] width 64 height 27
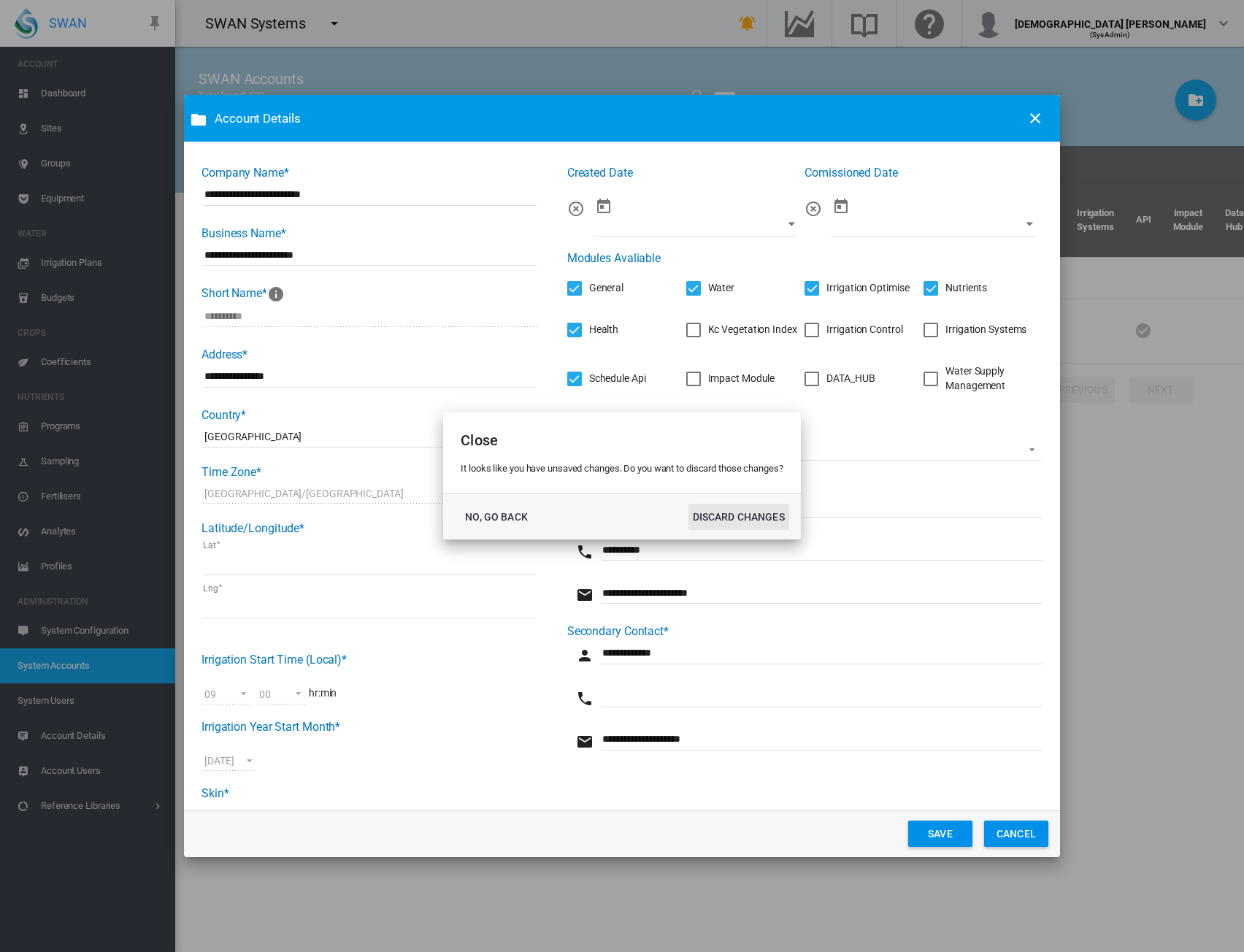
click at [746, 510] on button "DISCARD CHANGES" at bounding box center [739, 516] width 101 height 27
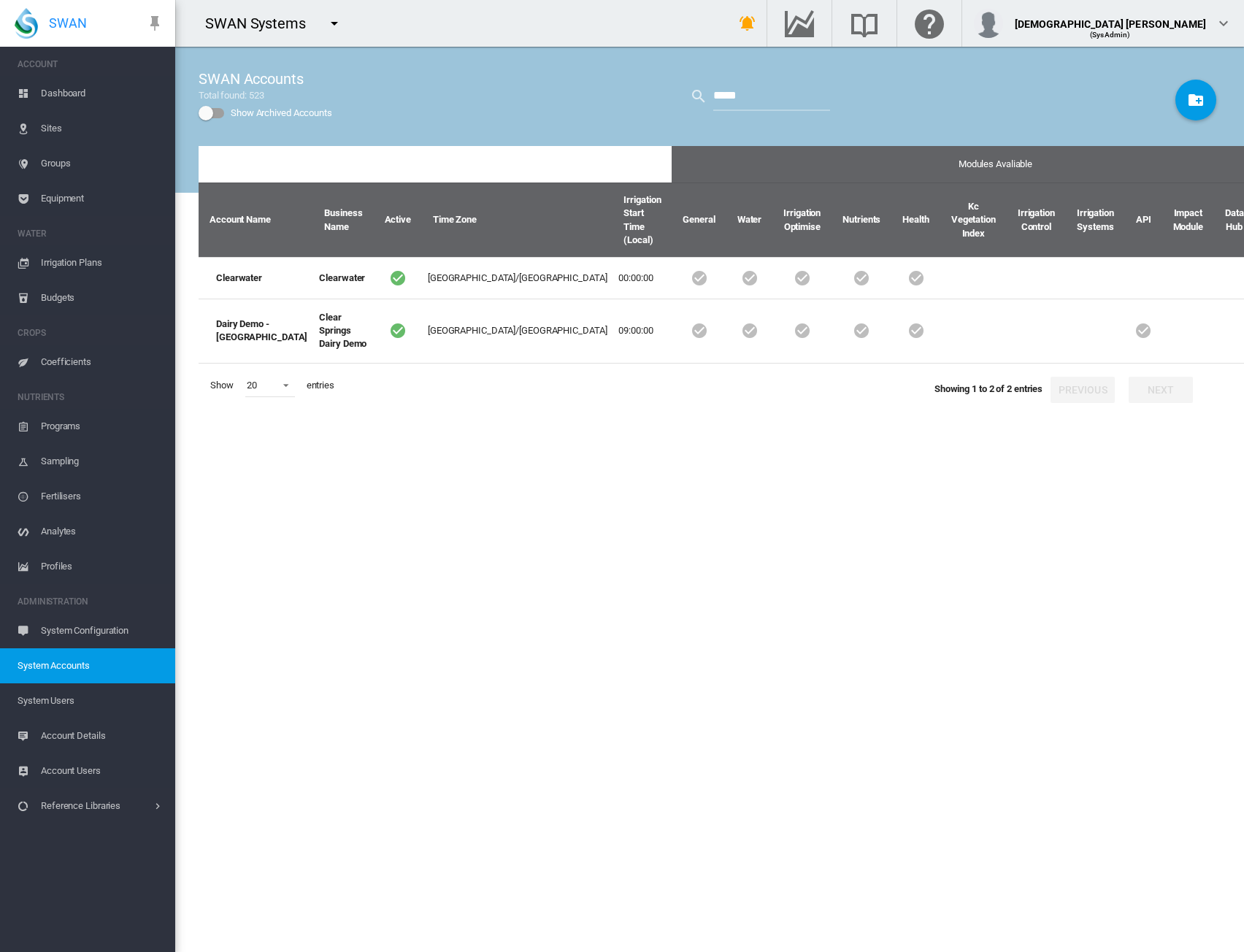
click at [962, 600] on div "Modules Avaliable Account Name Business Name Active Time Zone Irrigation Start …" at bounding box center [710, 549] width 1023 height 806
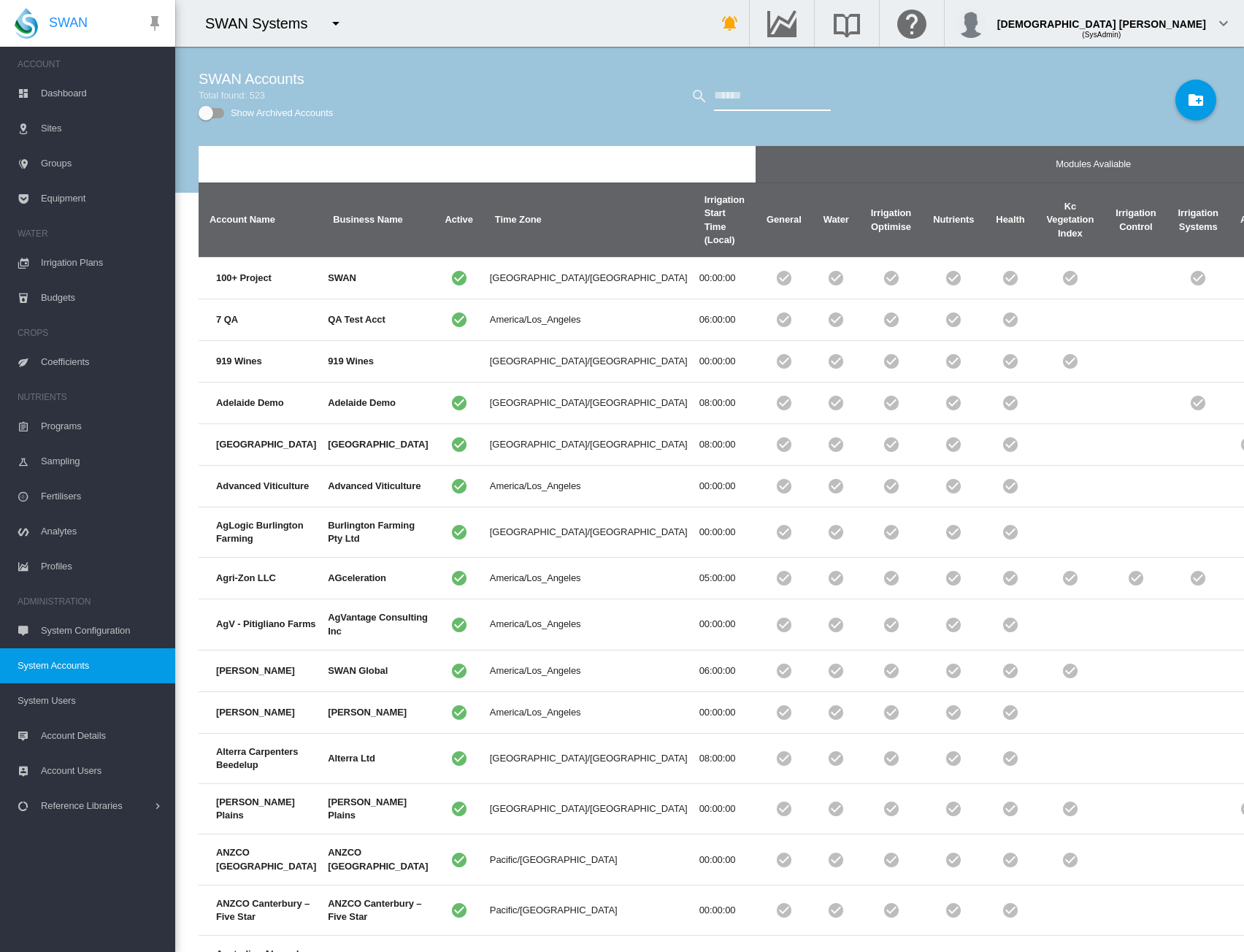
click at [714, 102] on input "text" at bounding box center [772, 96] width 117 height 29
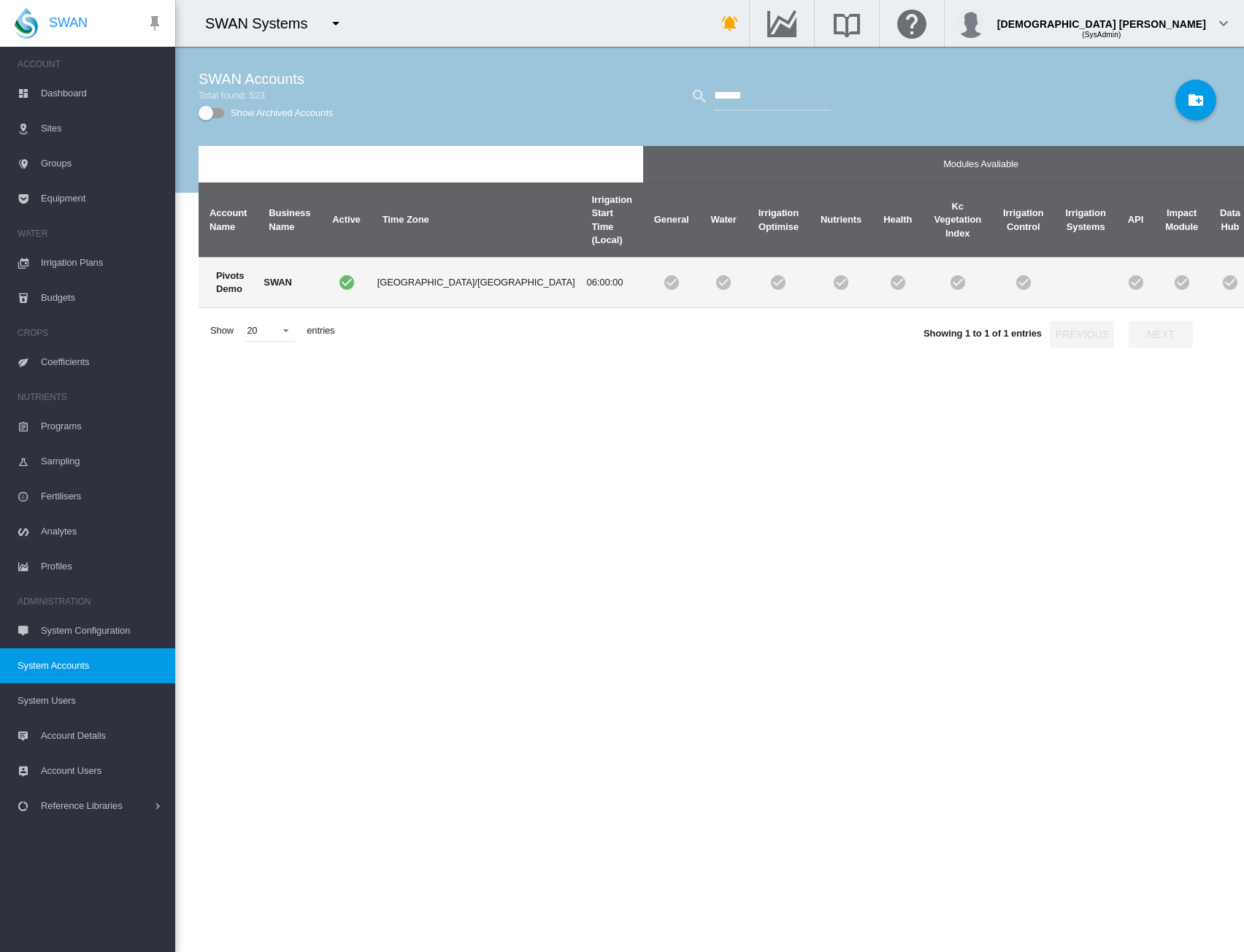
click at [316, 267] on td "SWAN" at bounding box center [289, 282] width 64 height 51
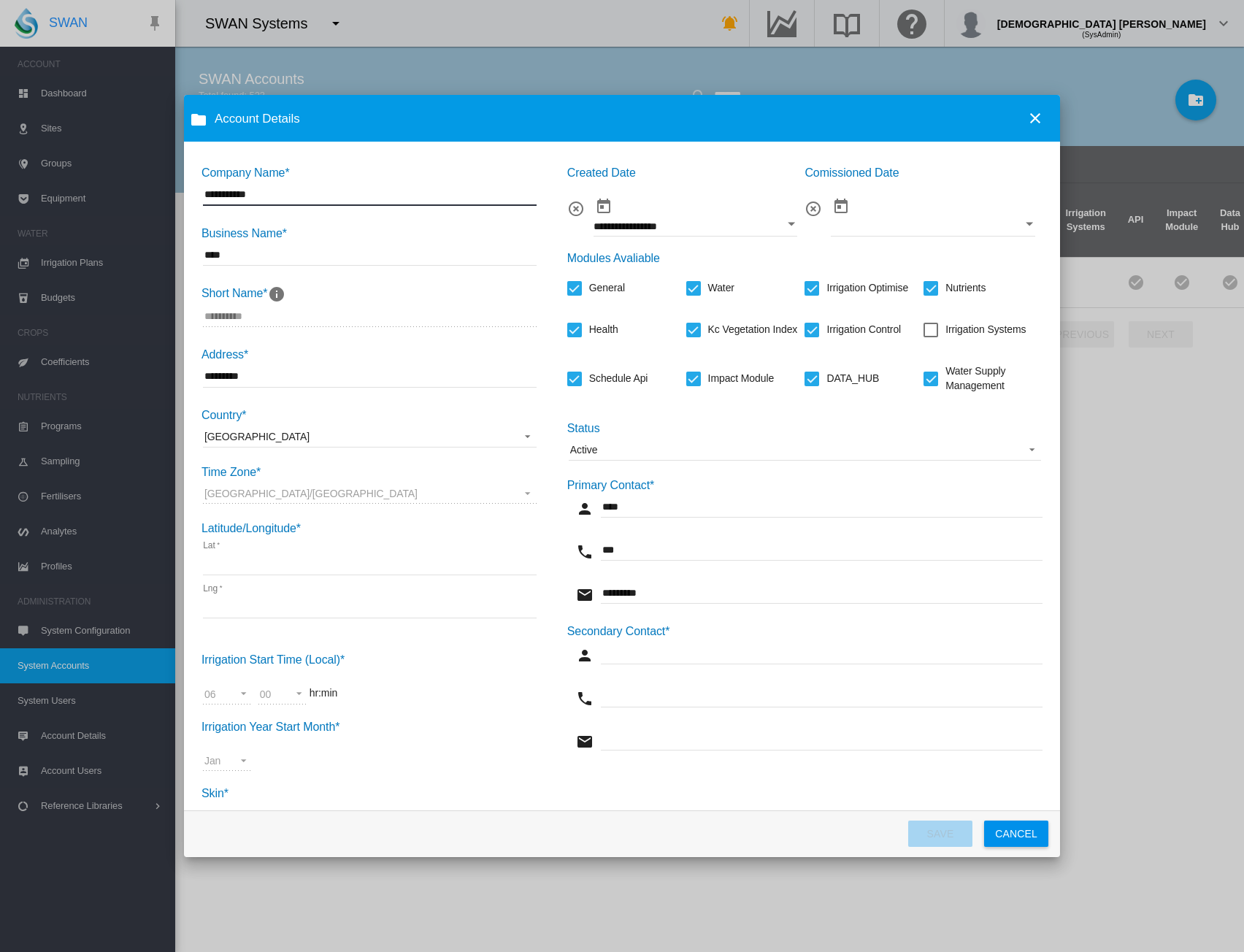
click at [608, 461] on md-select-value "Active" at bounding box center [805, 449] width 472 height 22
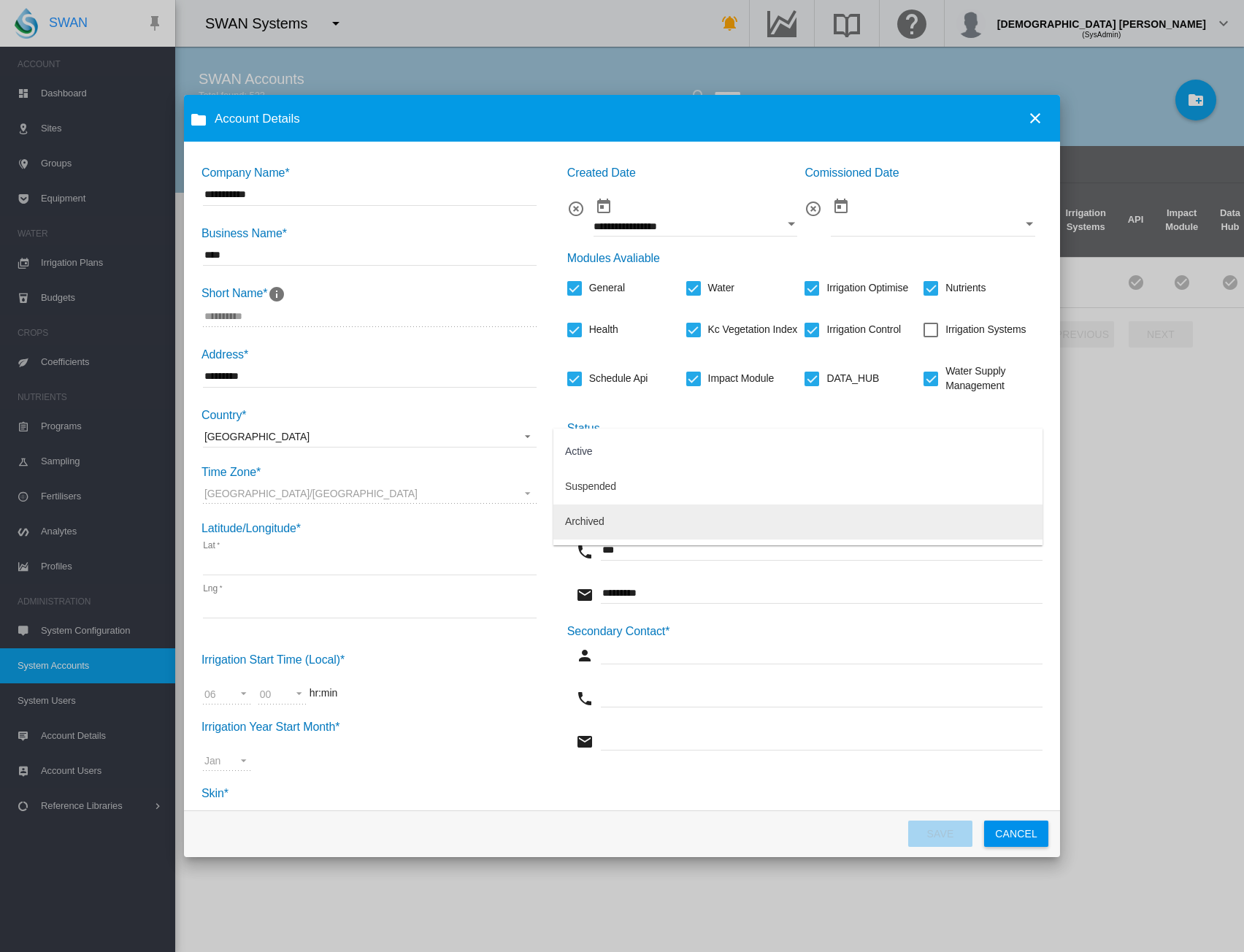
click at [604, 529] on md-option "Archived" at bounding box center [798, 521] width 489 height 35
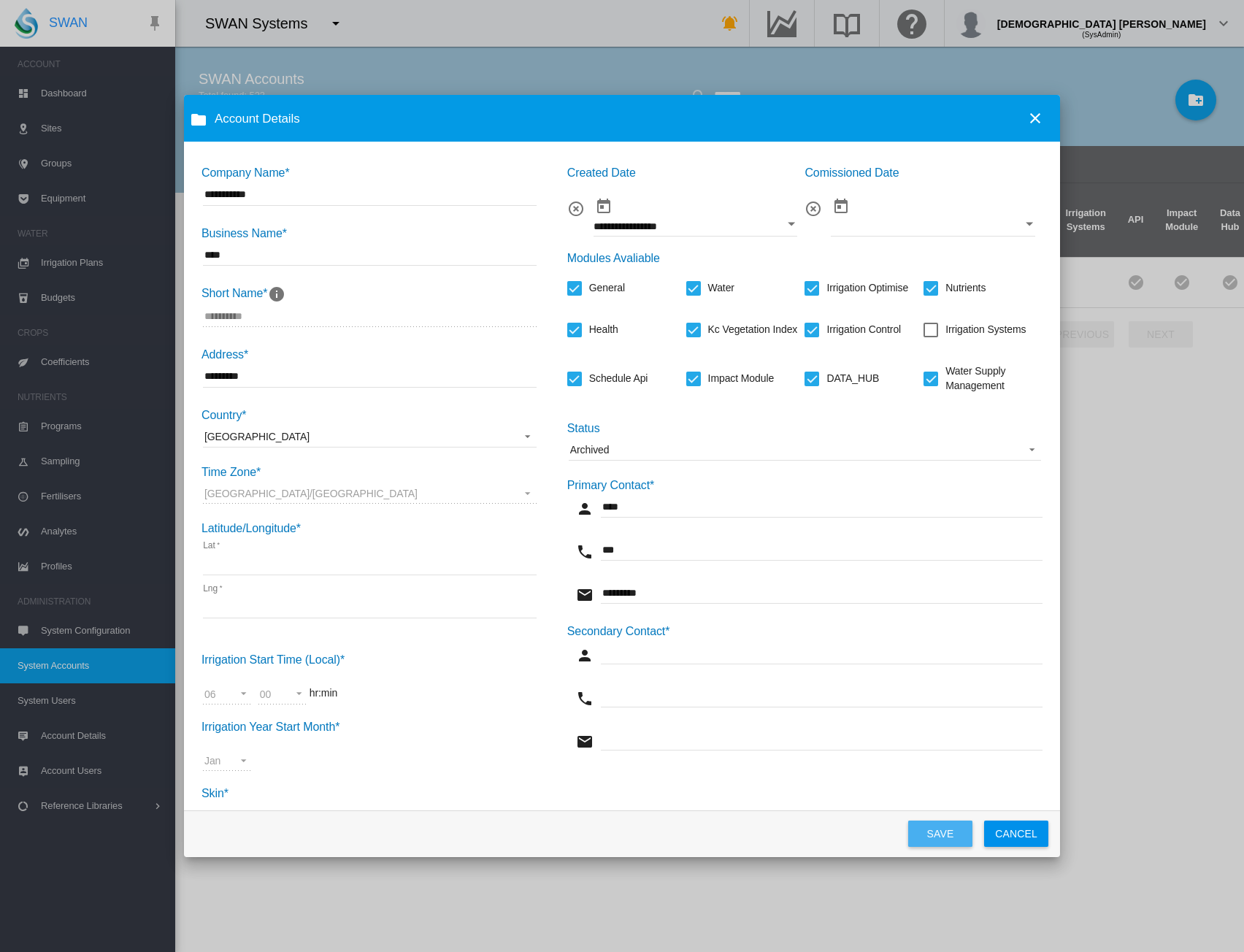
click at [955, 842] on button "SAVE" at bounding box center [940, 833] width 64 height 27
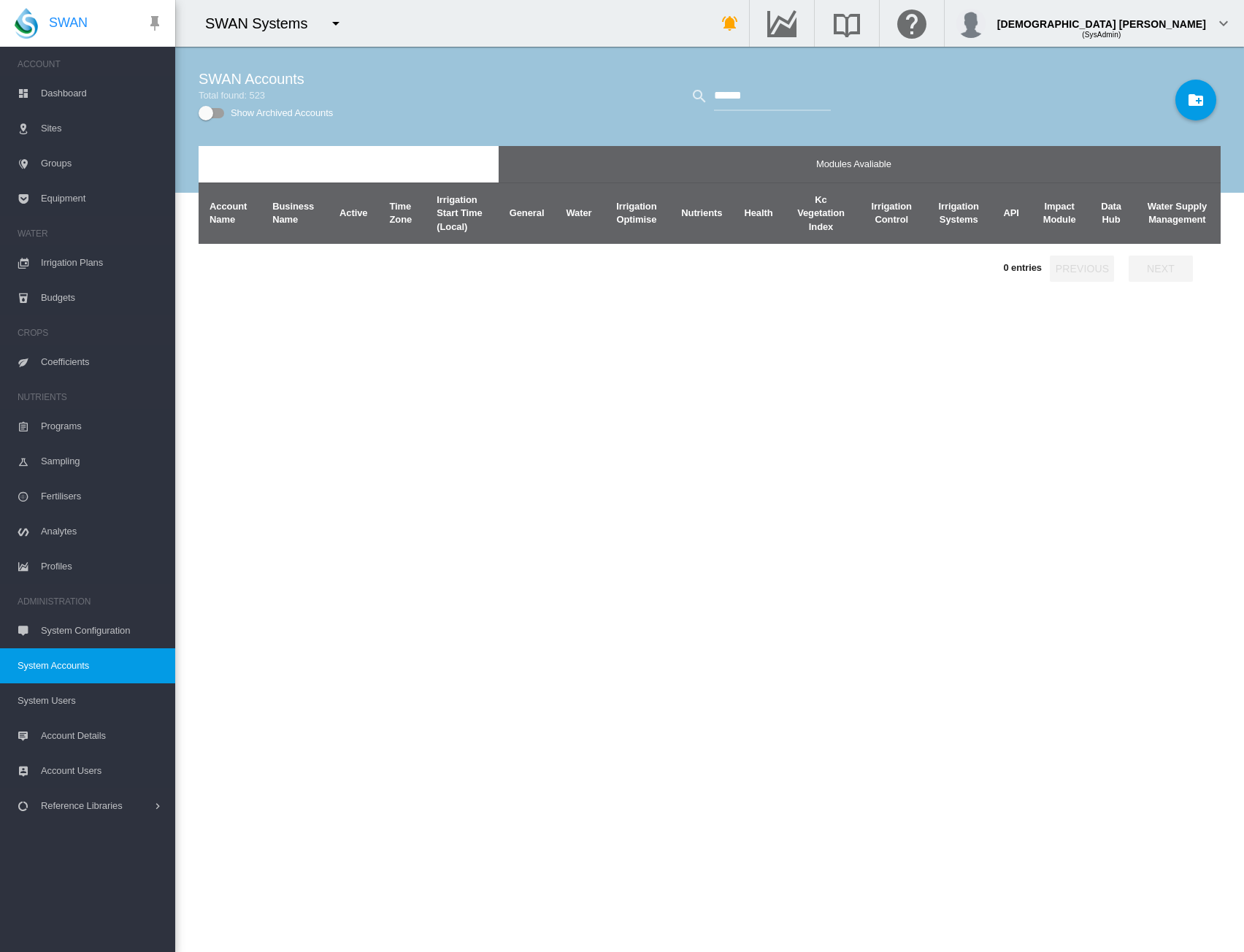
click at [209, 116] on div "Show Archived Accounts" at bounding box center [206, 113] width 15 height 15
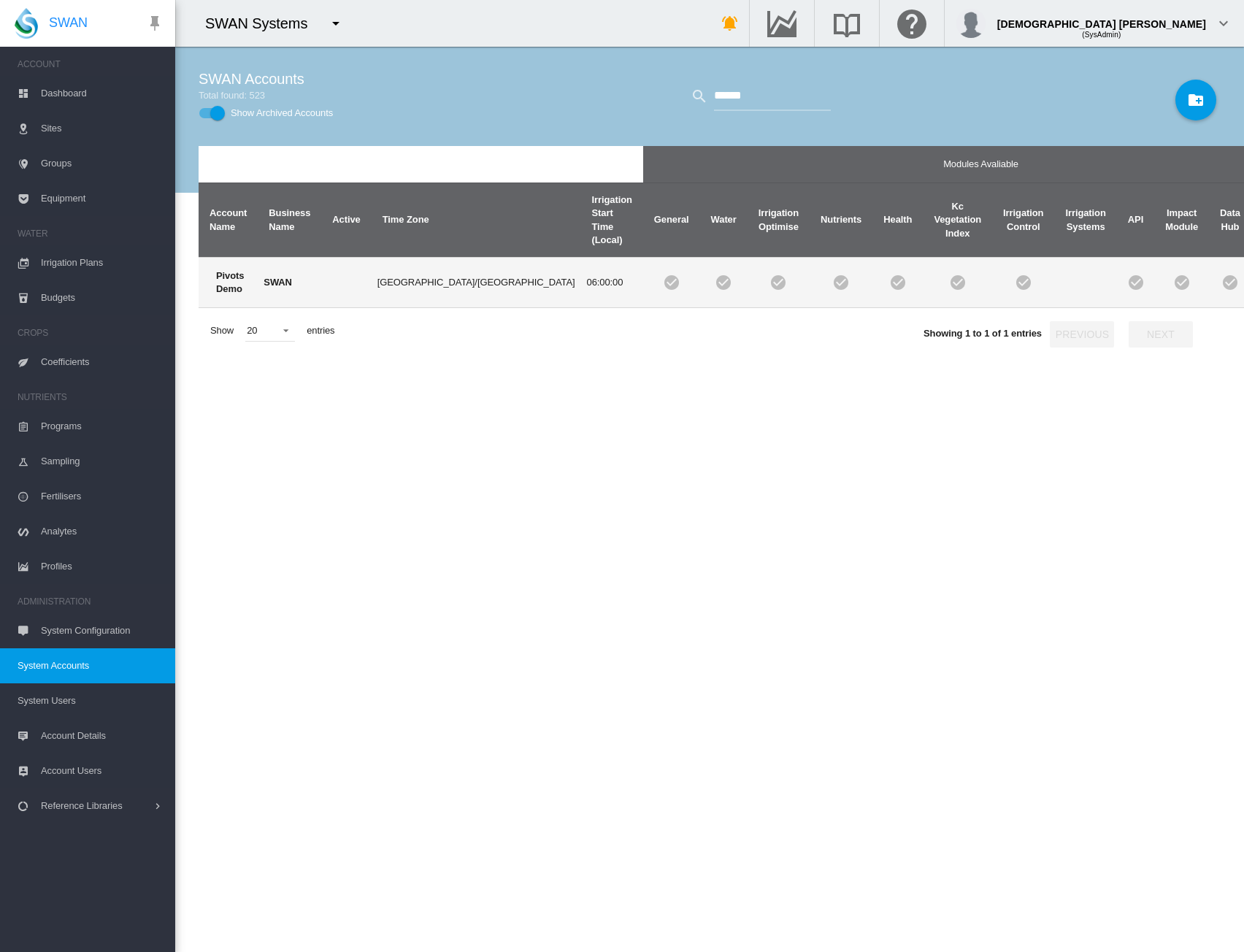
click at [438, 276] on td "[GEOGRAPHIC_DATA]/[GEOGRAPHIC_DATA]" at bounding box center [476, 282] width 209 height 51
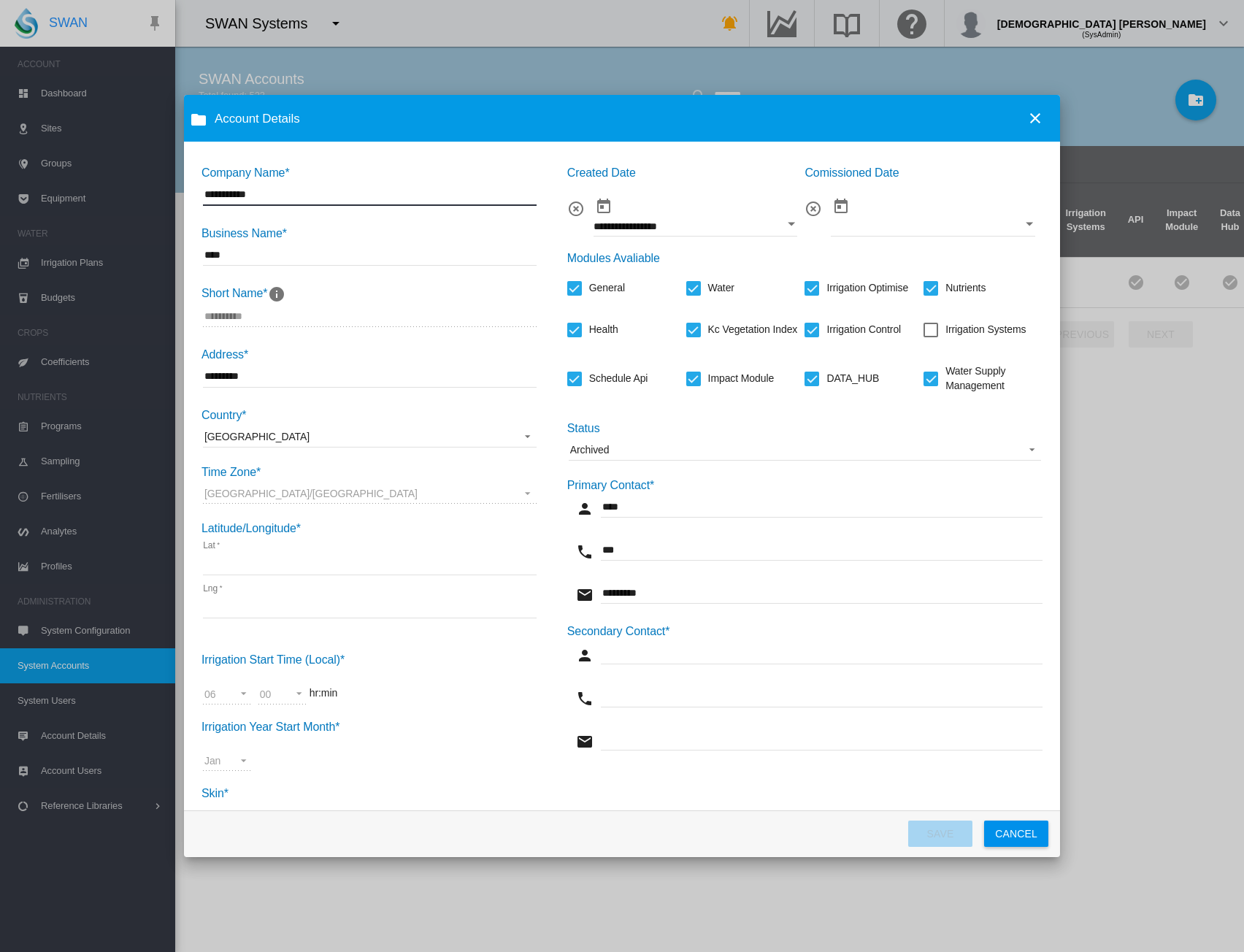
click at [628, 451] on span "Archived" at bounding box center [794, 450] width 446 height 15
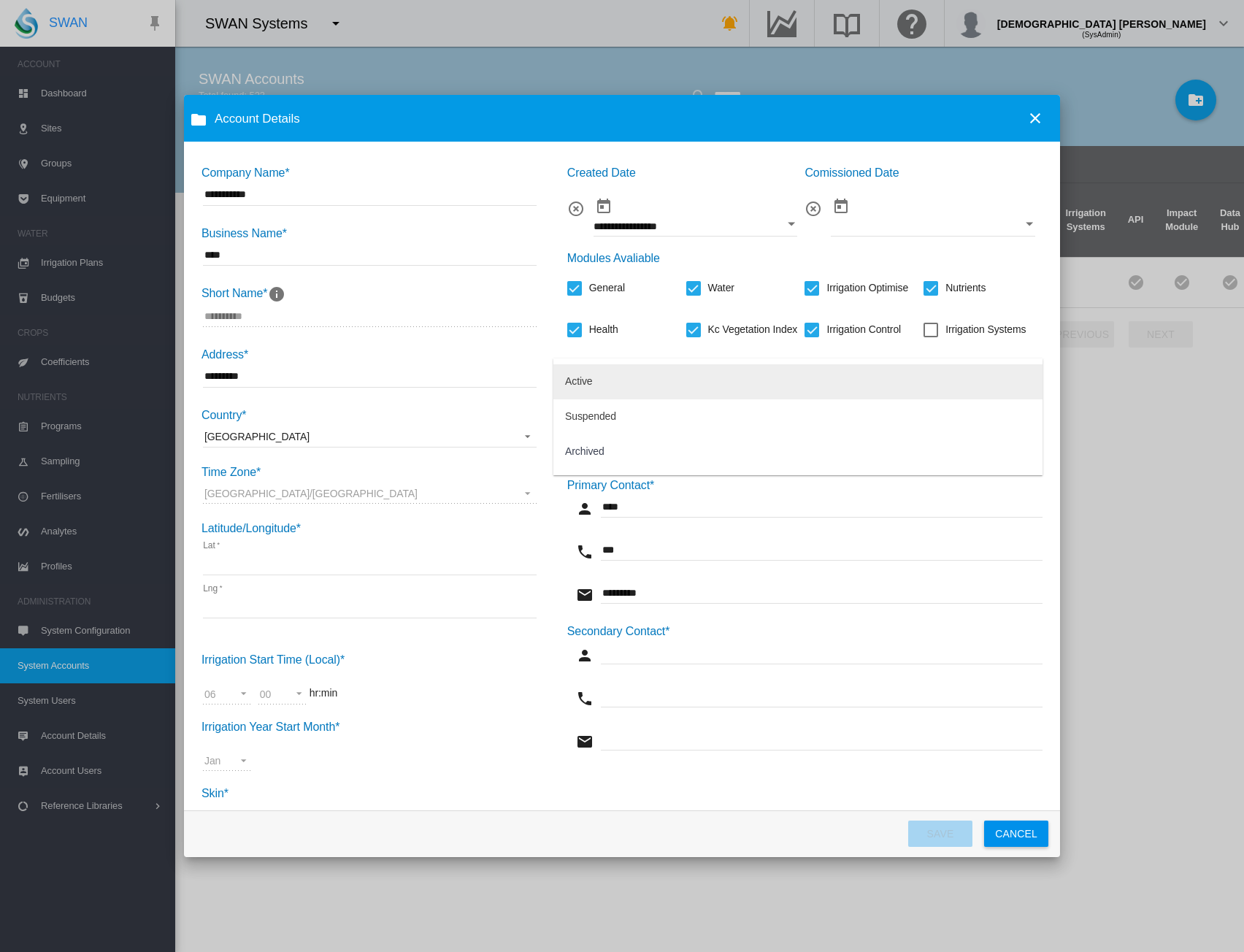
click at [598, 385] on md-option "Active" at bounding box center [798, 381] width 489 height 35
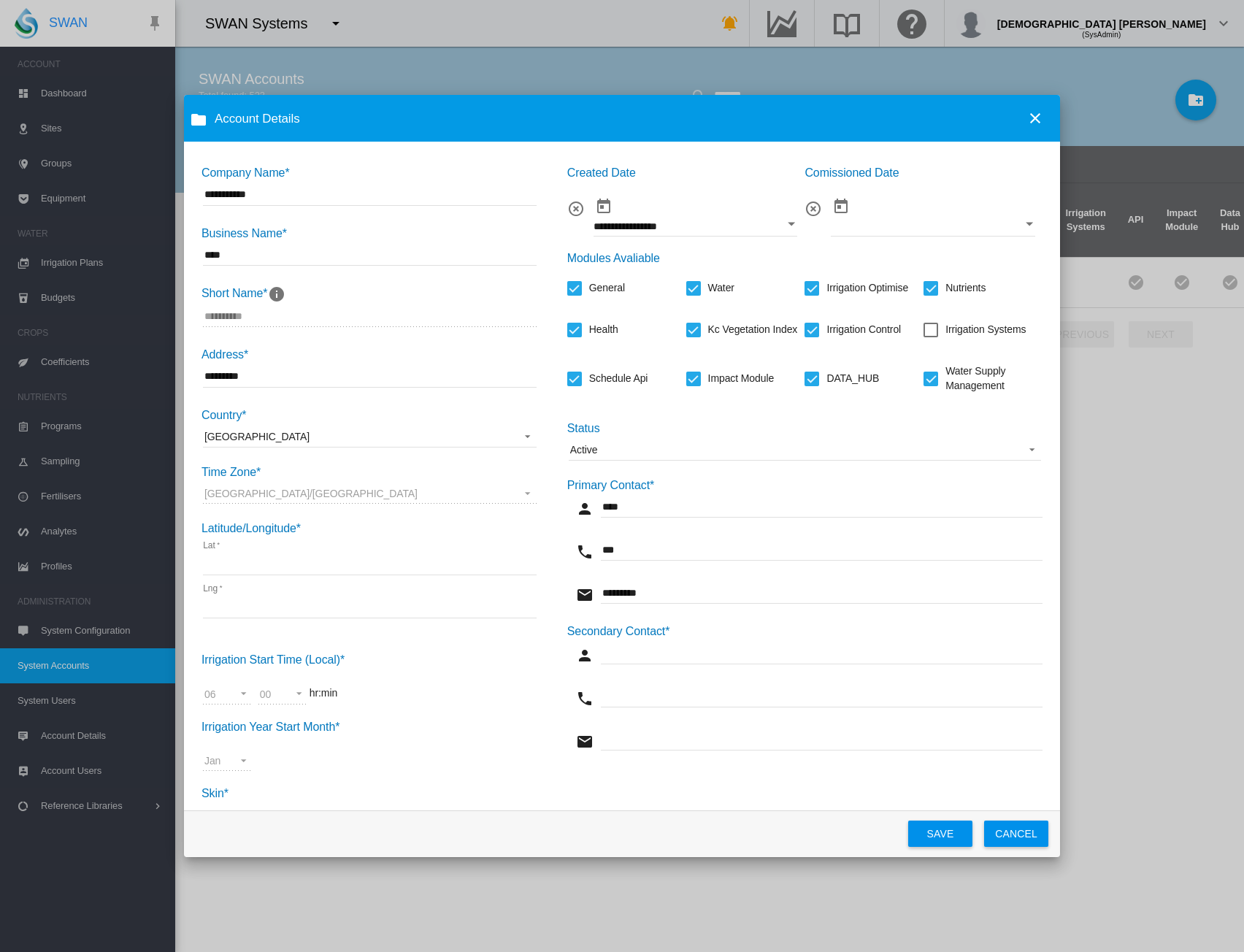
click at [930, 830] on button "SAVE" at bounding box center [940, 833] width 64 height 27
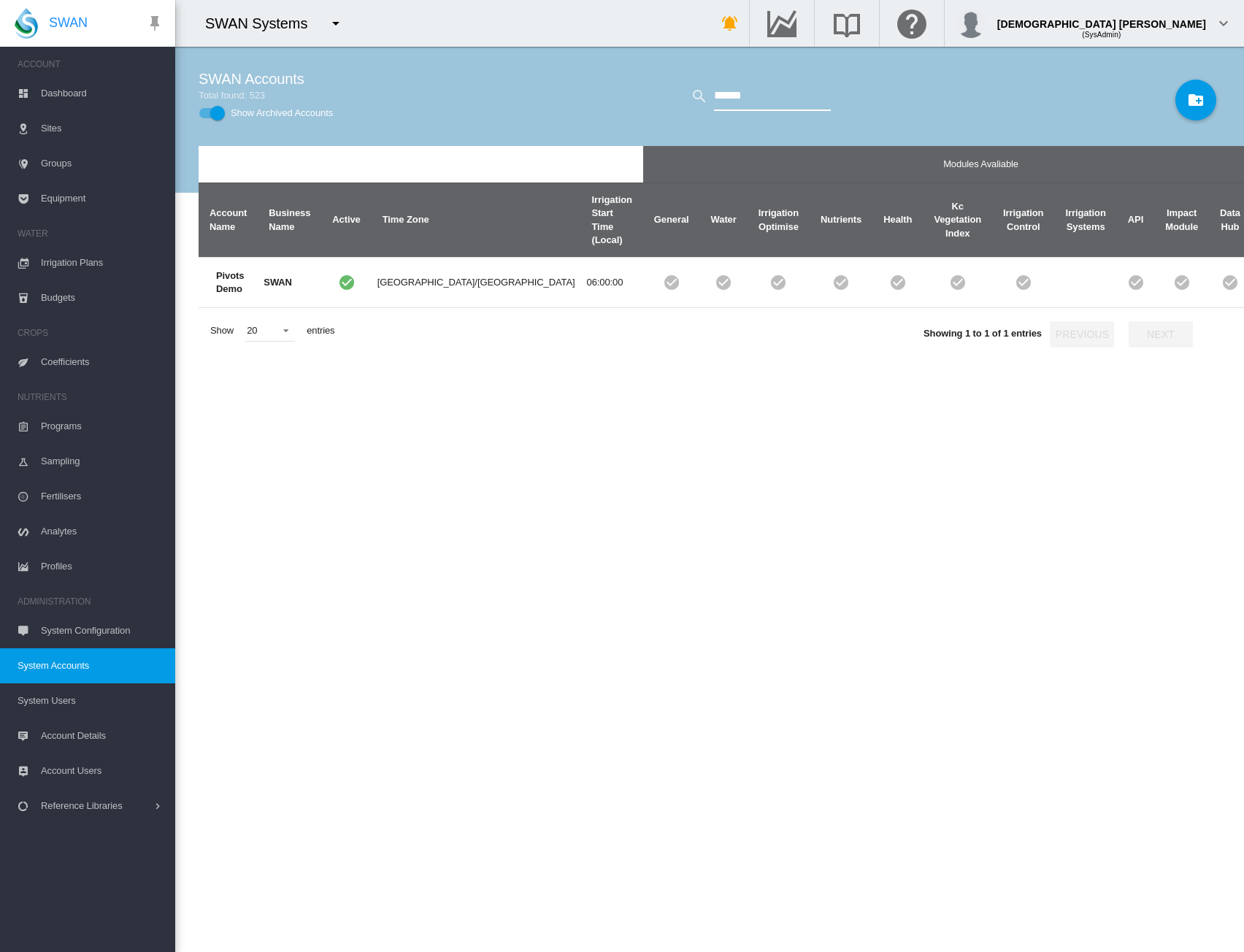
click at [724, 106] on input "******" at bounding box center [772, 96] width 117 height 29
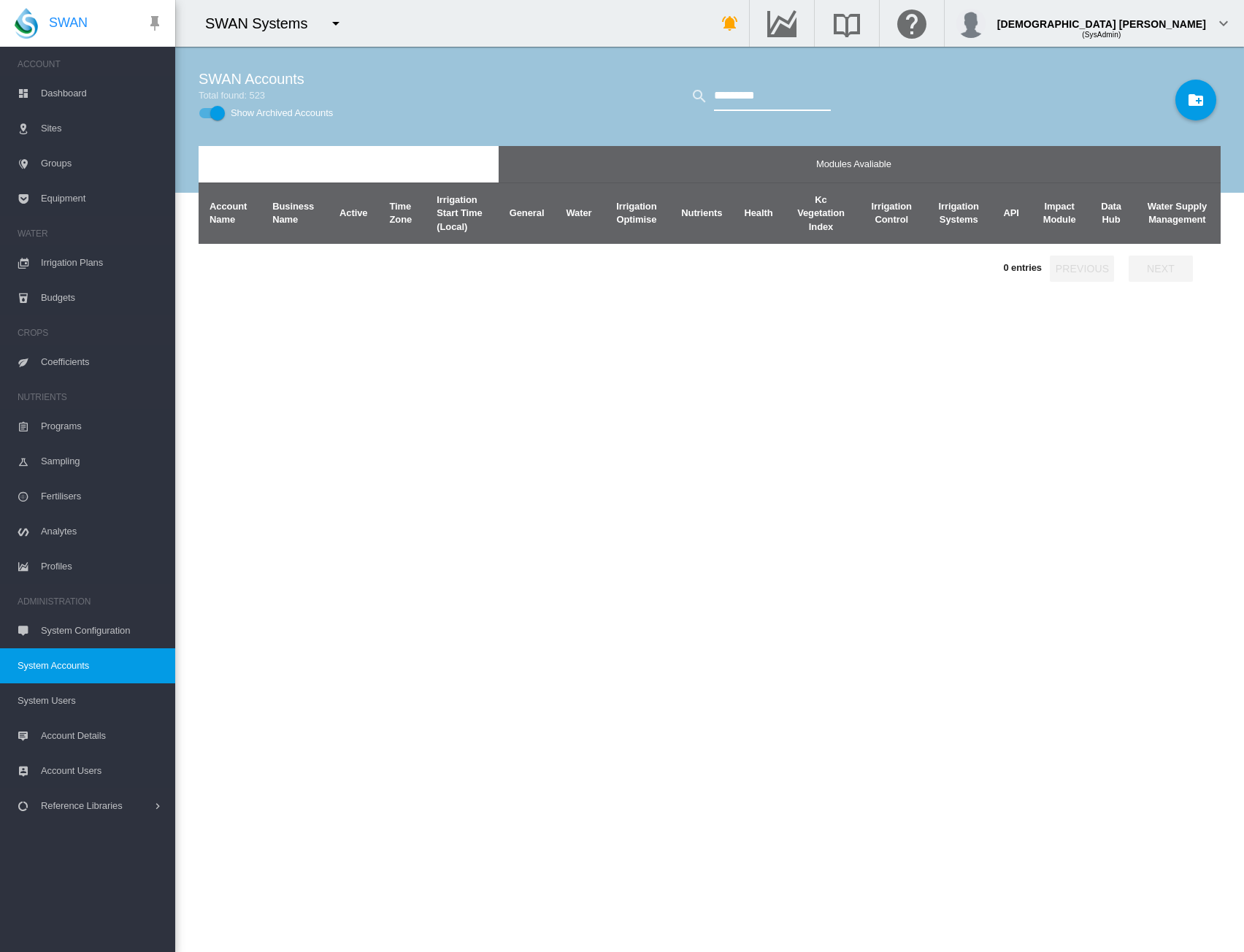
drag, startPoint x: 773, startPoint y: 95, endPoint x: 546, endPoint y: 103, distance: 227.1
click at [546, 103] on div "SWAN Accounts Total found: 523 Show Archived Accounts *********" at bounding box center [710, 96] width 1023 height 99
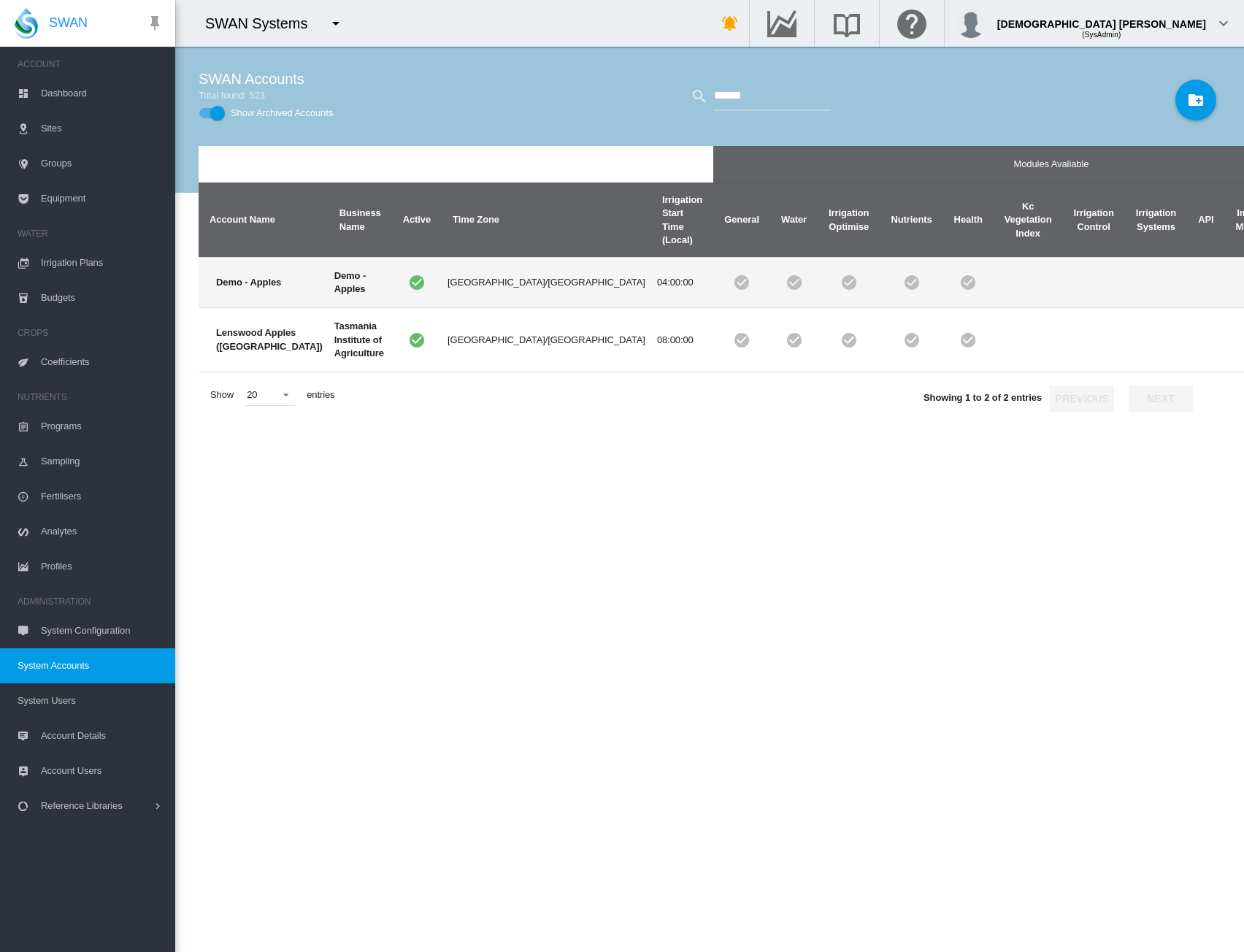
click at [652, 300] on td "04:00:00" at bounding box center [682, 282] width 62 height 50
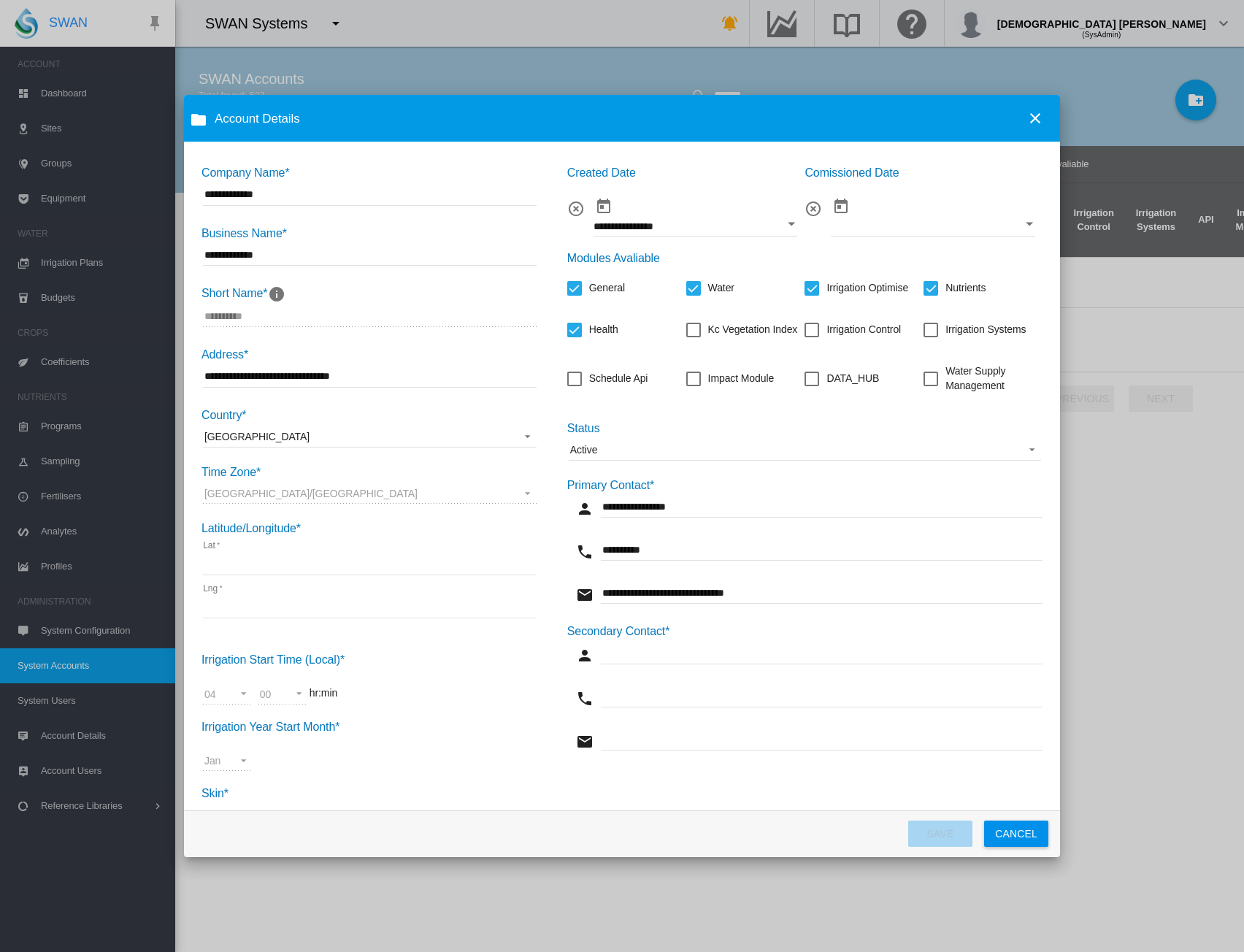
click at [676, 457] on span "Active" at bounding box center [794, 450] width 446 height 15
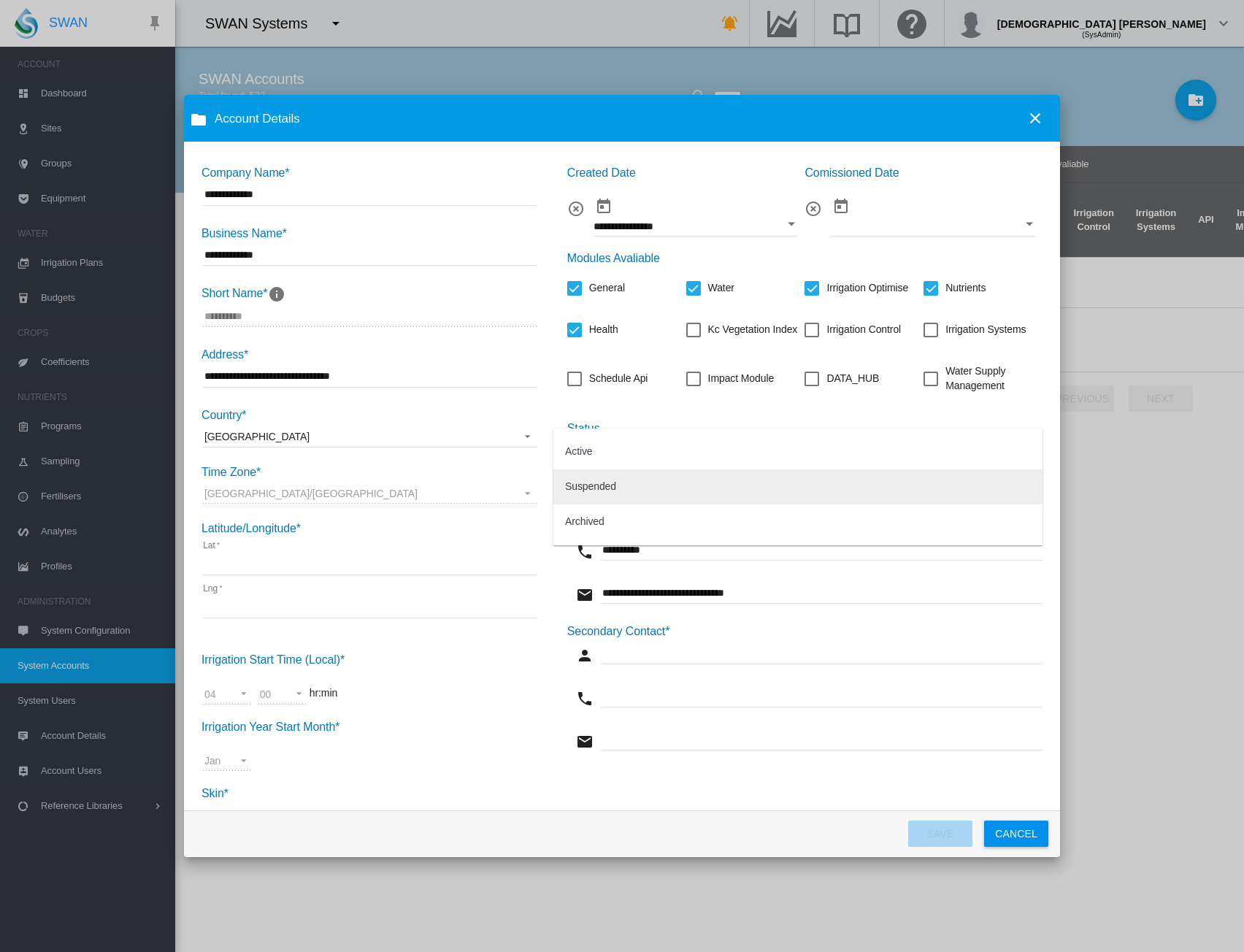
click at [670, 482] on md-option "Suspended" at bounding box center [798, 487] width 489 height 35
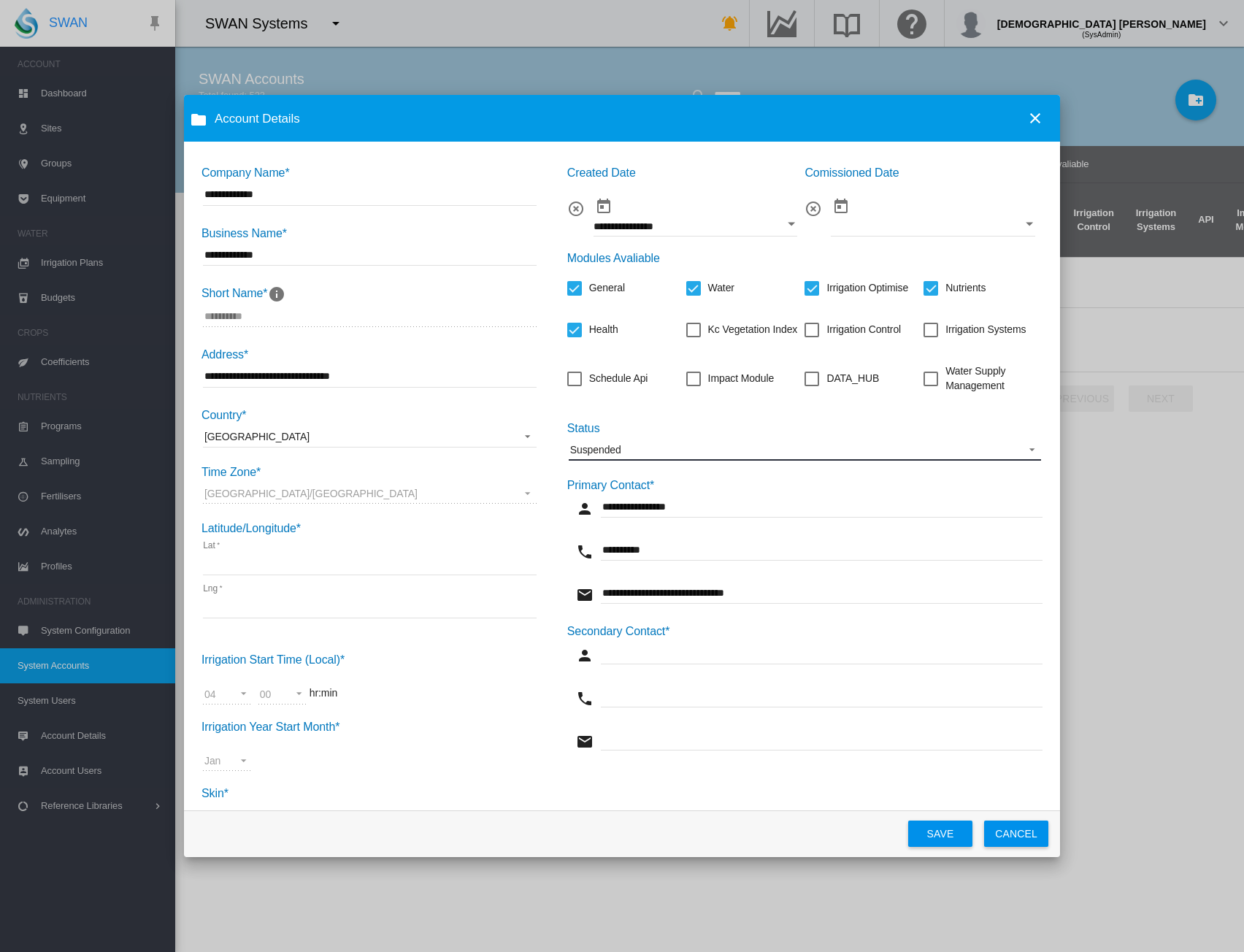
click at [651, 449] on span "Suspended" at bounding box center [794, 450] width 446 height 15
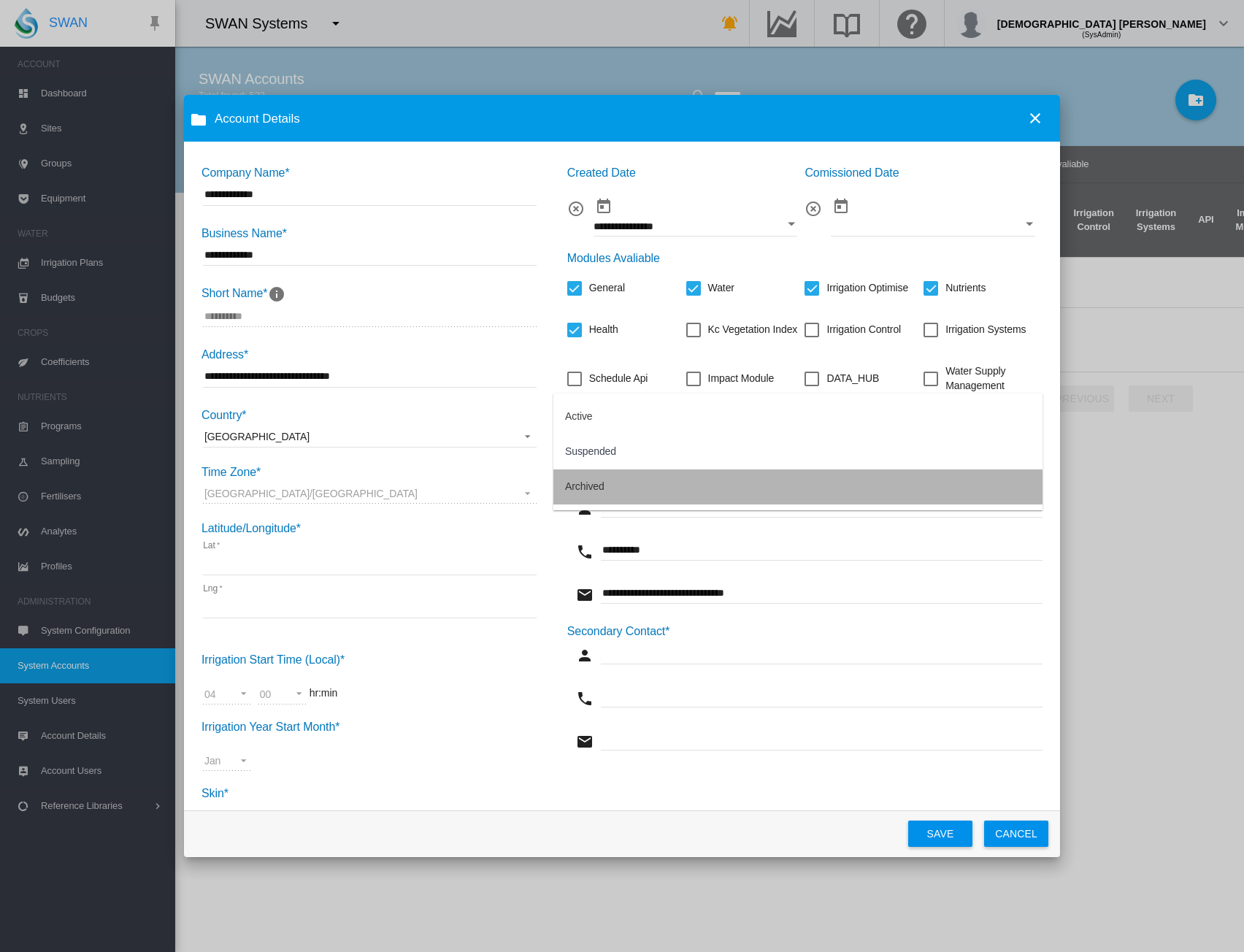
click at [630, 488] on md-option "Archived" at bounding box center [798, 487] width 489 height 35
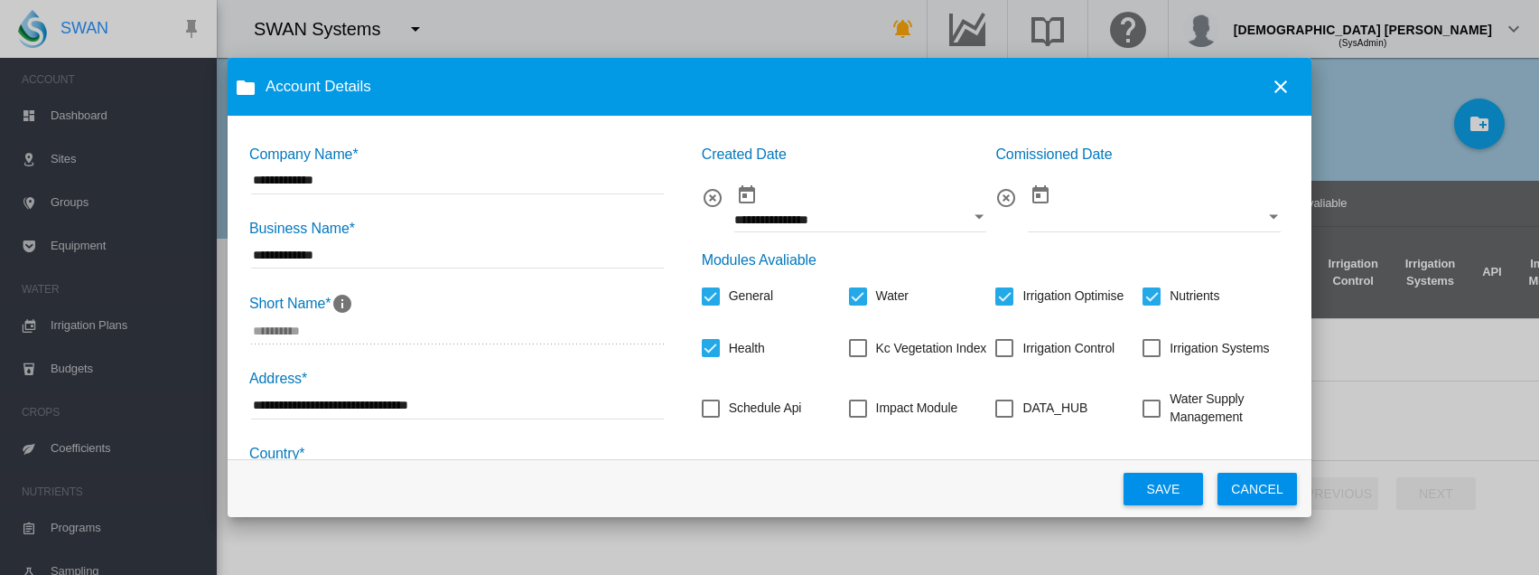
drag, startPoint x: 1173, startPoint y: 494, endPoint x: 1438, endPoint y: 571, distance: 276.5
click at [1173, 494] on button "SAVE" at bounding box center [1163, 488] width 79 height 33
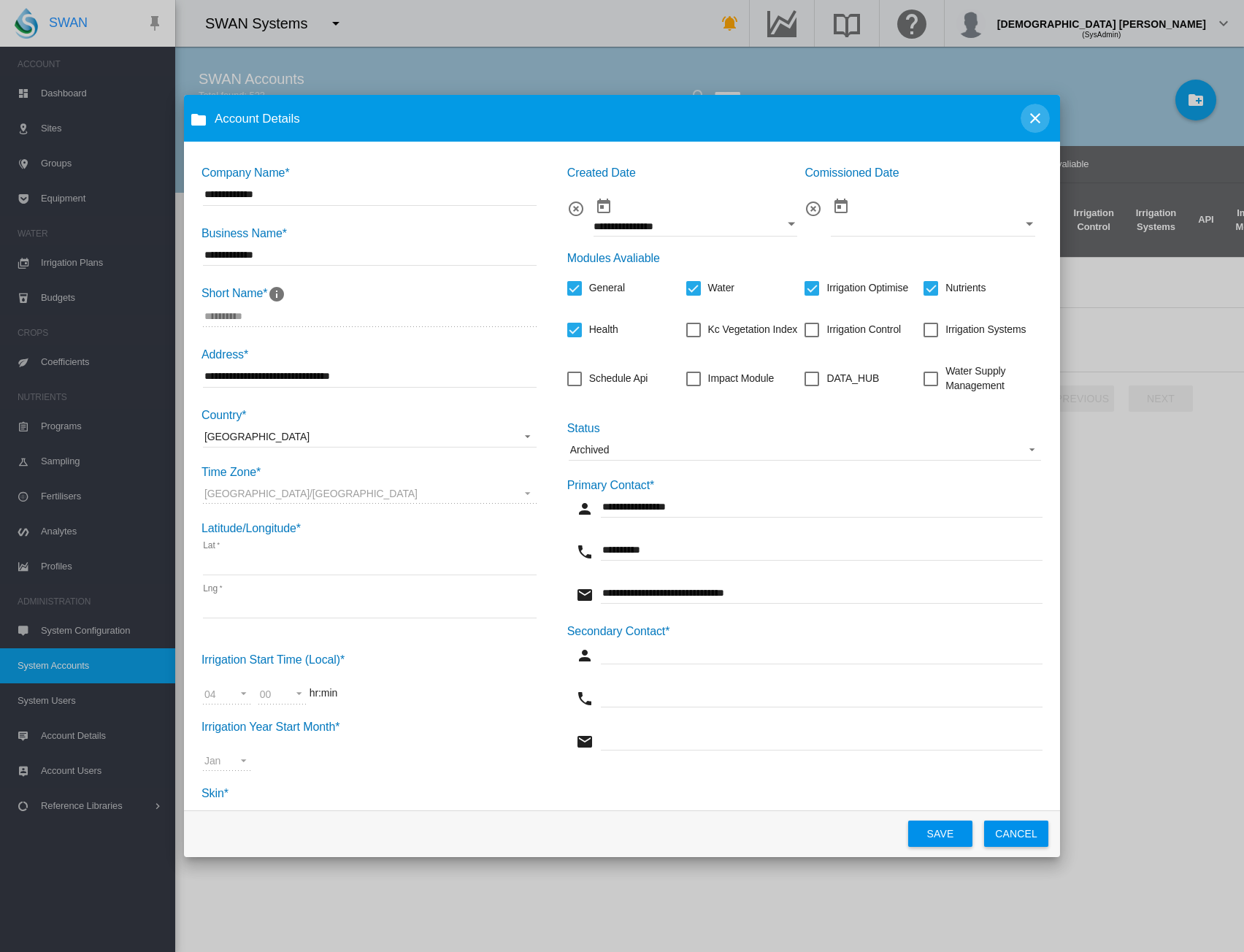
click at [1032, 119] on md-icon "icon-close" at bounding box center [1035, 119] width 18 height 18
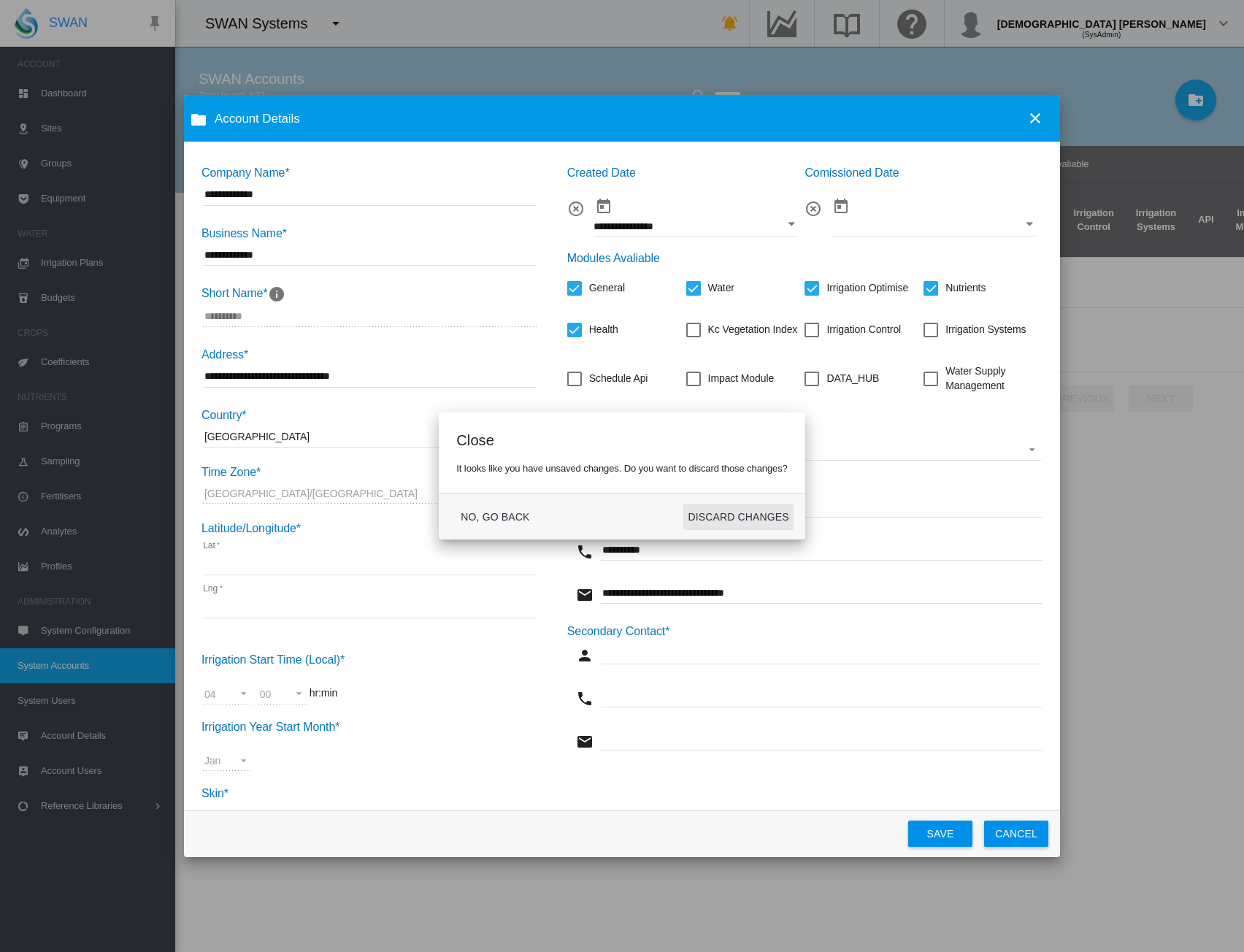
click at [710, 516] on button "DISCARD CHANGES" at bounding box center [739, 516] width 110 height 27
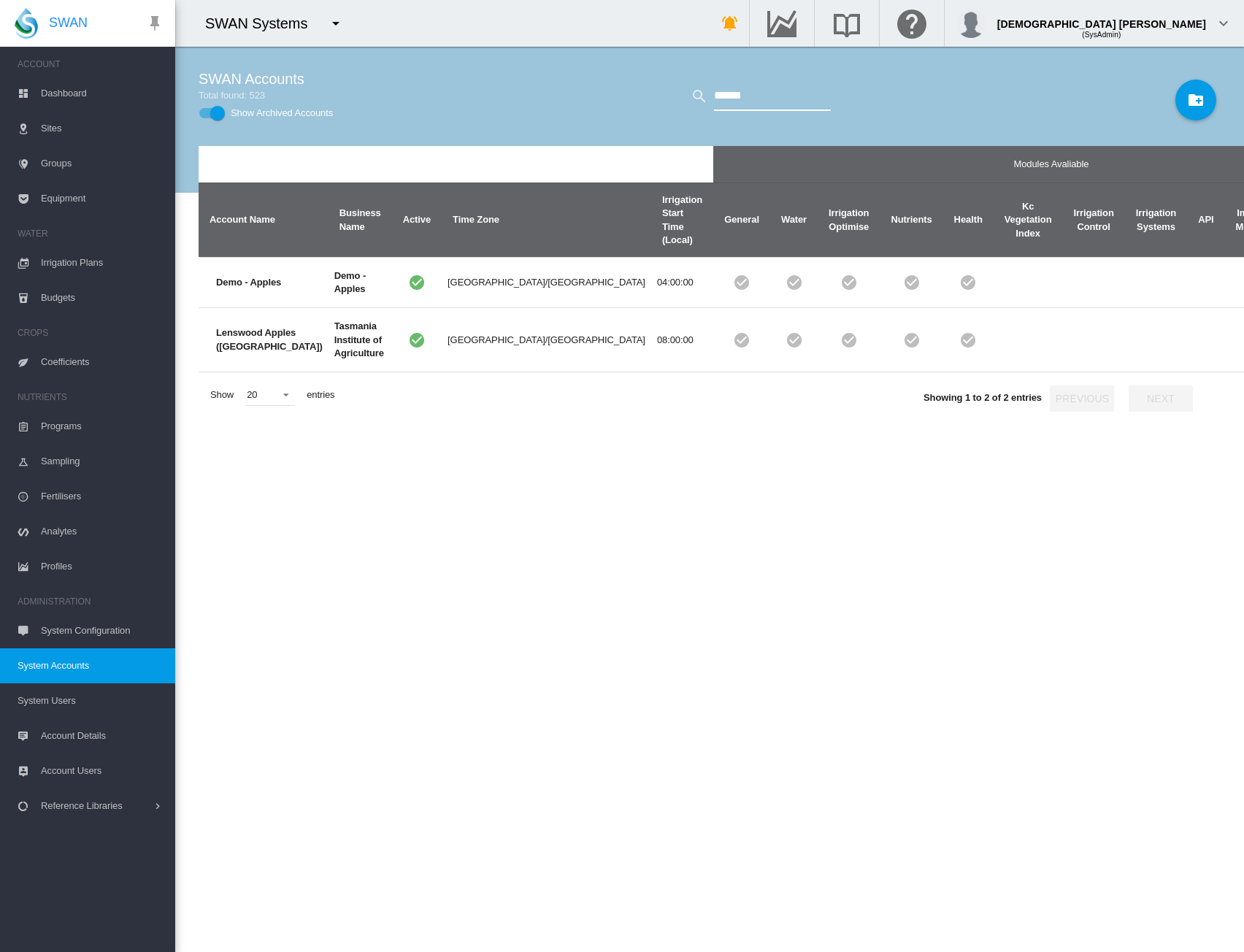
click at [736, 95] on input "******" at bounding box center [772, 96] width 117 height 29
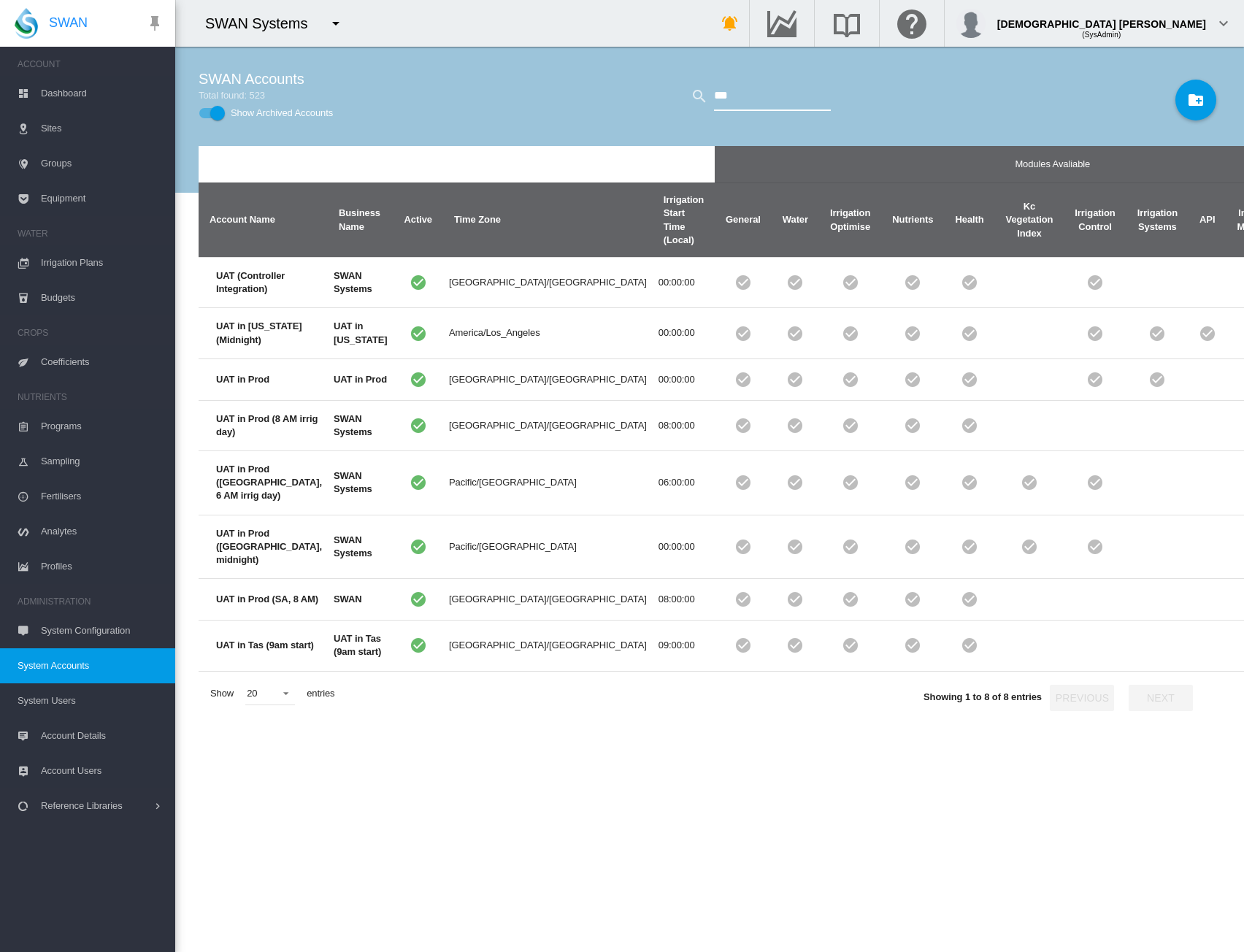
type input "***"
click at [214, 116] on div "Show Archived Accounts" at bounding box center [217, 113] width 15 height 15
click at [726, 95] on input "***" at bounding box center [772, 96] width 117 height 29
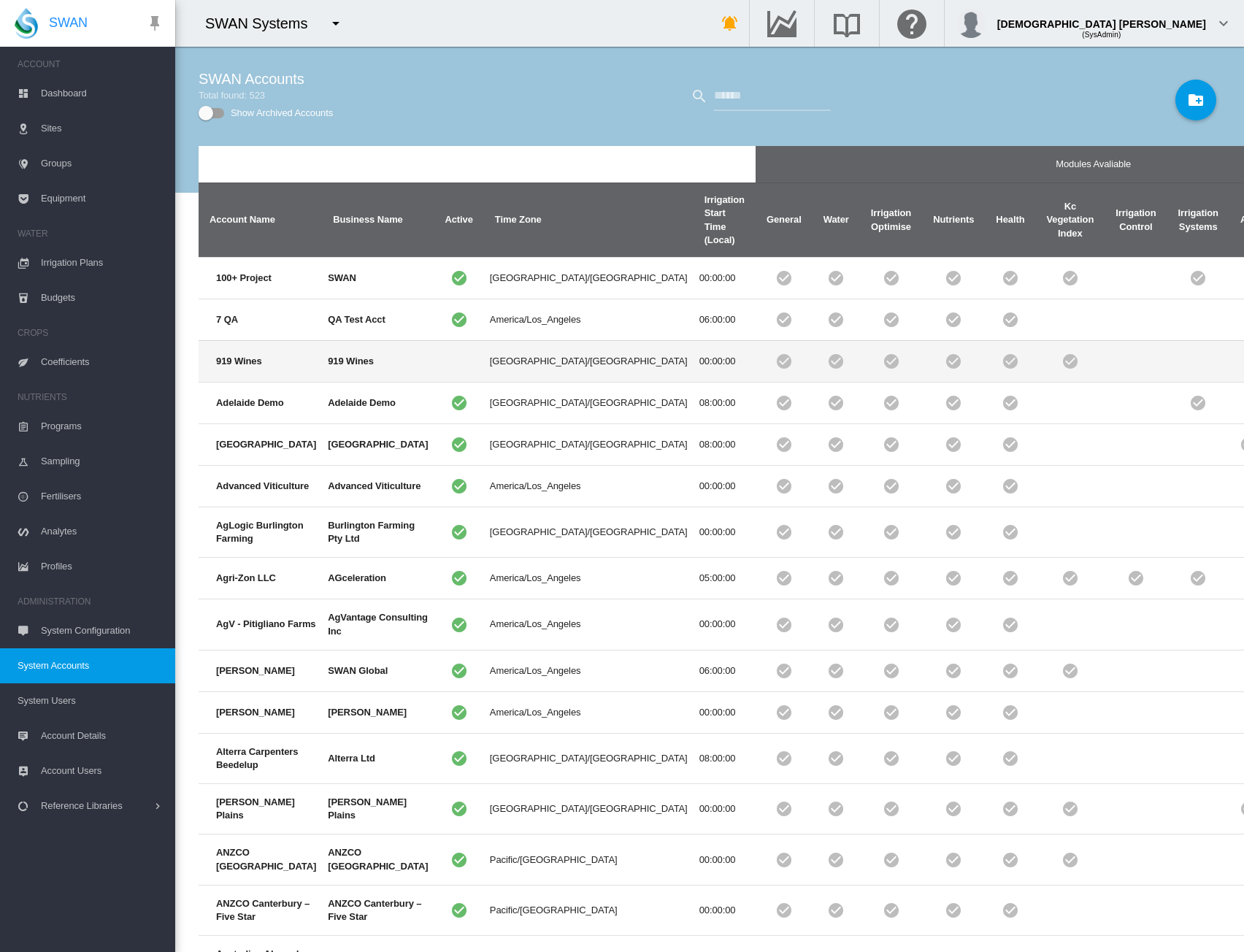
click at [484, 369] on td "Australia/Adelaide" at bounding box center [588, 360] width 209 height 41
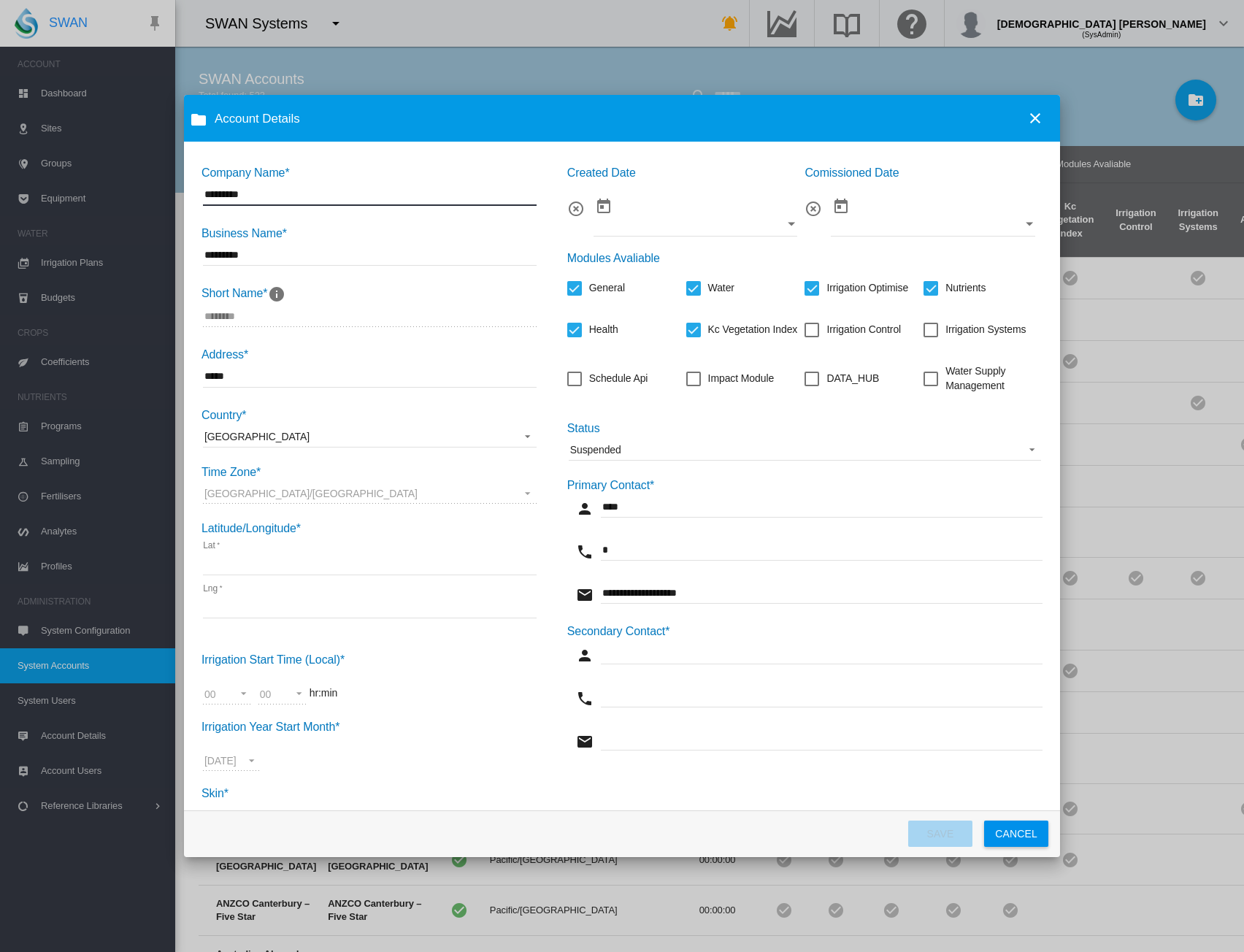
click at [1037, 120] on md-icon "icon-close" at bounding box center [1035, 119] width 18 height 18
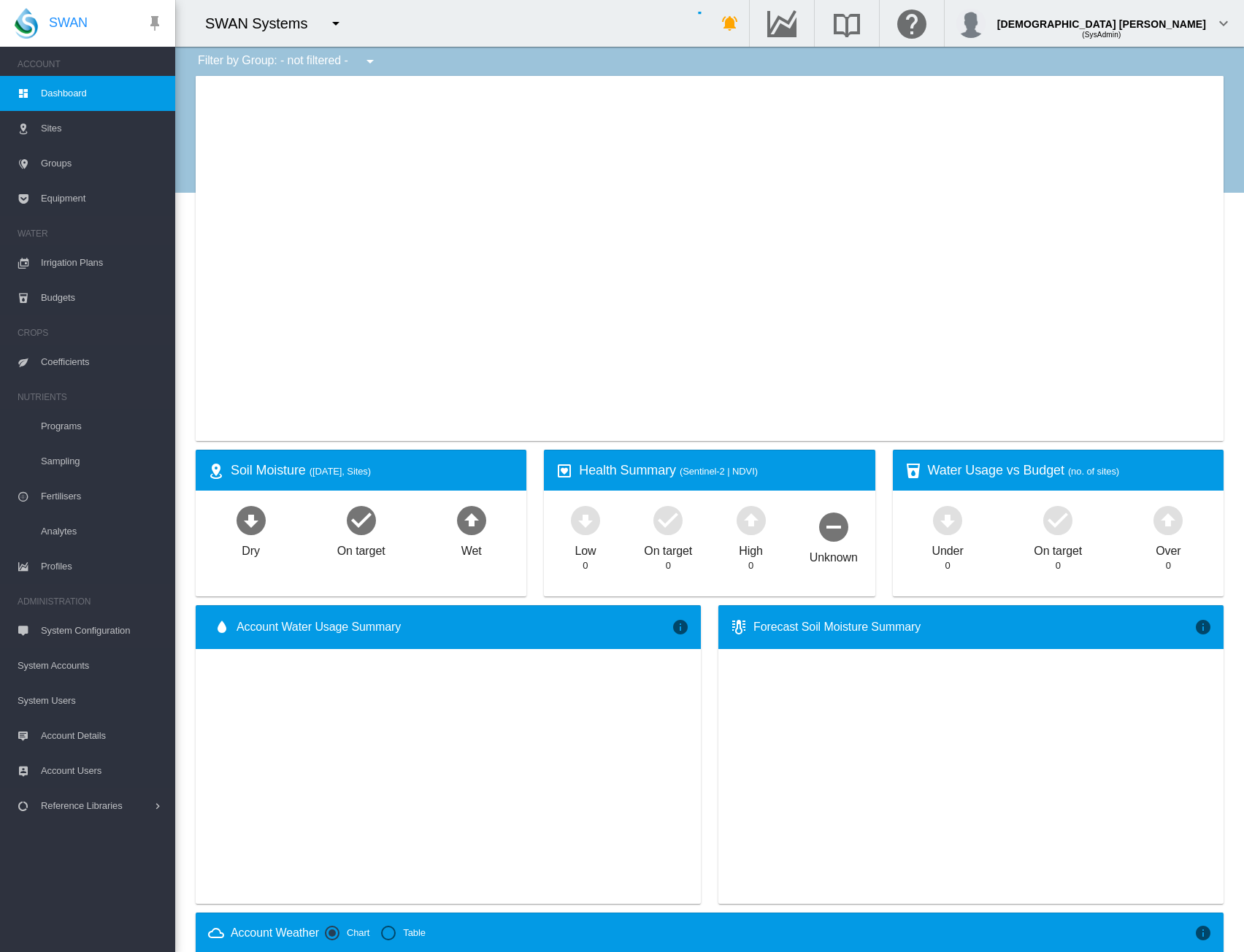
type input "**********"
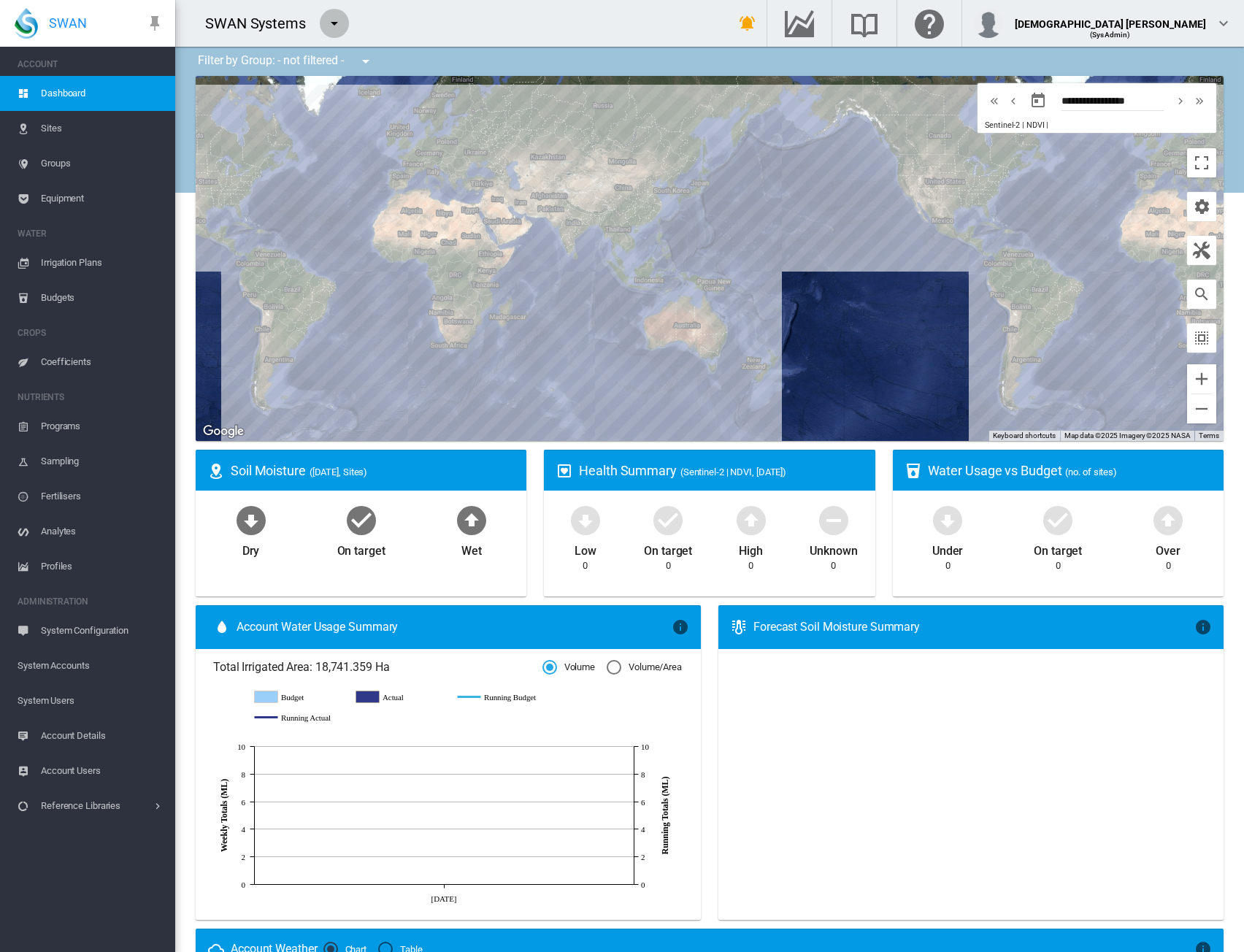
click at [336, 27] on md-icon "icon-menu-down" at bounding box center [335, 23] width 18 height 18
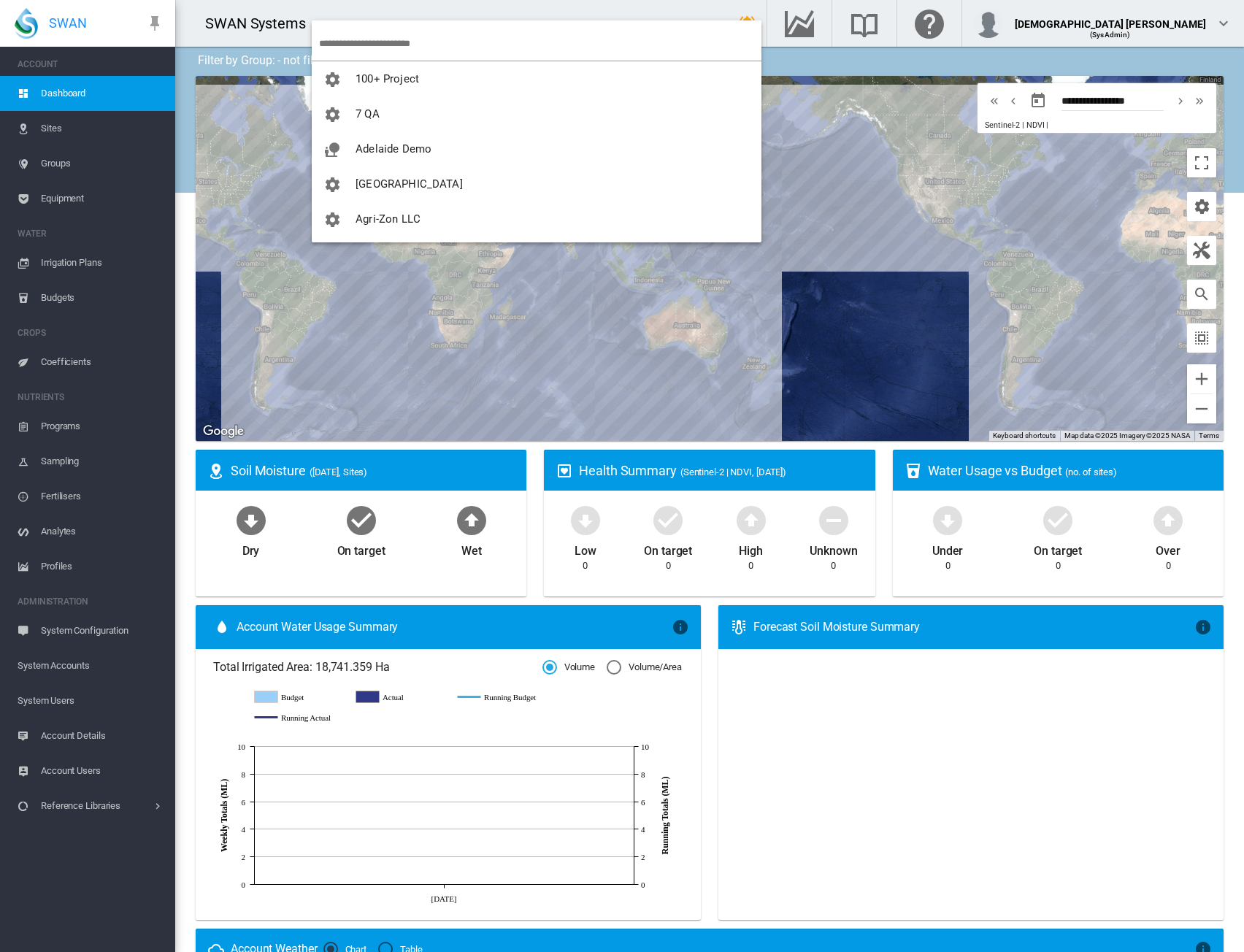
click at [661, 19] on md-backdrop at bounding box center [622, 476] width 1244 height 952
